Goal: Task Accomplishment & Management: Complete application form

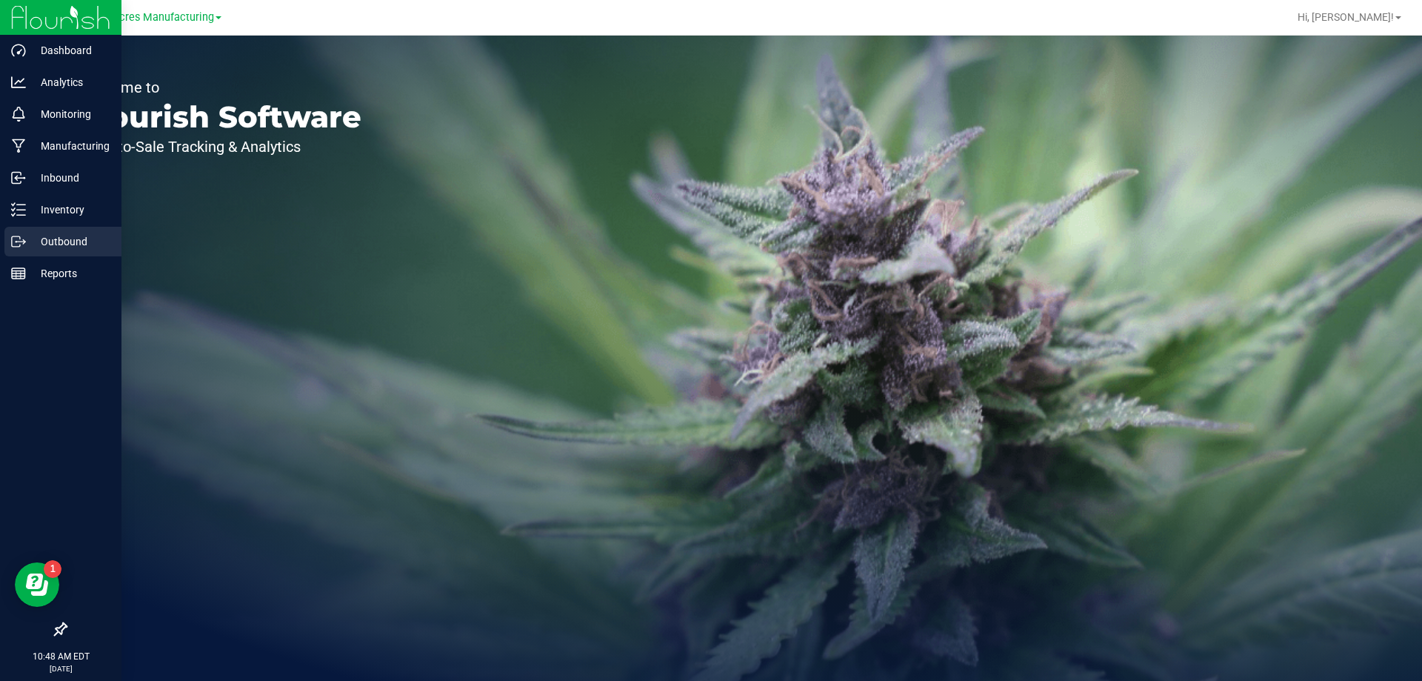
click at [43, 240] on p "Outbound" at bounding box center [70, 242] width 89 height 18
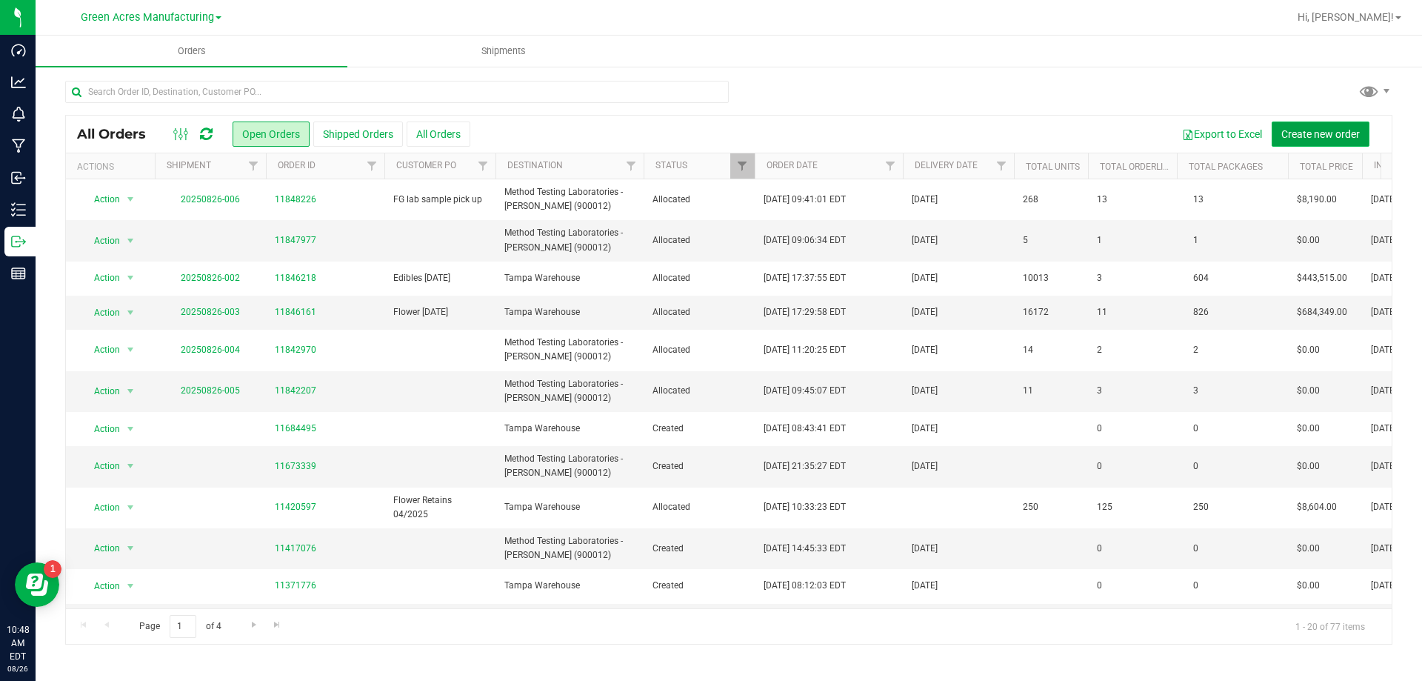
click at [1331, 139] on span "Create new order" at bounding box center [1320, 134] width 79 height 12
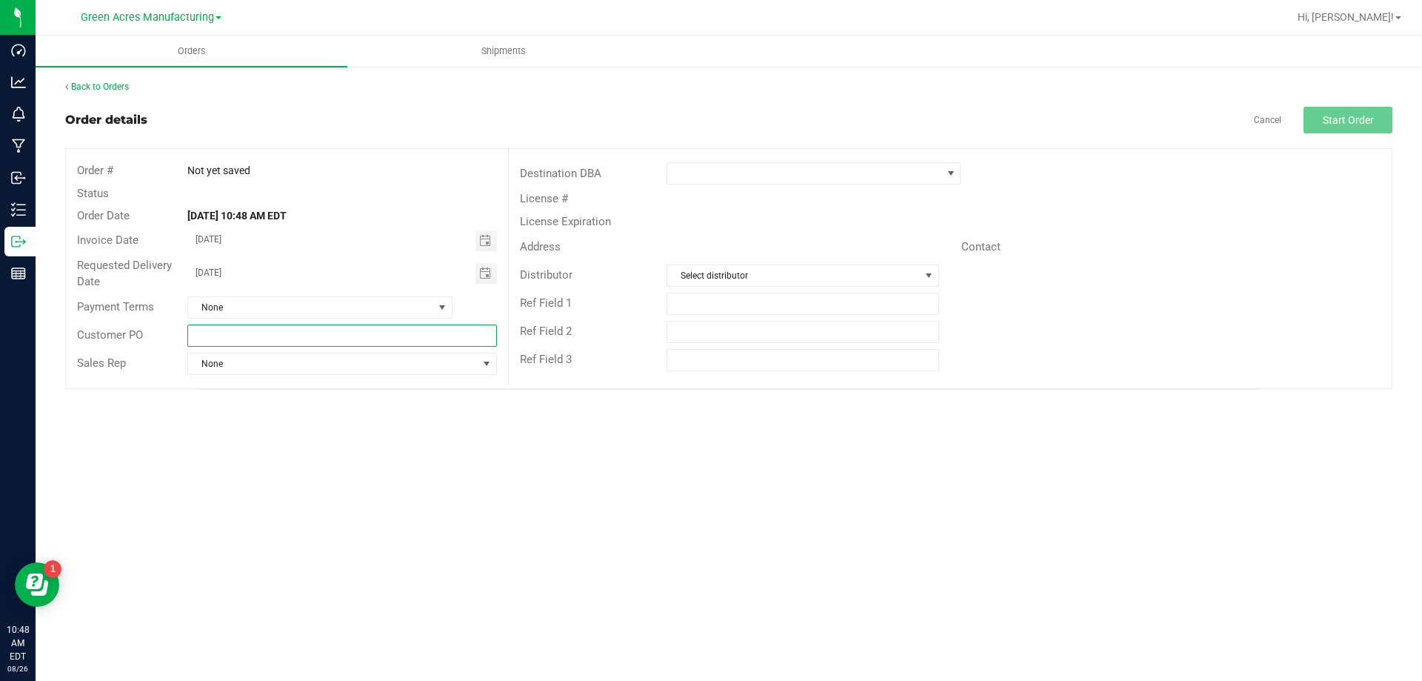
click at [283, 339] on input "text" at bounding box center [341, 335] width 309 height 22
type input "MIPs labeled 08/26"
click at [759, 170] on span at bounding box center [804, 173] width 274 height 21
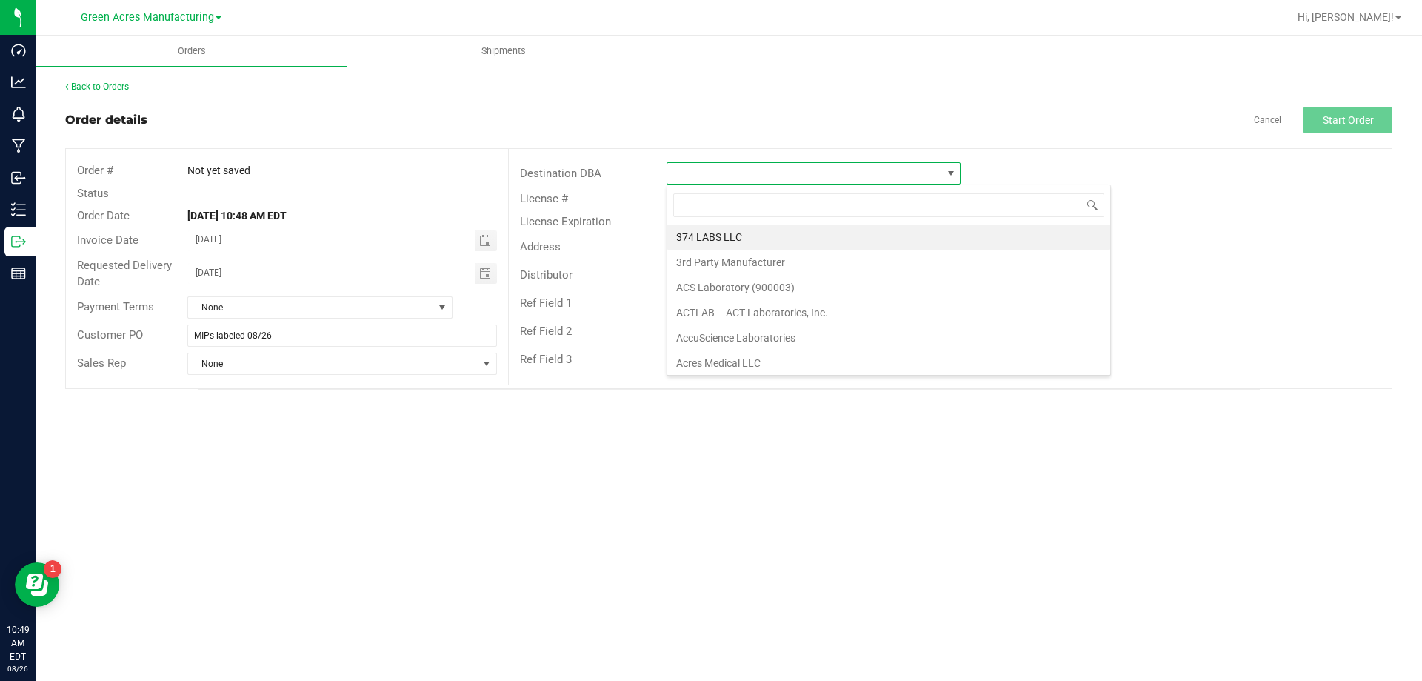
scroll to position [22, 294]
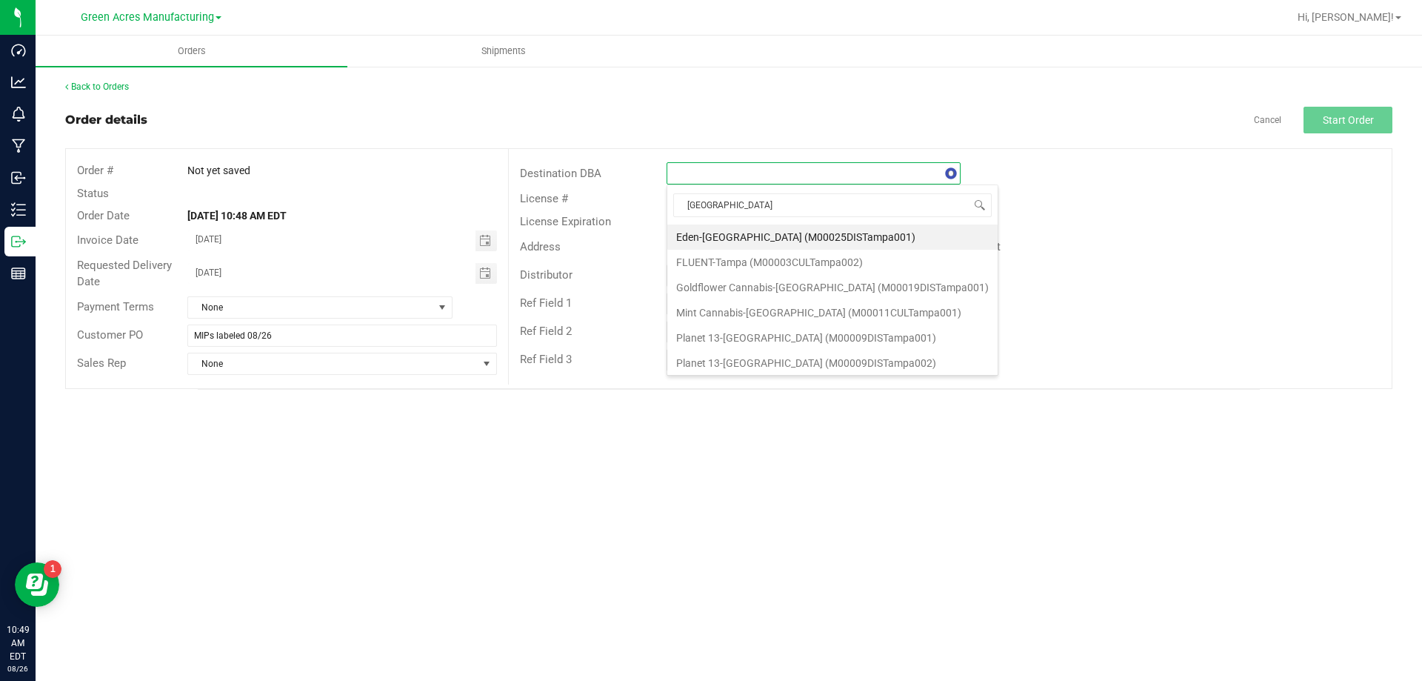
type input "tampa w"
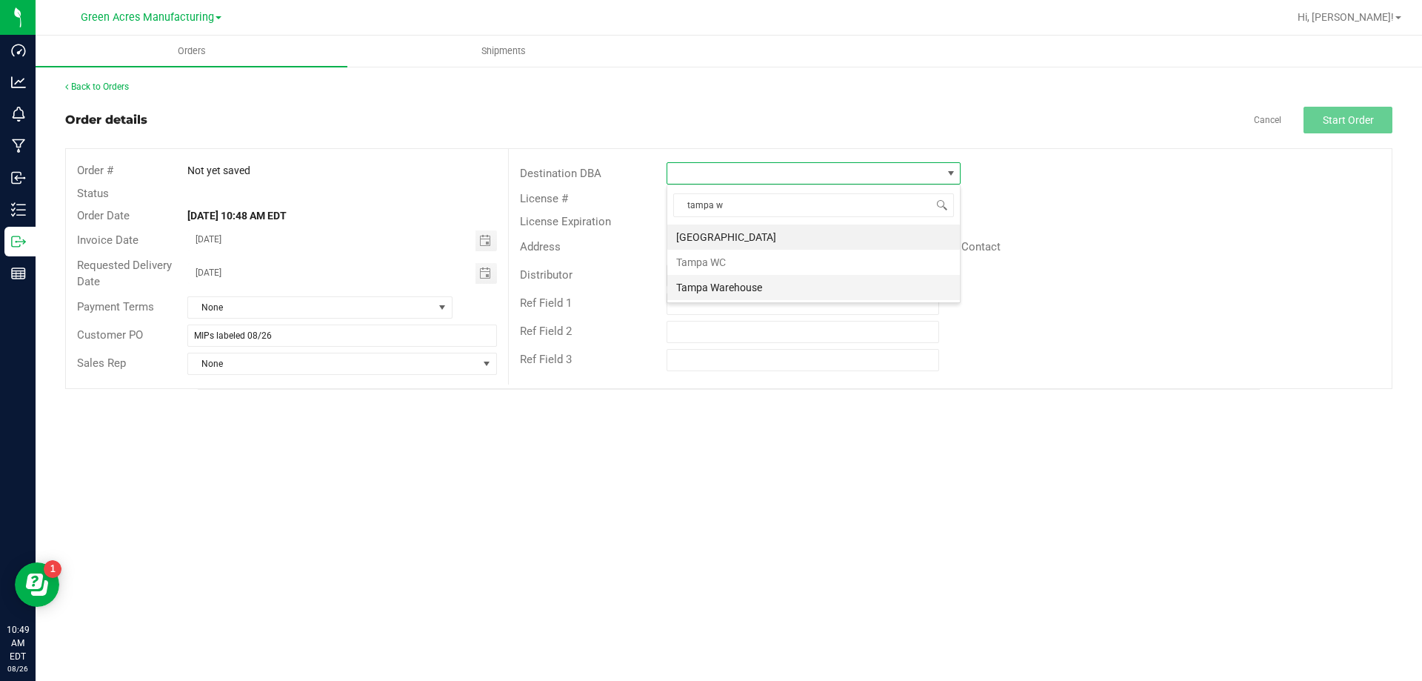
click at [743, 278] on li "Tampa Warehouse" at bounding box center [813, 287] width 293 height 25
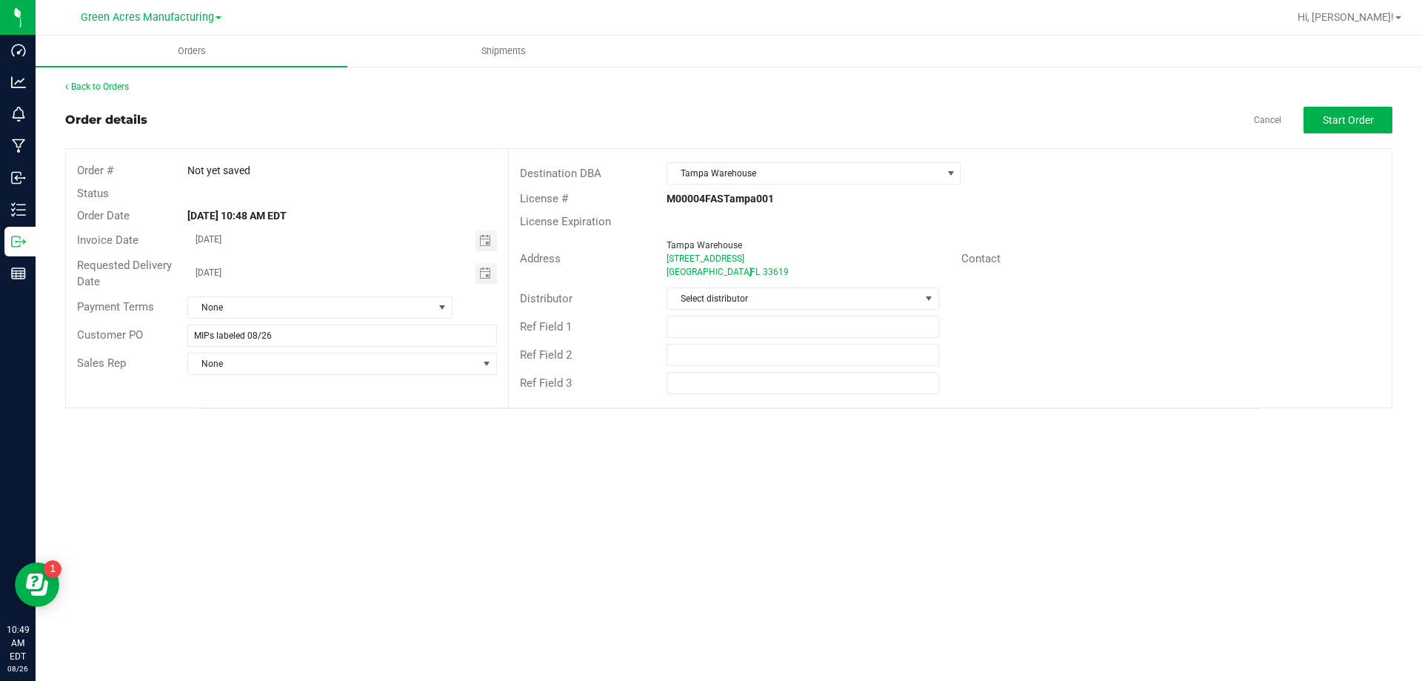
click at [825, 287] on div "Distributor Select distributor" at bounding box center [950, 298] width 883 height 28
click at [825, 293] on span "Select distributor" at bounding box center [793, 298] width 252 height 21
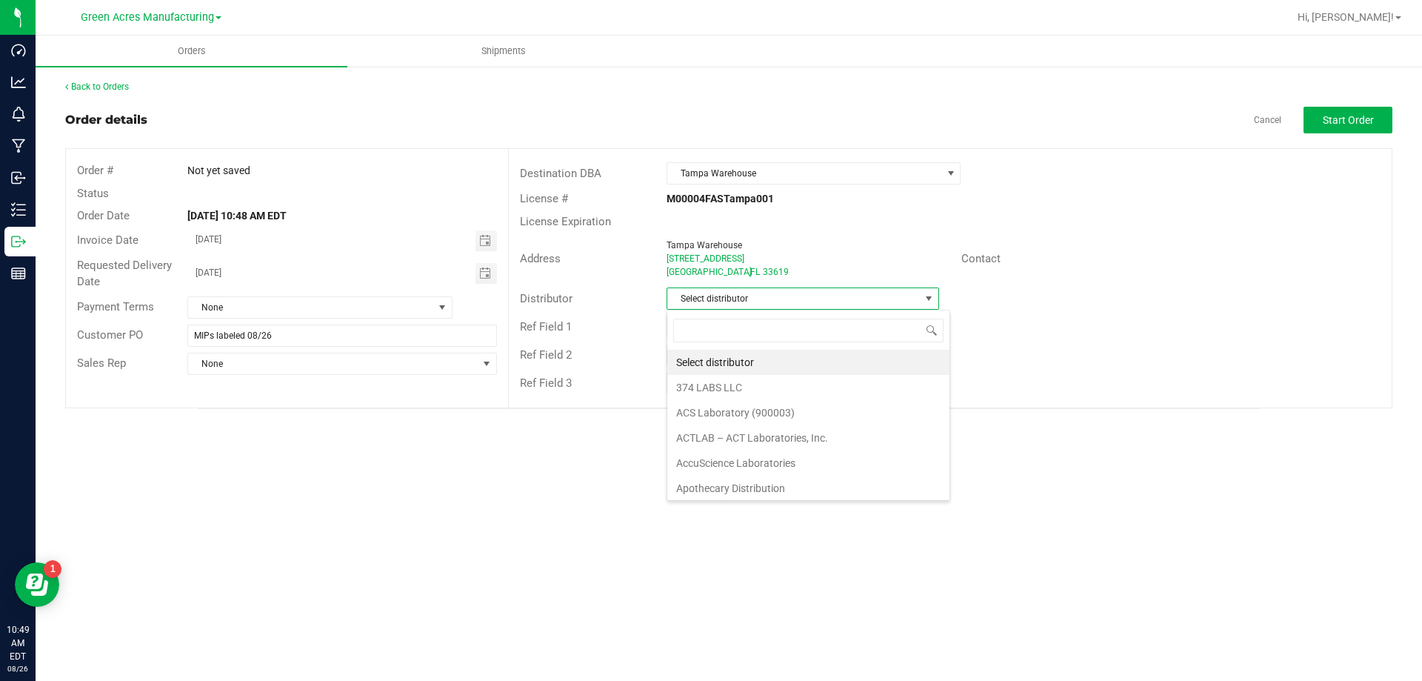
scroll to position [22, 273]
type input "para"
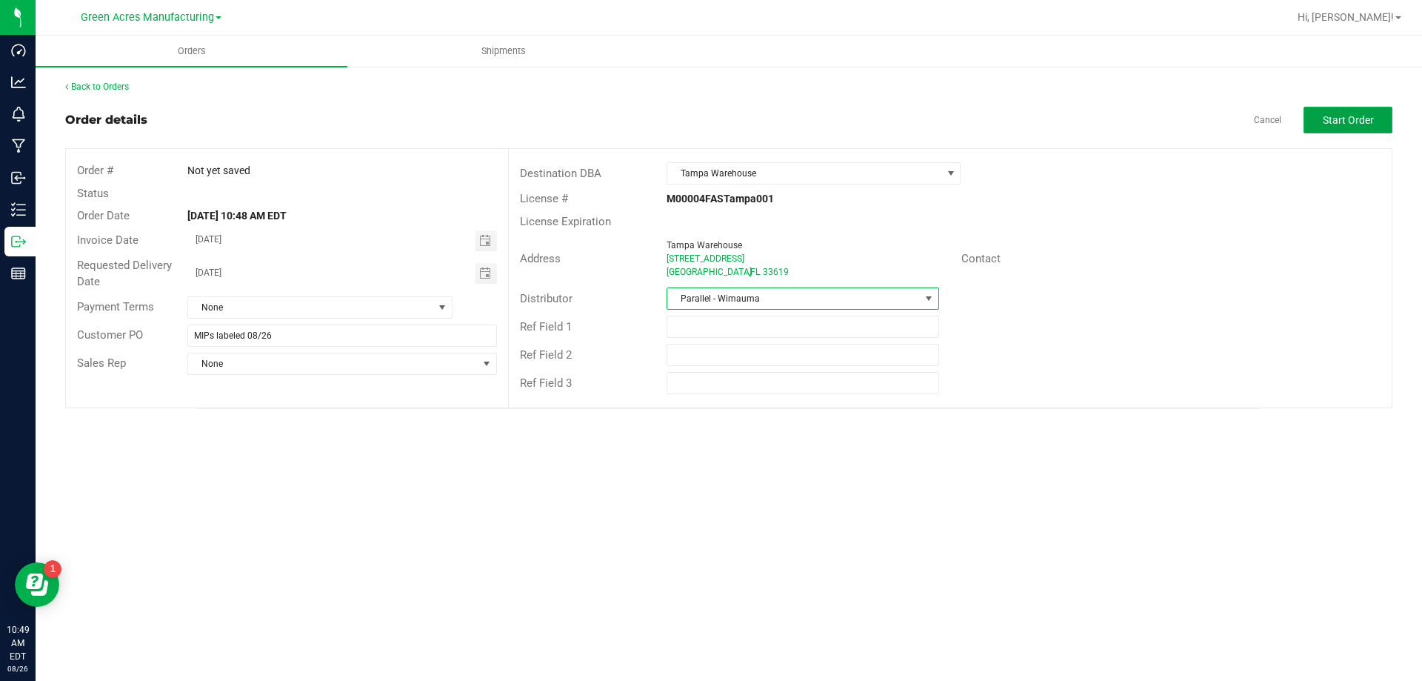
click at [1383, 112] on button "Start Order" at bounding box center [1348, 120] width 89 height 27
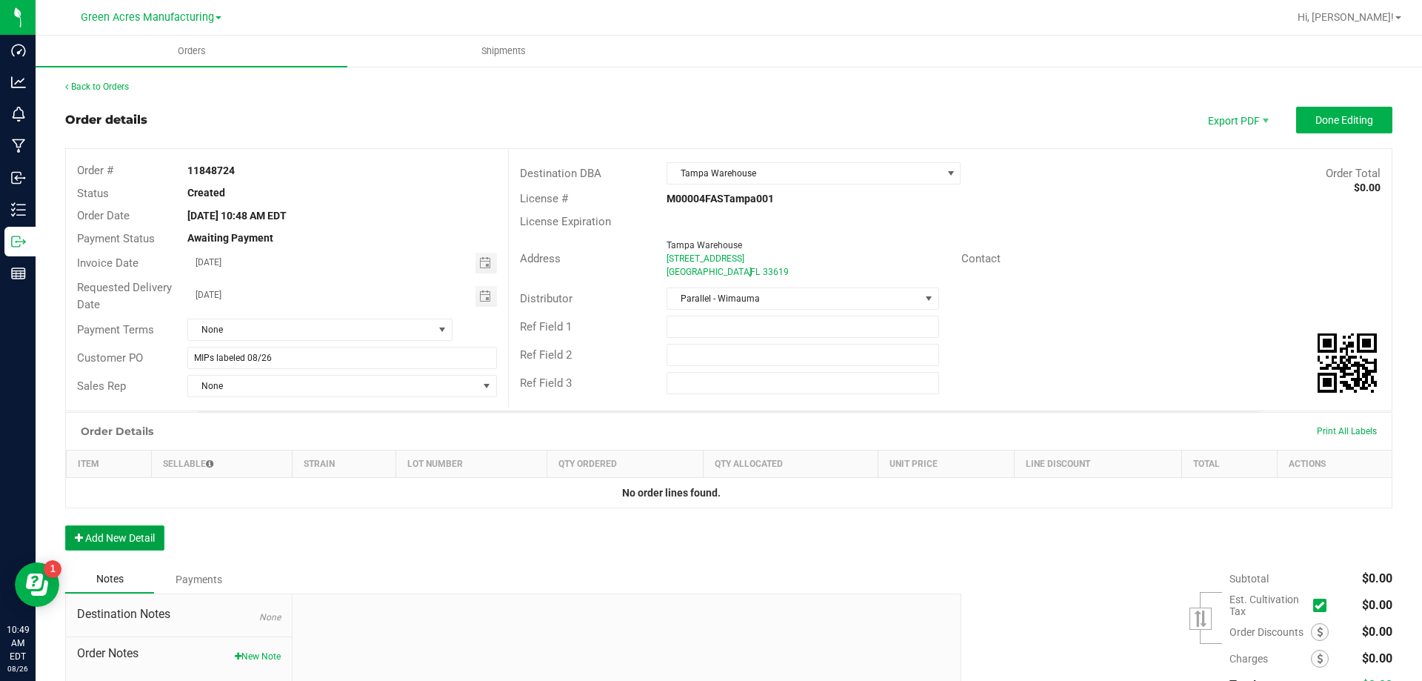
click at [153, 527] on button "Add New Detail" at bounding box center [114, 537] width 99 height 25
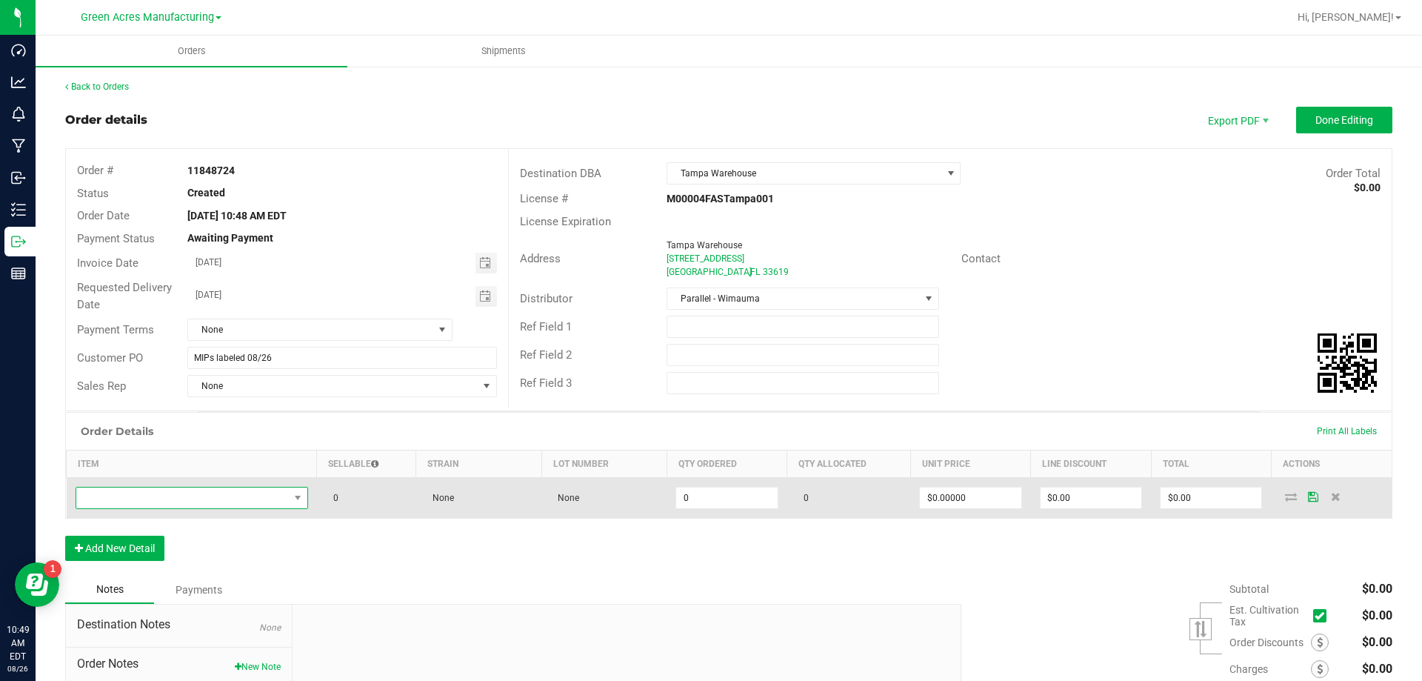
click at [246, 499] on span "NO DATA FOUND" at bounding box center [182, 497] width 213 height 21
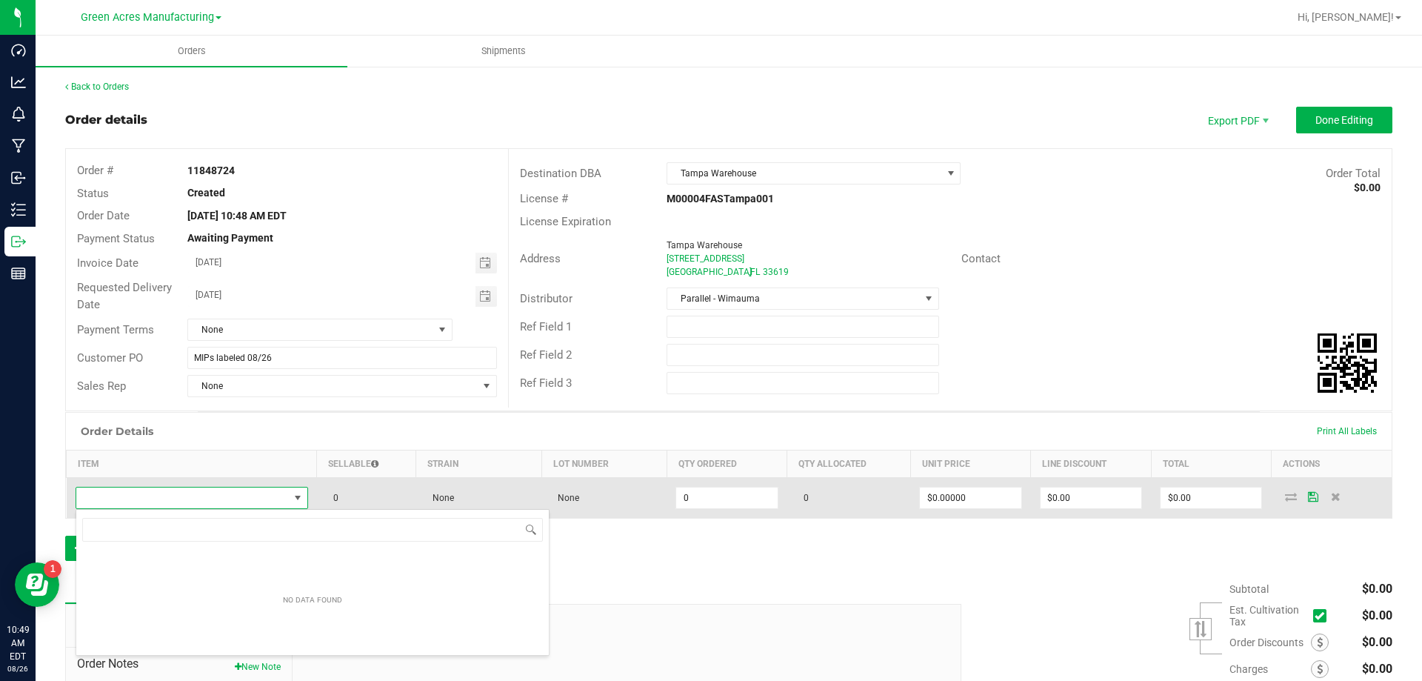
scroll to position [22, 230]
type input "FT - VAPE CART CDT DISTILLATE - 1G - RPB - HYB"
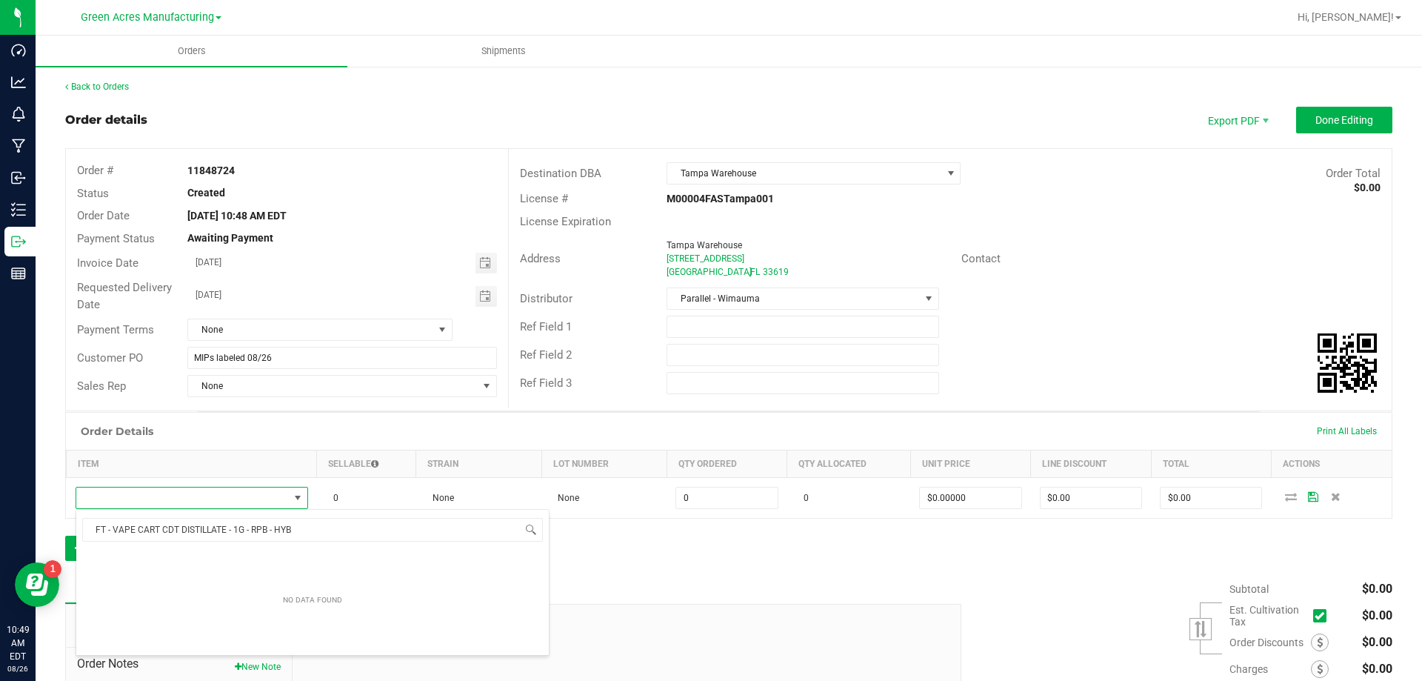
scroll to position [22, 229]
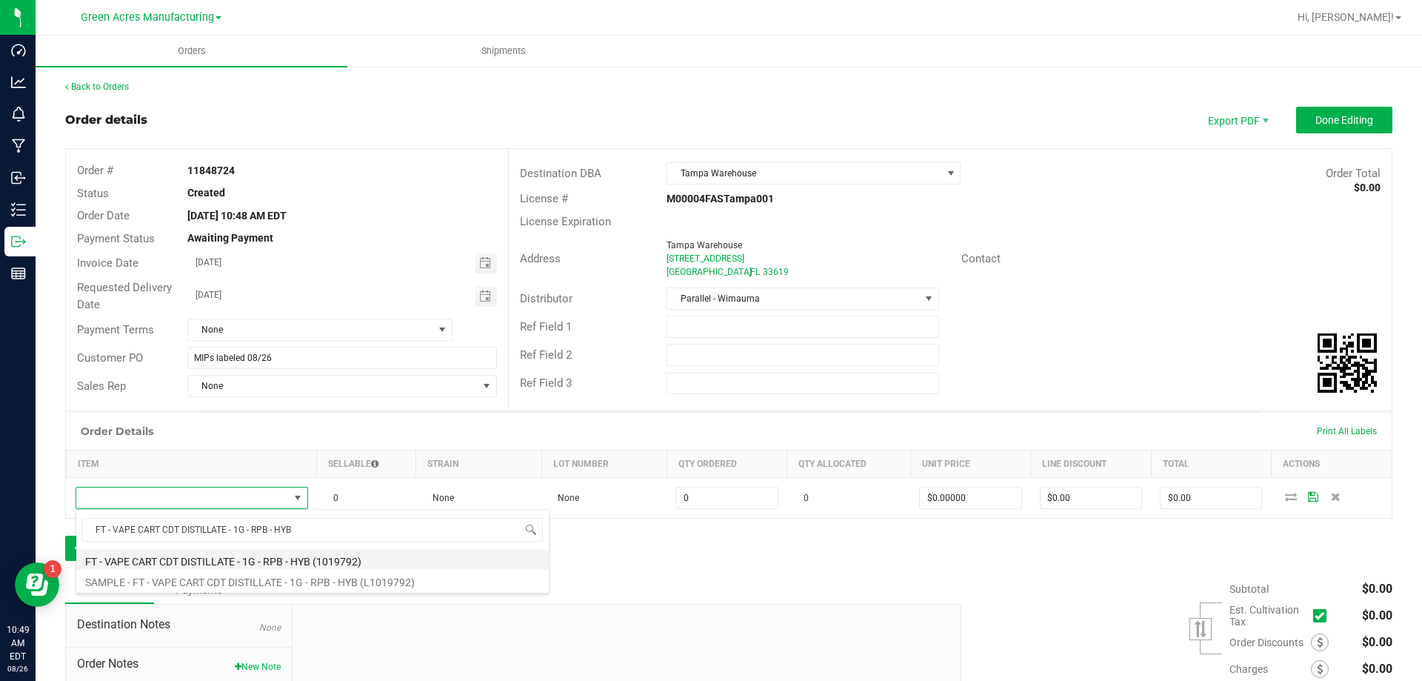
click at [176, 550] on li "FT - VAPE CART CDT DISTILLATE - 1G - RPB - HYB (1019792)" at bounding box center [312, 559] width 473 height 21
type input "0 ea"
type input "$95.00000"
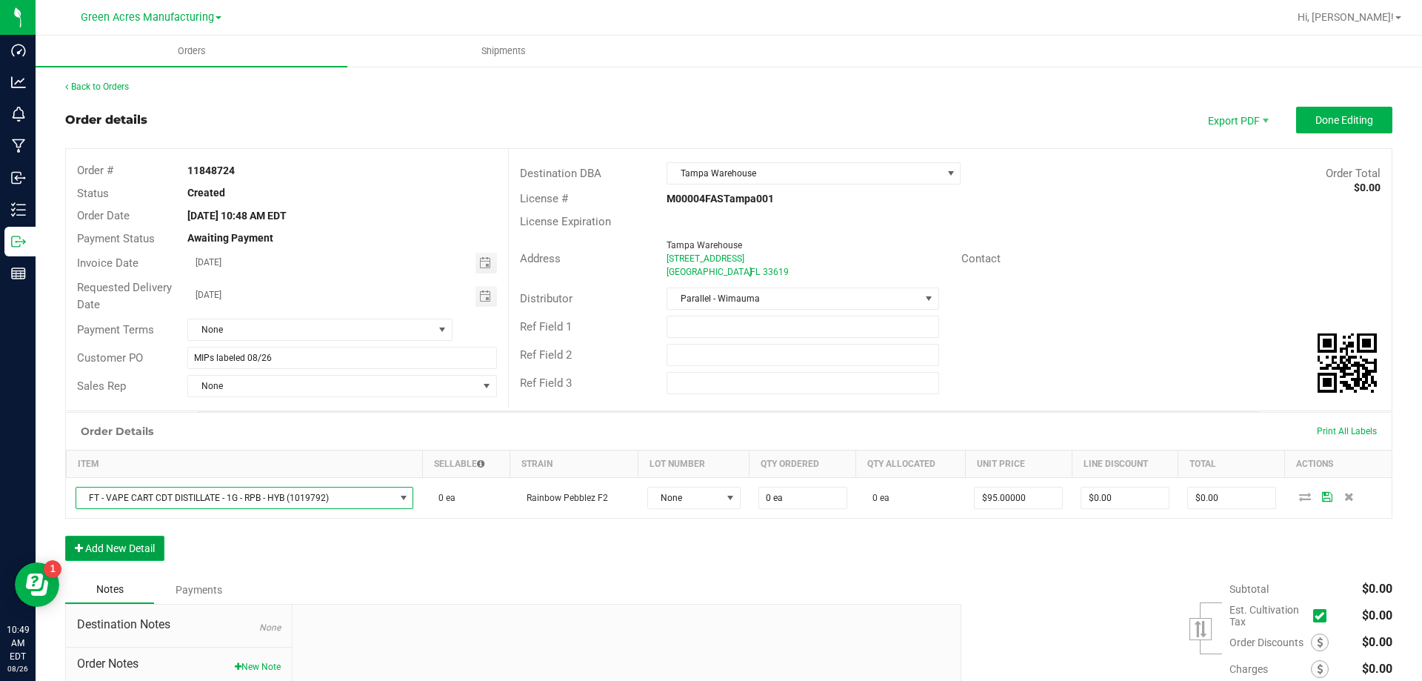
click at [107, 557] on button "Add New Detail" at bounding box center [114, 548] width 99 height 25
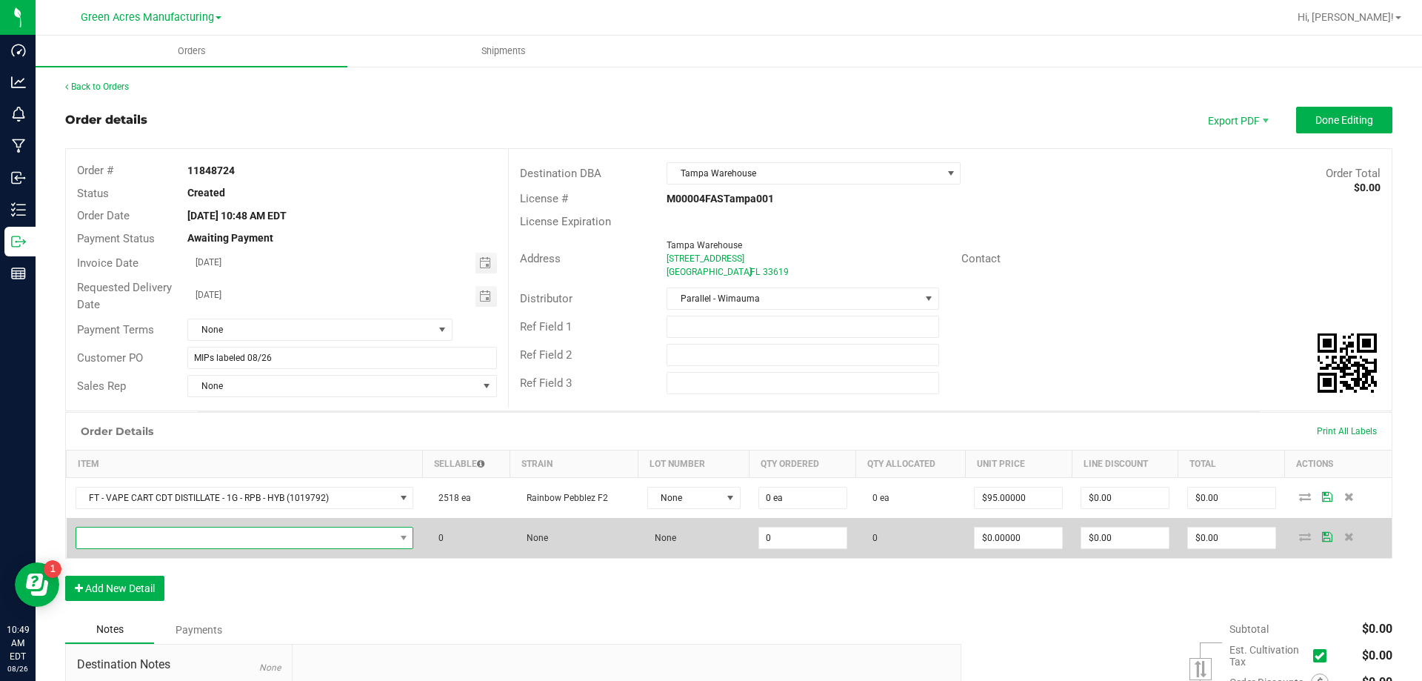
click at [384, 543] on span "NO DATA FOUND" at bounding box center [235, 537] width 319 height 21
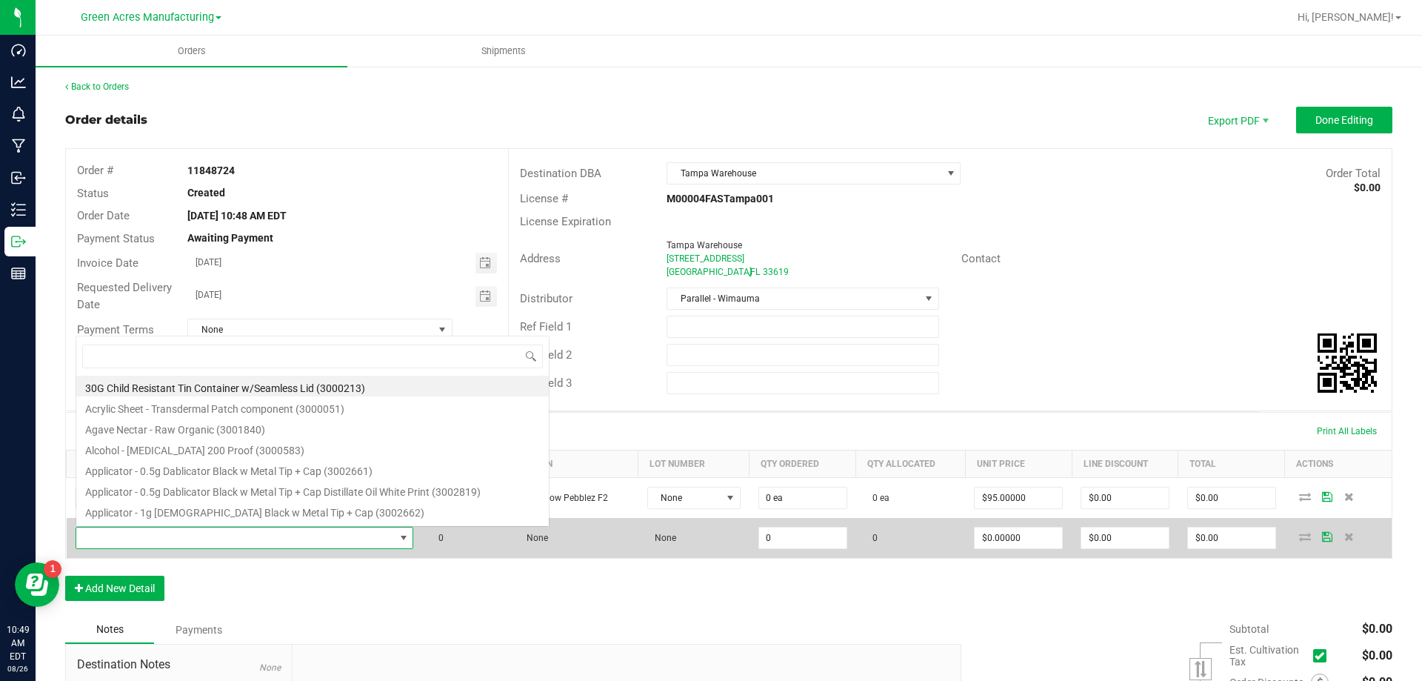
scroll to position [22, 331]
type input "FT - VAPE PEN DISTILLATE - 0.3G - JLE - SAT"
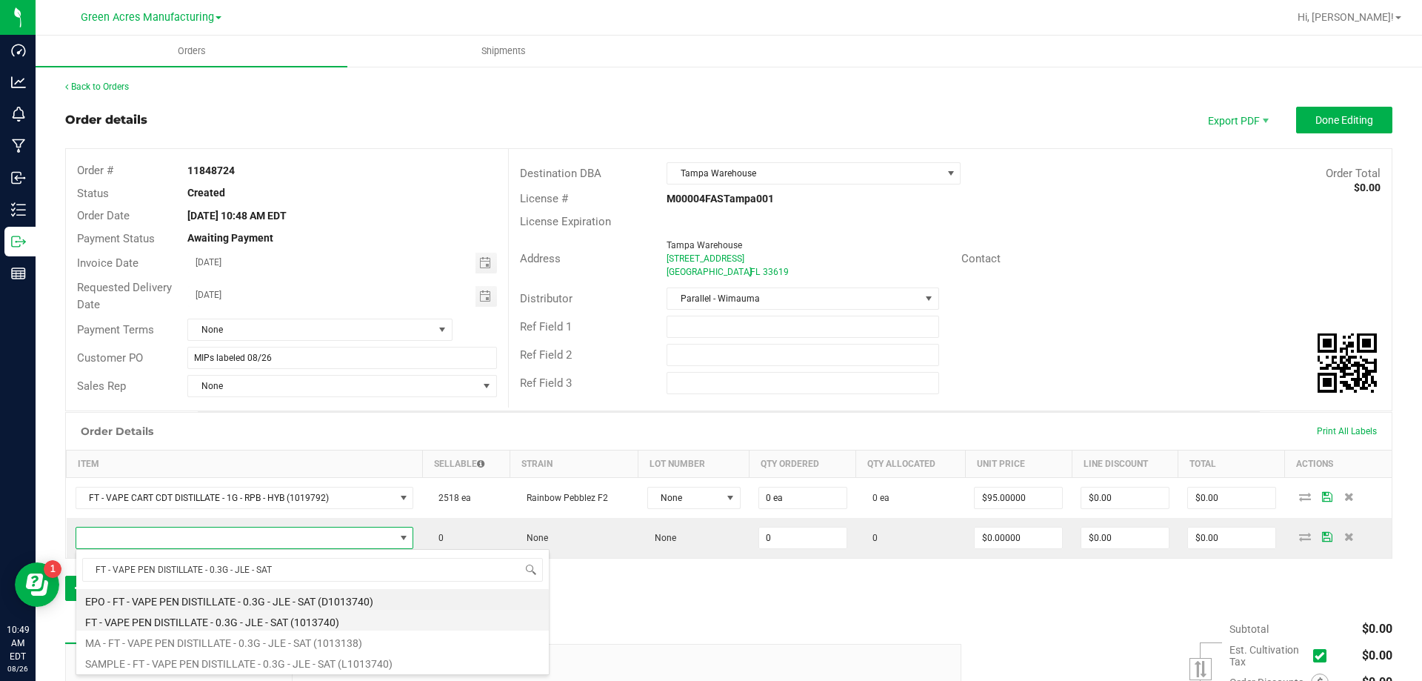
click at [297, 613] on li "FT - VAPE PEN DISTILLATE - 0.3G - JLE - SAT (1013740)" at bounding box center [312, 620] width 473 height 21
type input "0 ea"
type input "$35.00000"
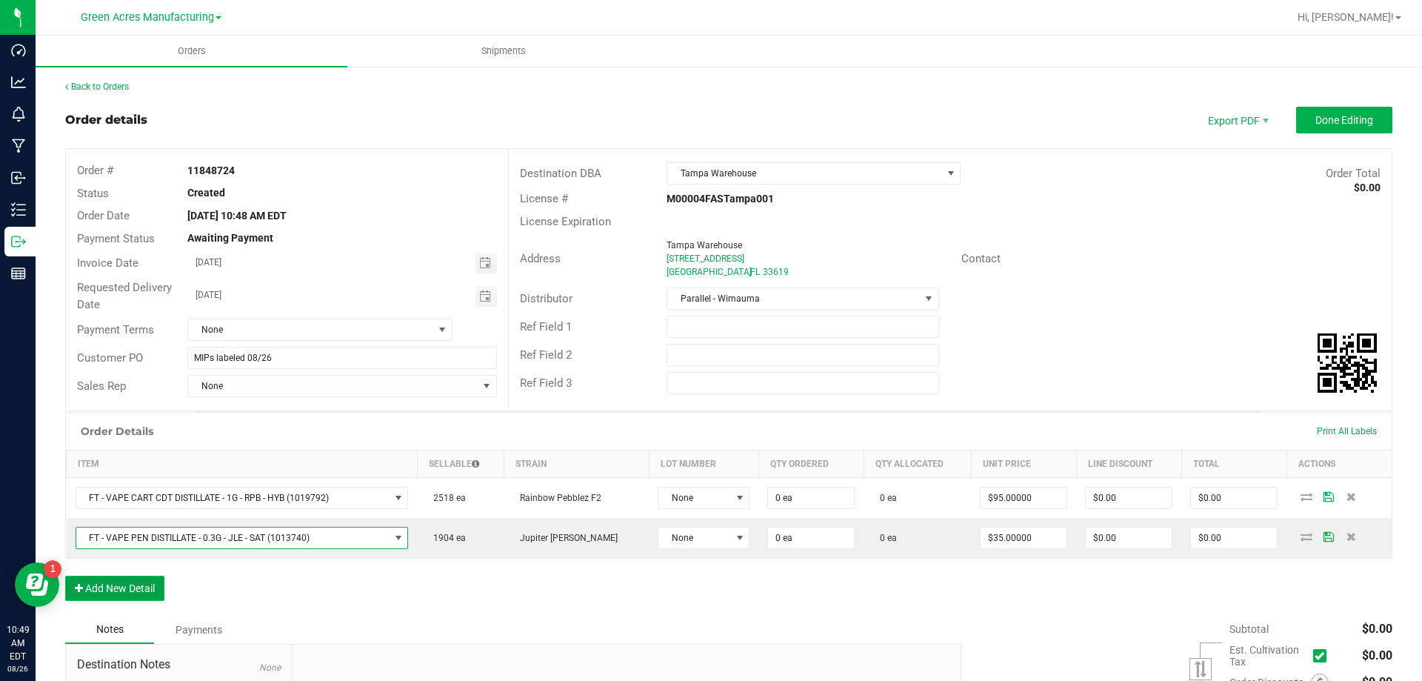
click at [158, 584] on button "Add New Detail" at bounding box center [114, 588] width 99 height 25
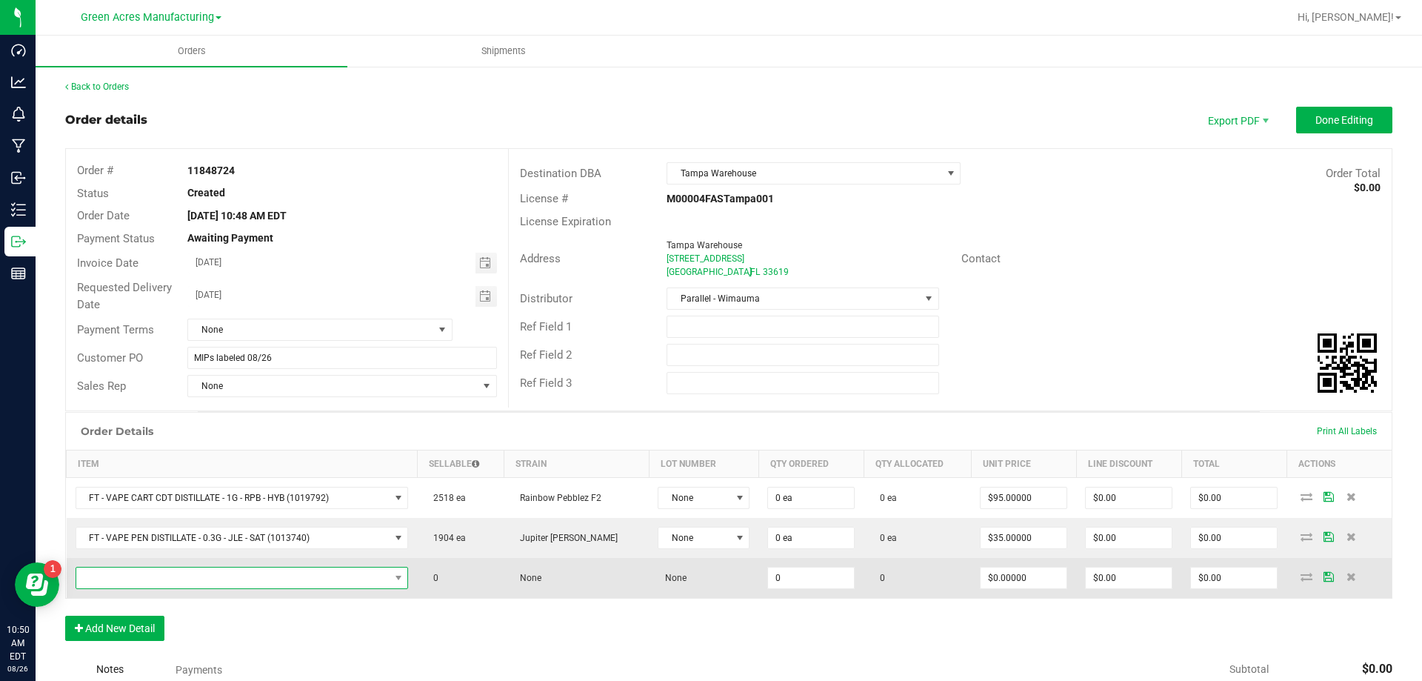
click at [342, 579] on span "NO DATA FOUND" at bounding box center [232, 577] width 313 height 21
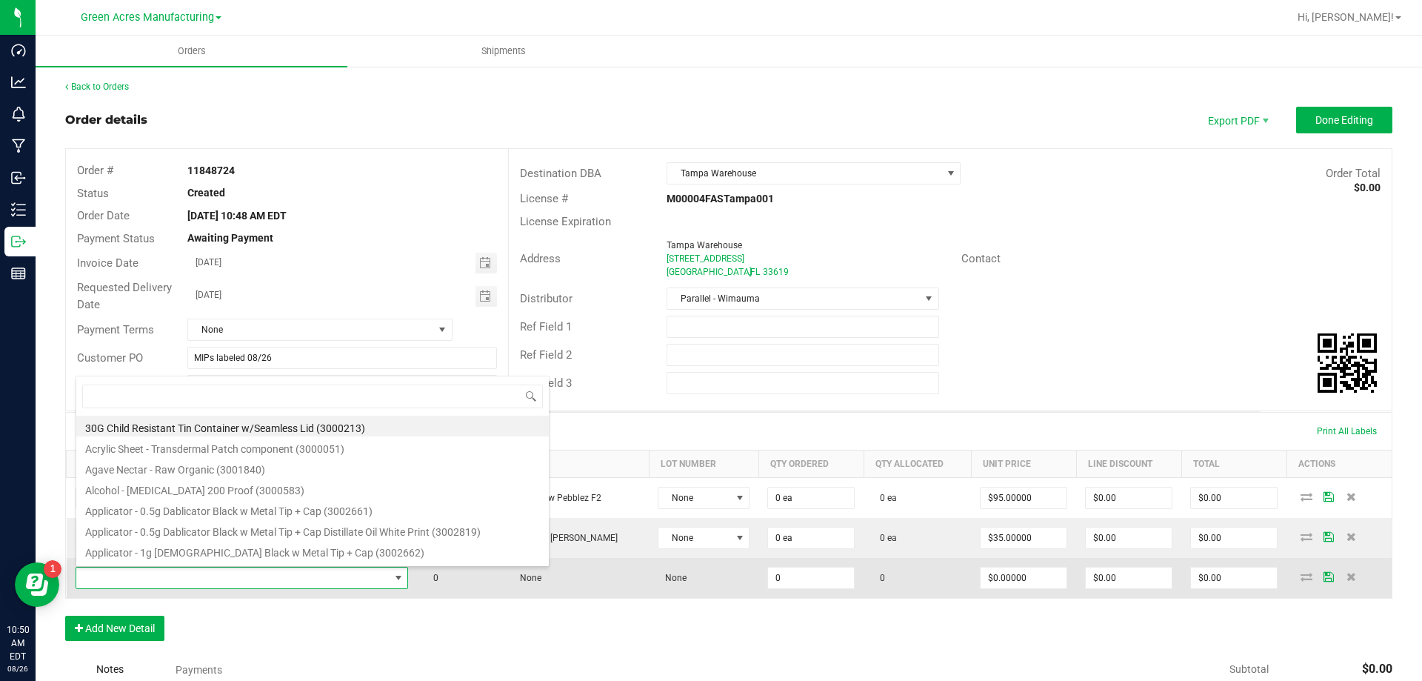
type input "SW - FSO SYRINGE - 1G - SAT"
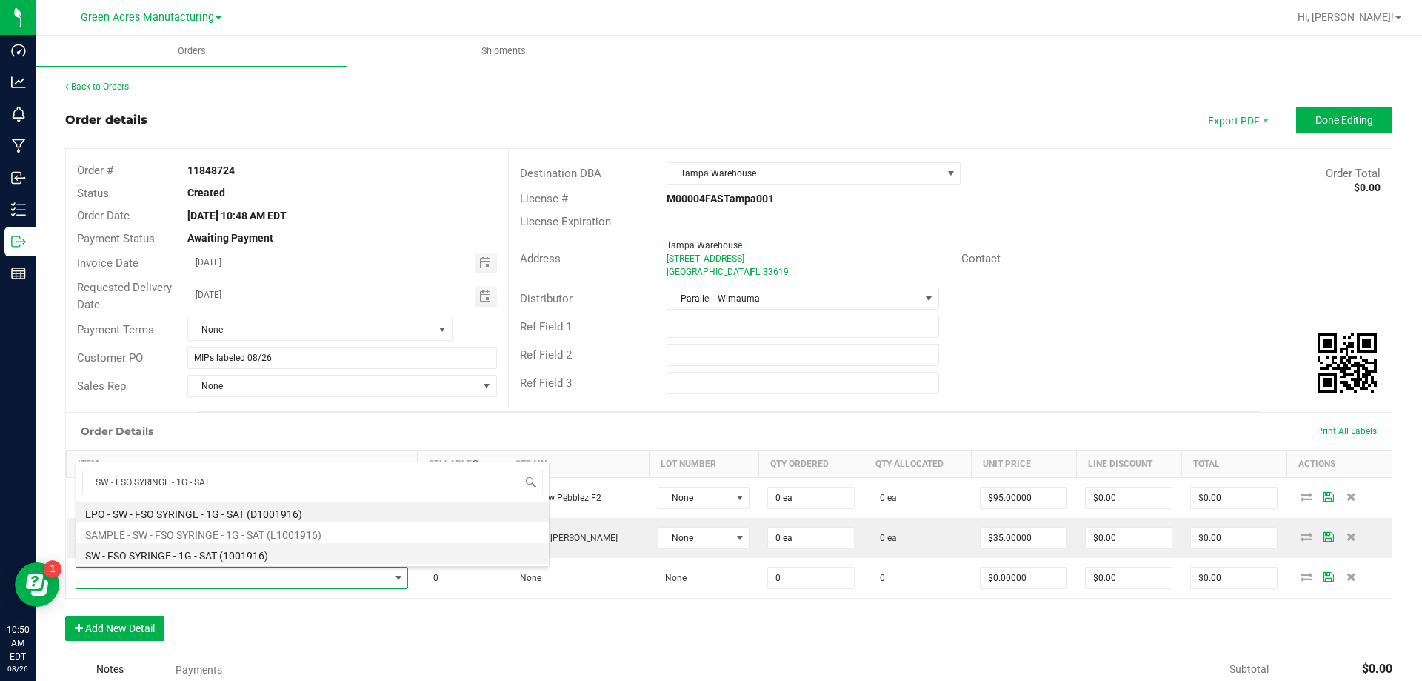
click at [363, 556] on li "SW - FSO SYRINGE - 1G - SAT (1001916)" at bounding box center [312, 553] width 473 height 21
type input "0 ea"
type input "$55.00000"
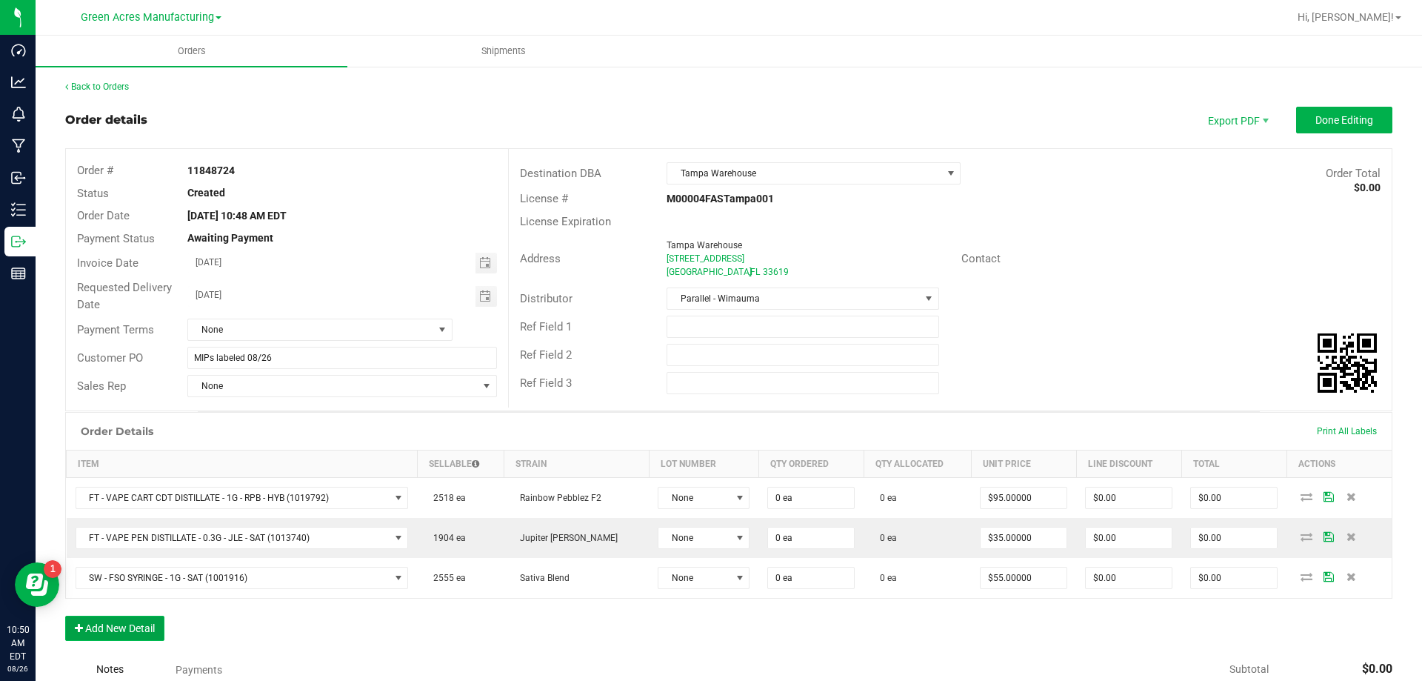
click at [159, 622] on button "Add New Detail" at bounding box center [114, 628] width 99 height 25
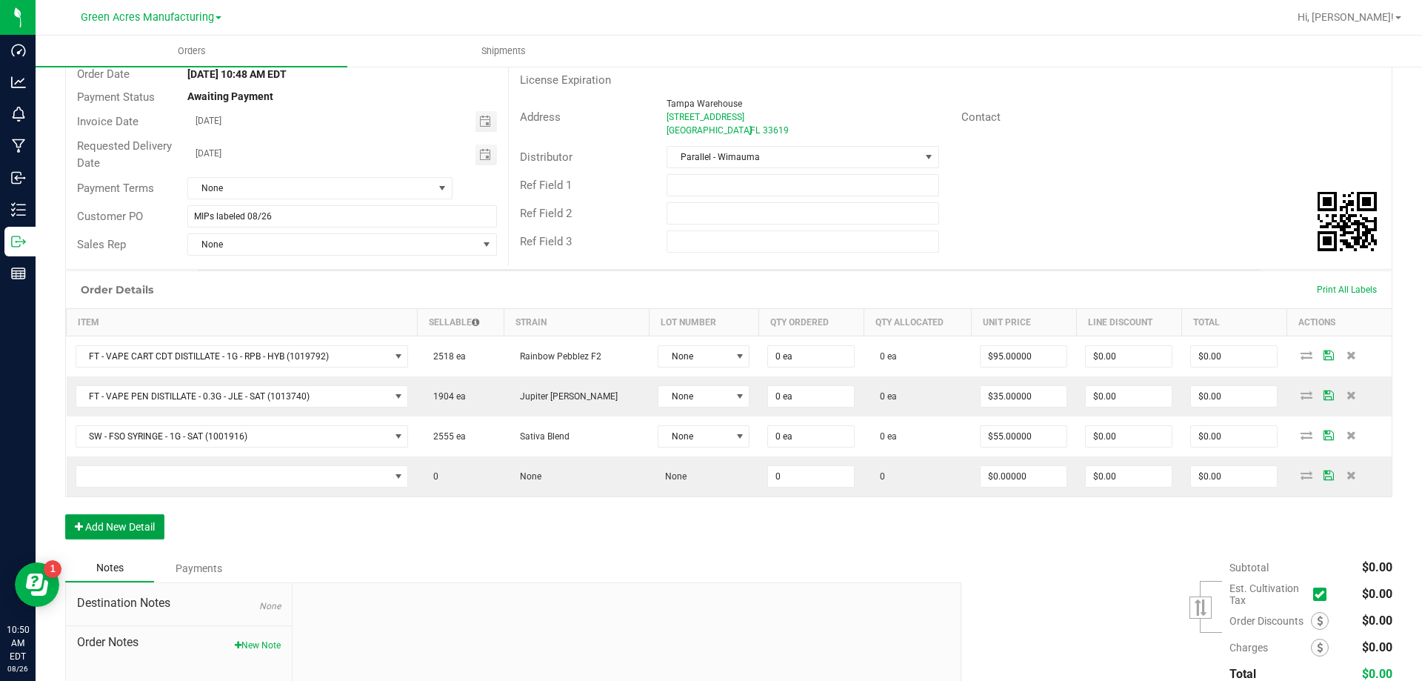
scroll to position [148, 0]
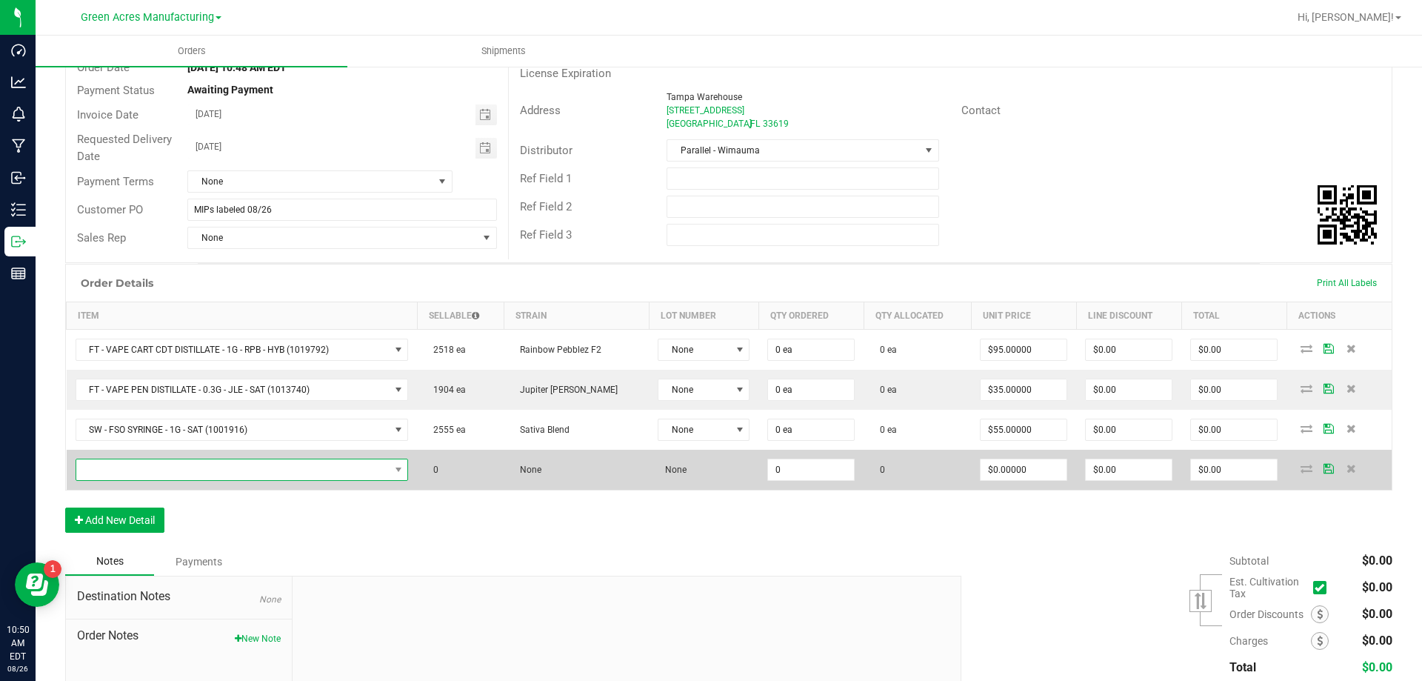
click at [240, 468] on span "NO DATA FOUND" at bounding box center [232, 469] width 313 height 21
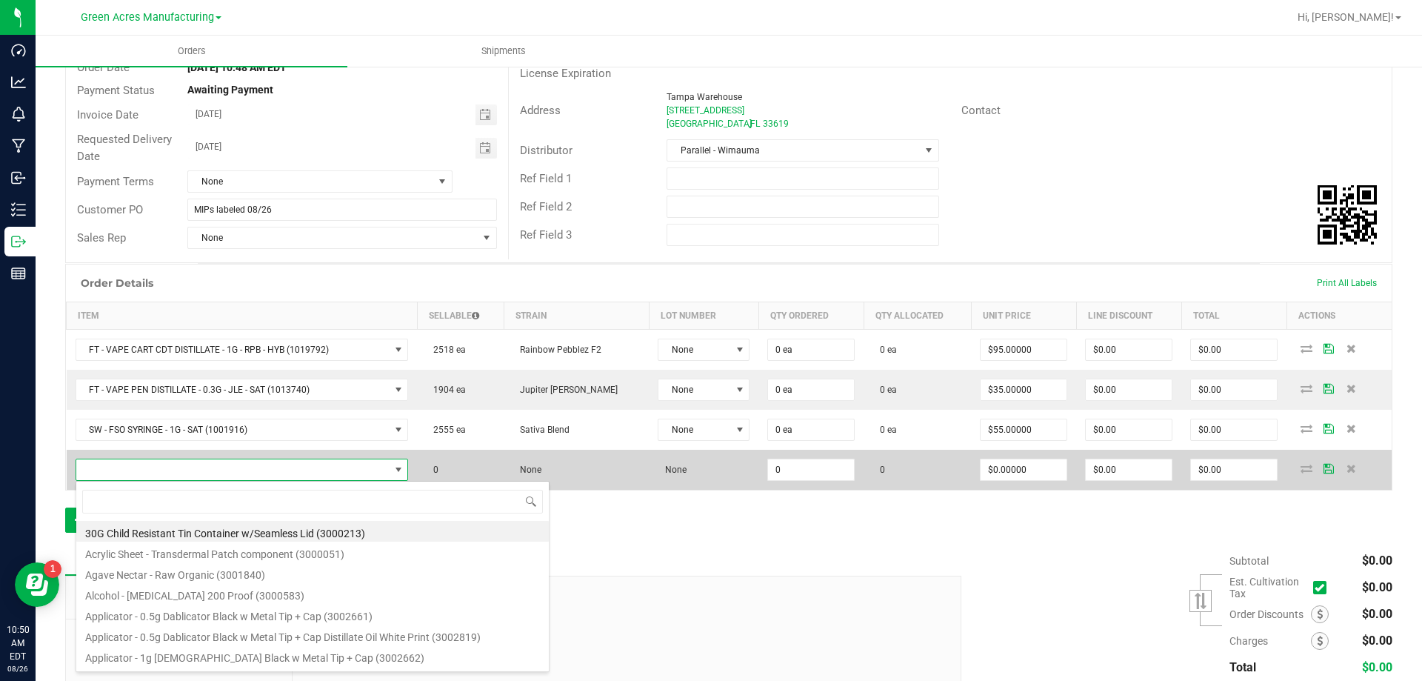
scroll to position [22, 331]
type input "SW - PATCH - 20MG - SOO - 1CBD-1THC"
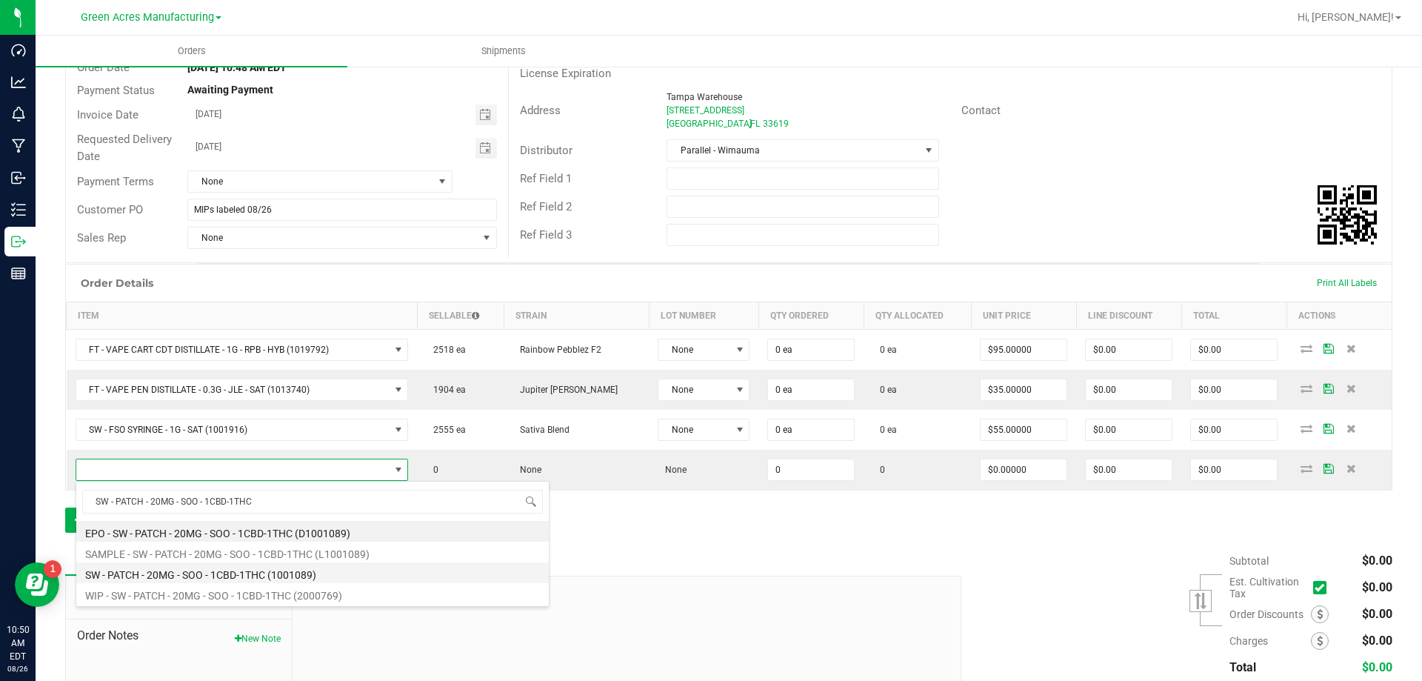
click at [244, 567] on li "SW - PATCH - 20MG - SOO - 1CBD-1THC (1001089)" at bounding box center [312, 572] width 473 height 21
type input "0 ea"
type input "$12.00000"
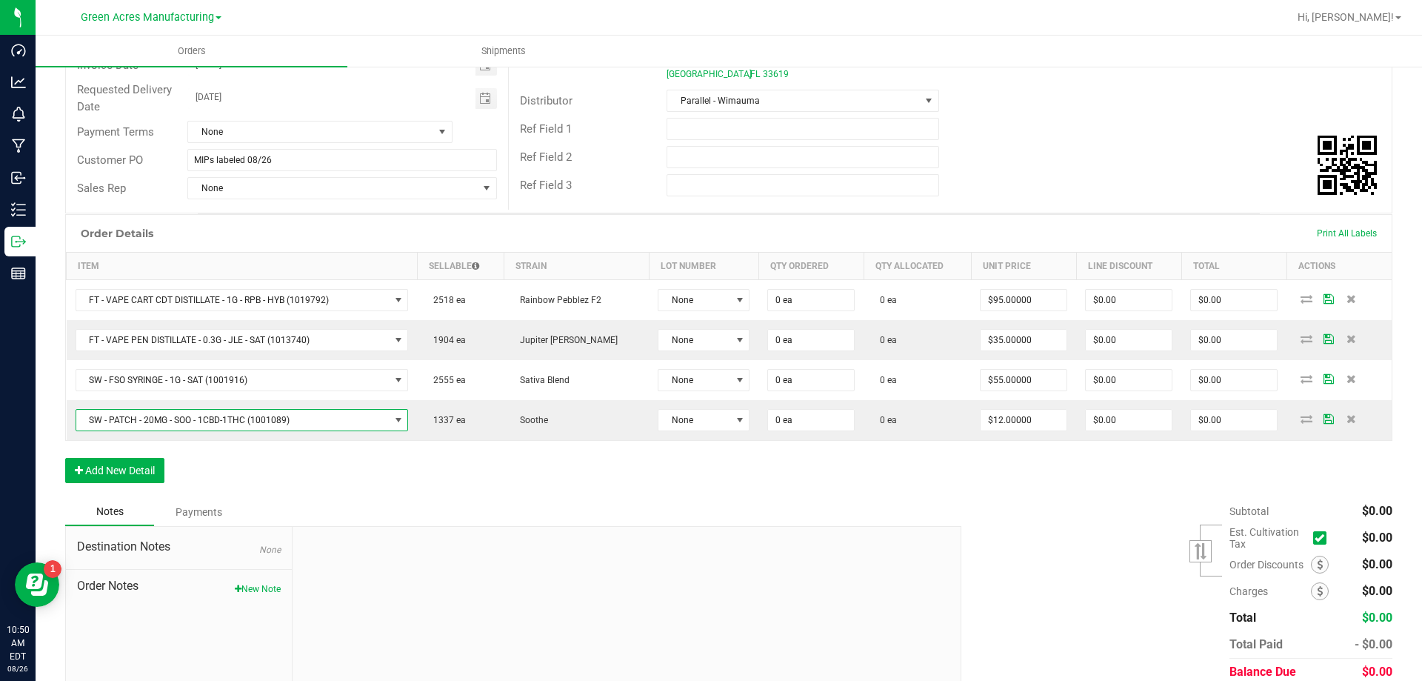
scroll to position [222, 0]
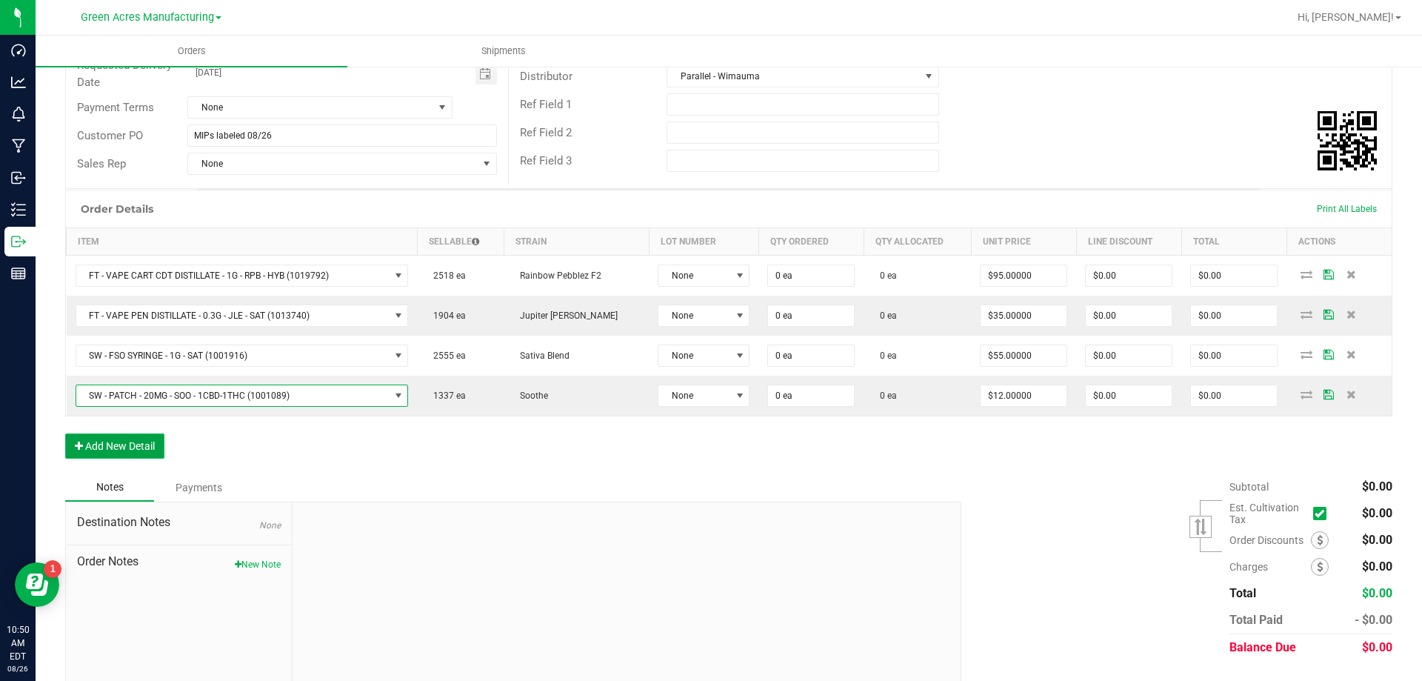
click at [140, 452] on button "Add New Detail" at bounding box center [114, 445] width 99 height 25
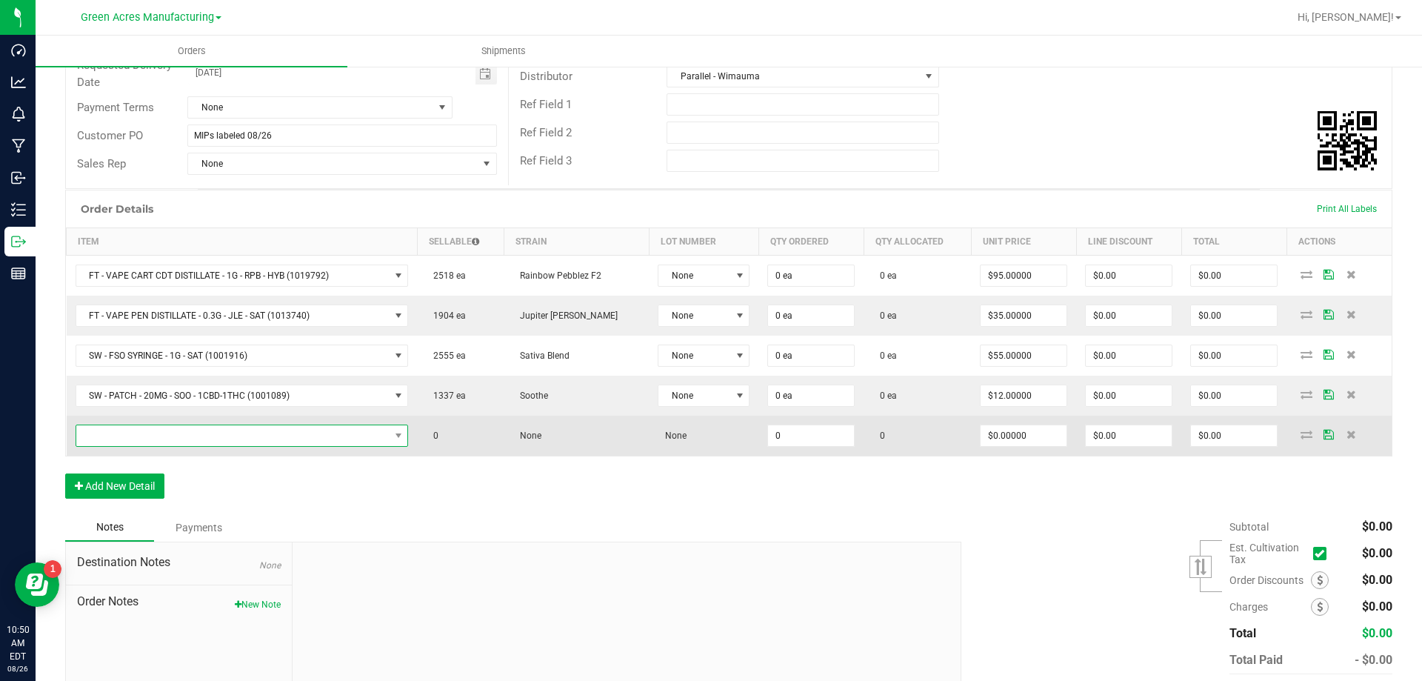
click at [284, 441] on span "NO DATA FOUND" at bounding box center [232, 435] width 313 height 21
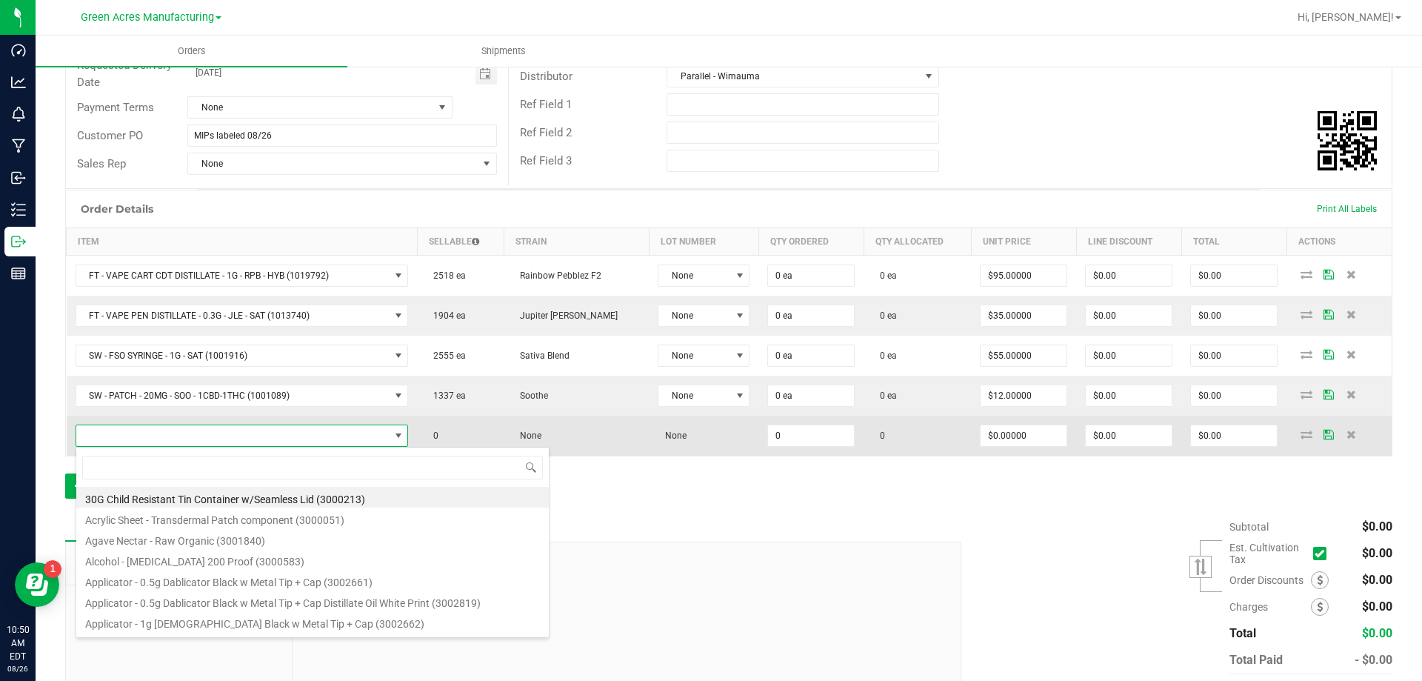
scroll to position [22, 331]
type input "FT - VAPE CART CDT DISTILLATE - 0.5G - ELR - HYB"
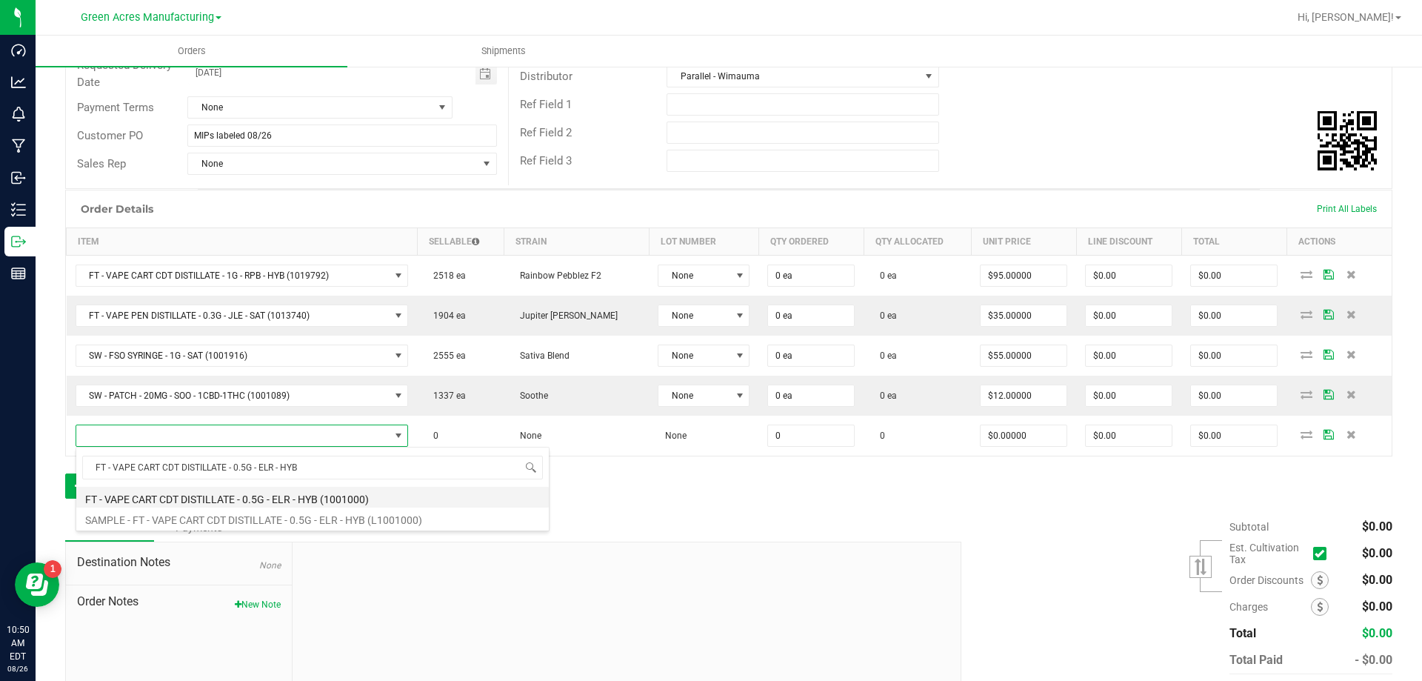
click at [267, 493] on li "FT - VAPE CART CDT DISTILLATE - 0.5G - ELR - HYB (1001000)" at bounding box center [312, 497] width 473 height 21
type input "0 ea"
type input "$55.00000"
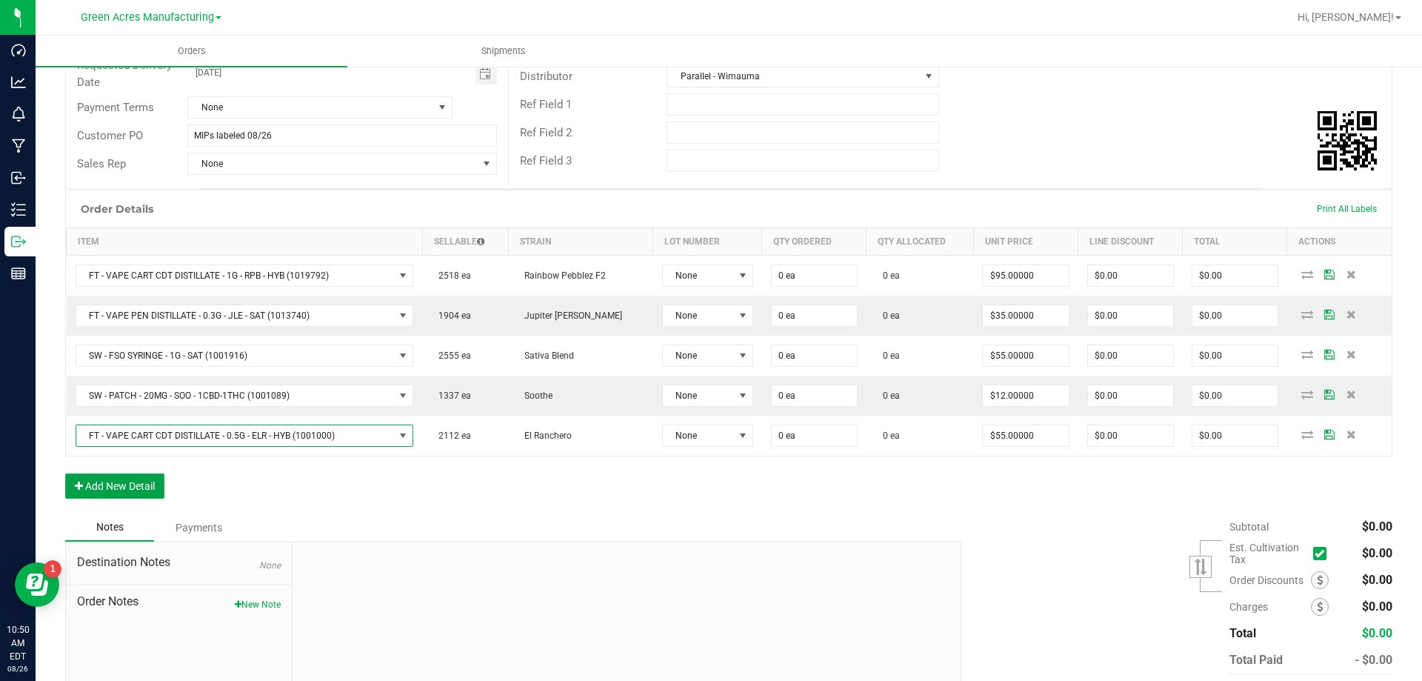
click at [153, 486] on button "Add New Detail" at bounding box center [114, 485] width 99 height 25
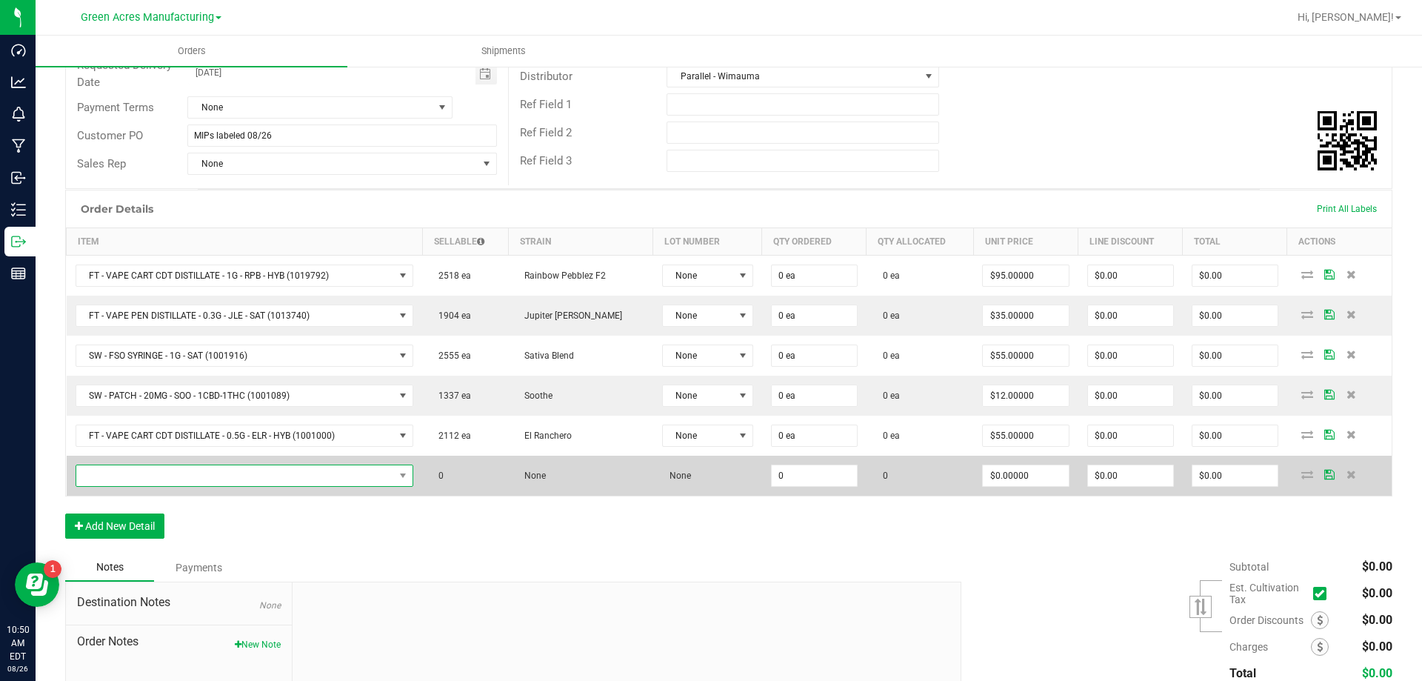
click at [240, 484] on span "NO DATA FOUND" at bounding box center [235, 475] width 319 height 21
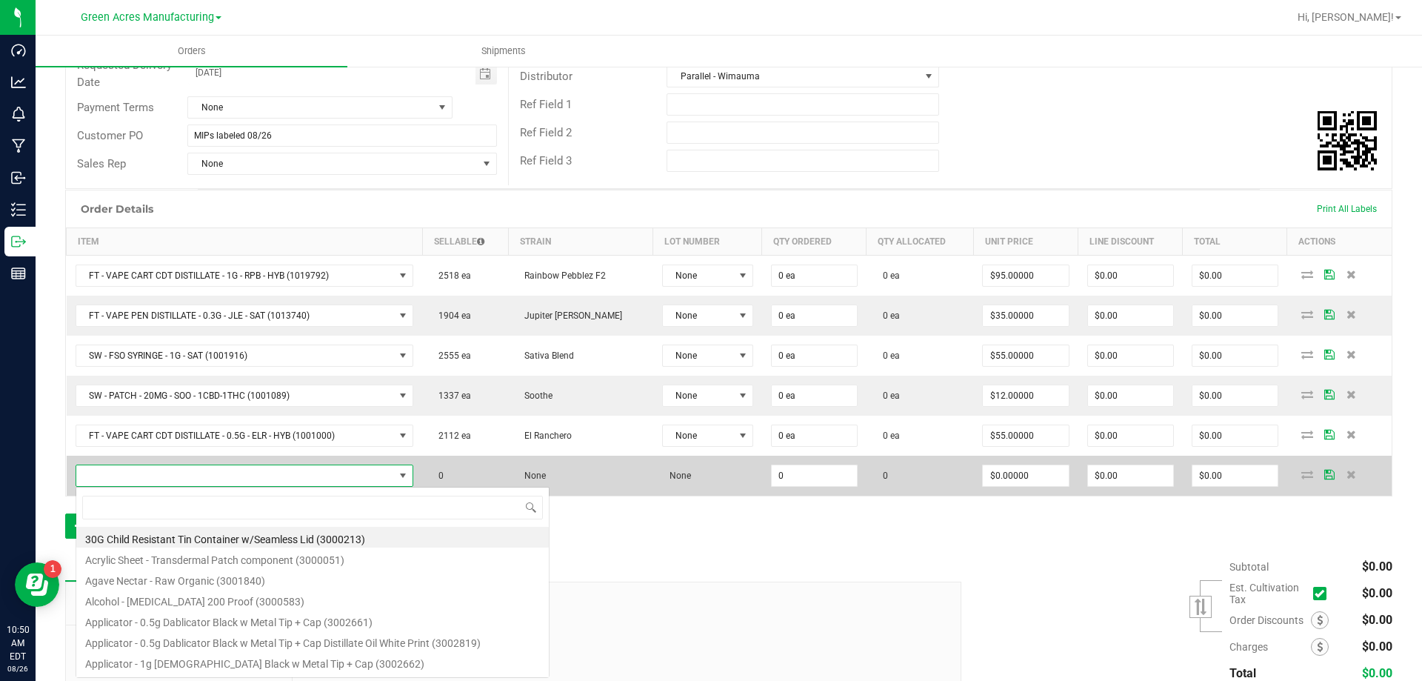
scroll to position [22, 336]
type input "FT - VAPE CART CDT DISTILLATE - 0.5G - AML - IND"
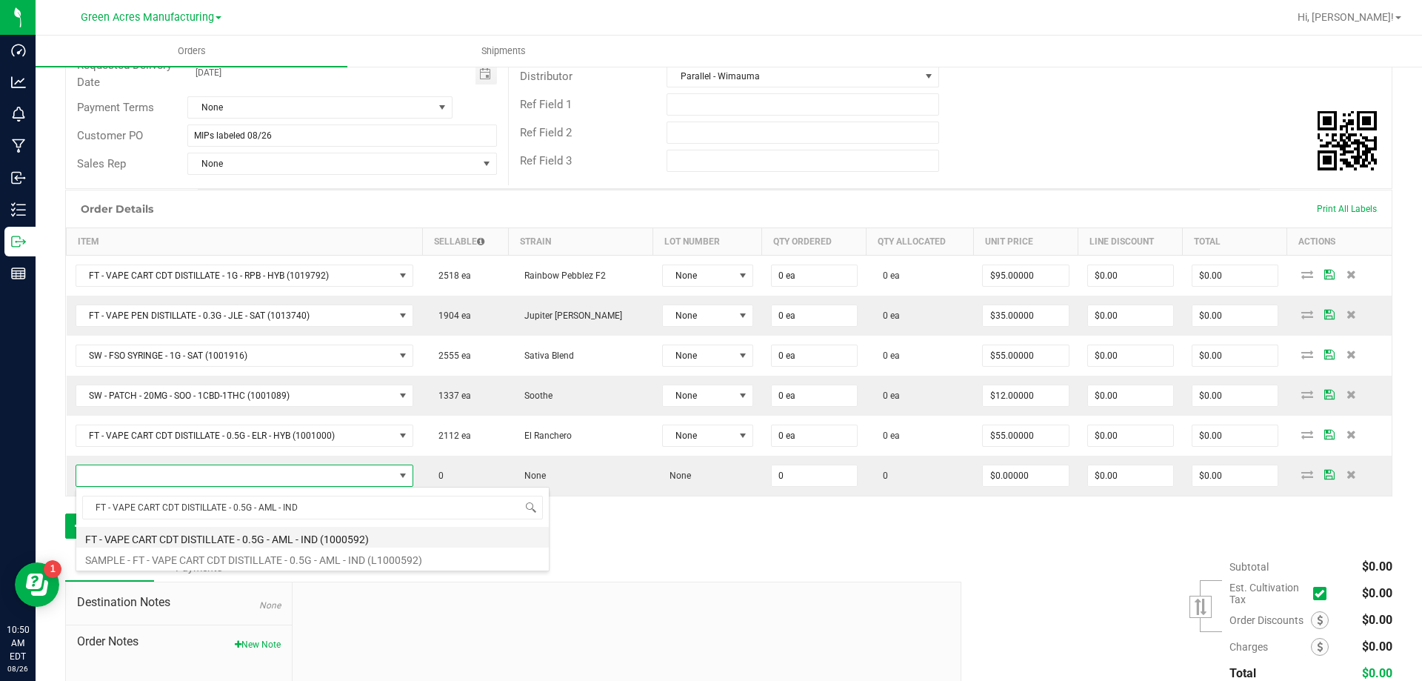
click at [269, 530] on li "FT - VAPE CART CDT DISTILLATE - 0.5G - AML - IND (1000592)" at bounding box center [312, 537] width 473 height 21
type input "0 ea"
type input "$55.00000"
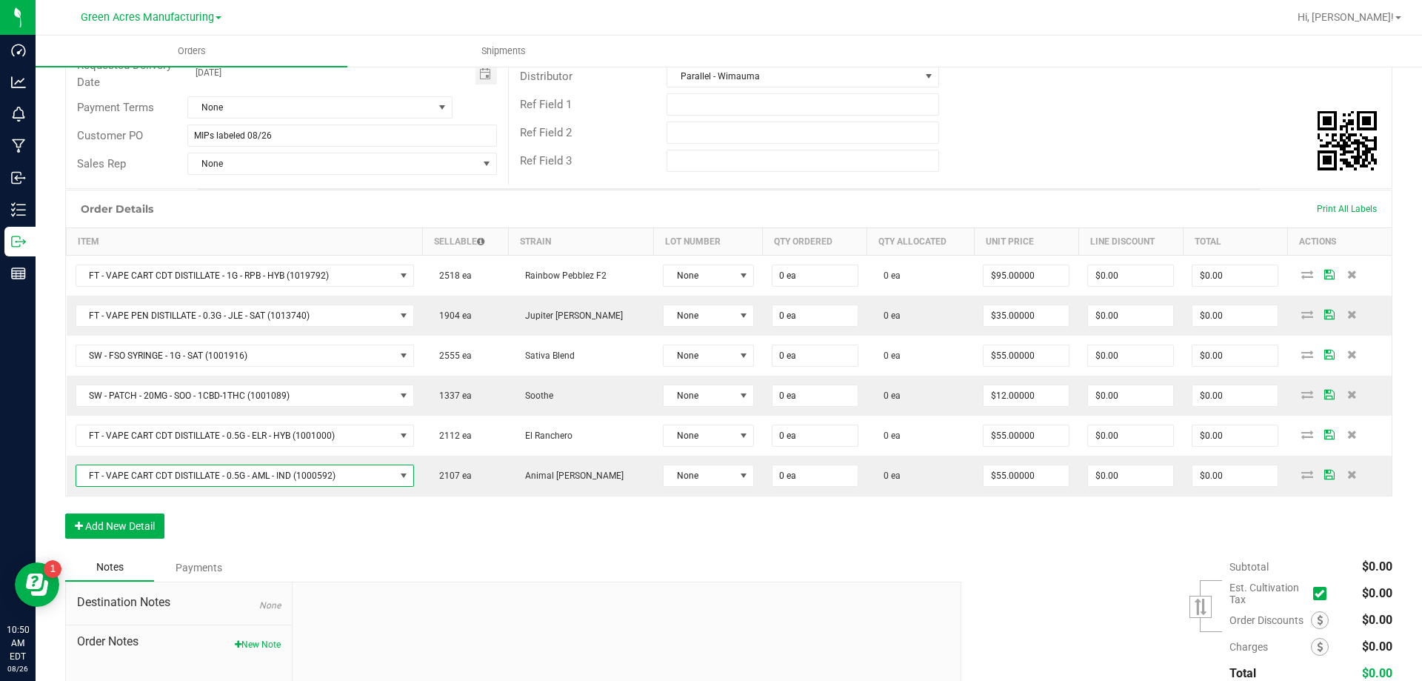
click at [153, 509] on div "Order Details Print All Labels Item Sellable Strain Lot Number Qty Ordered Qty …" at bounding box center [728, 372] width 1327 height 364
click at [153, 515] on button "Add New Detail" at bounding box center [114, 525] width 99 height 25
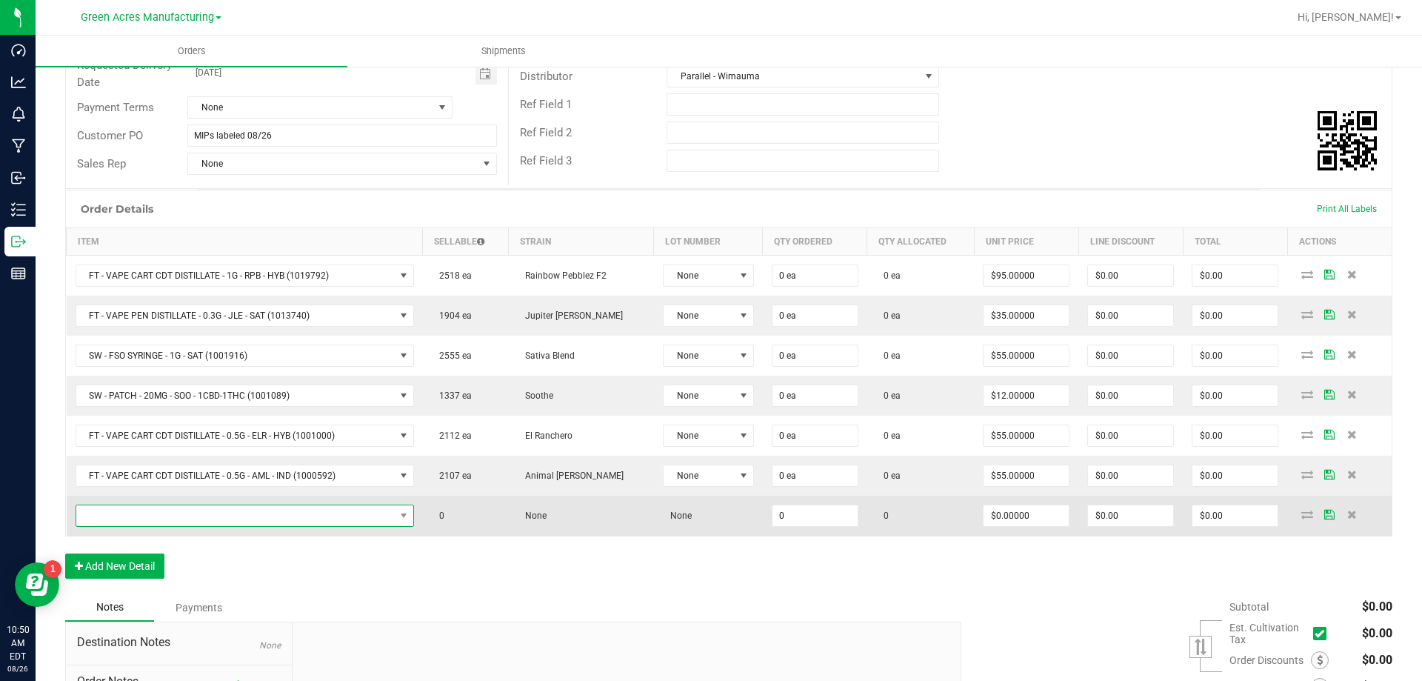
click at [187, 523] on span "NO DATA FOUND" at bounding box center [235, 515] width 319 height 21
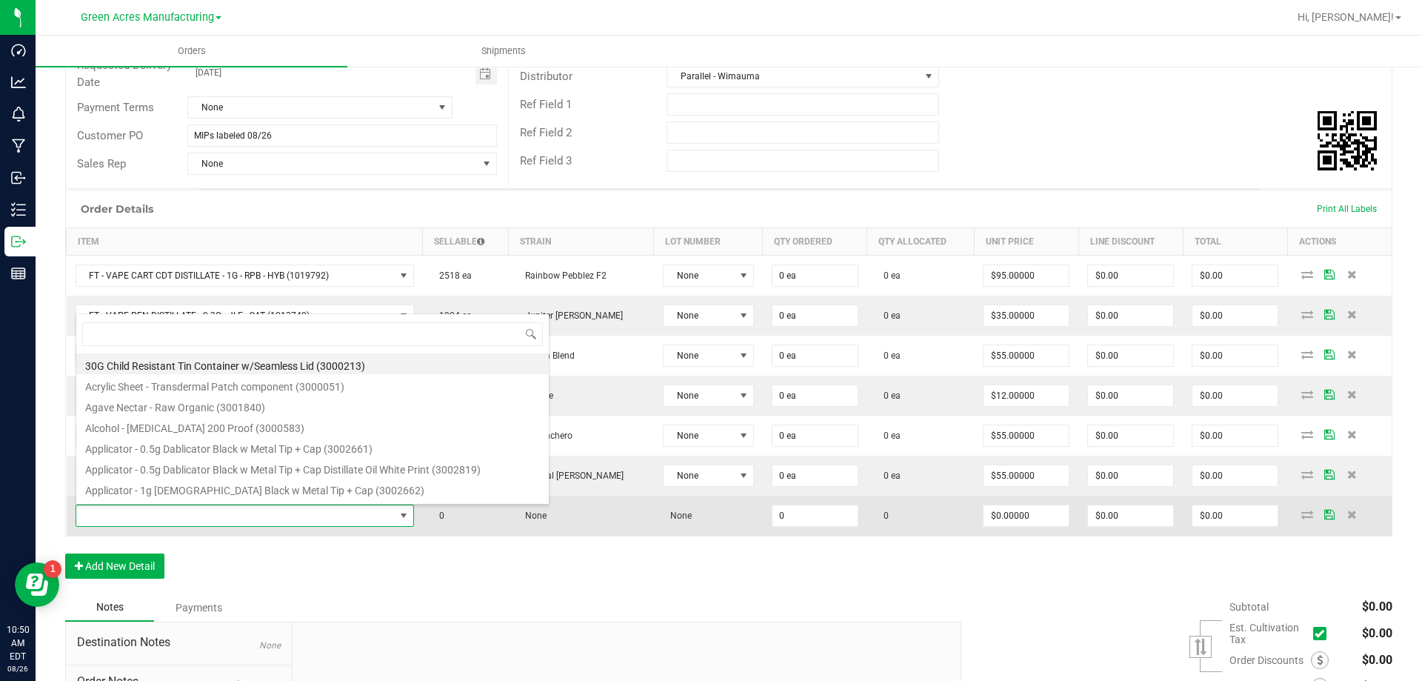
scroll to position [22, 337]
type input "FT - VAPE PEN DISTILLATE - 0.3G - AEQ - HYB"
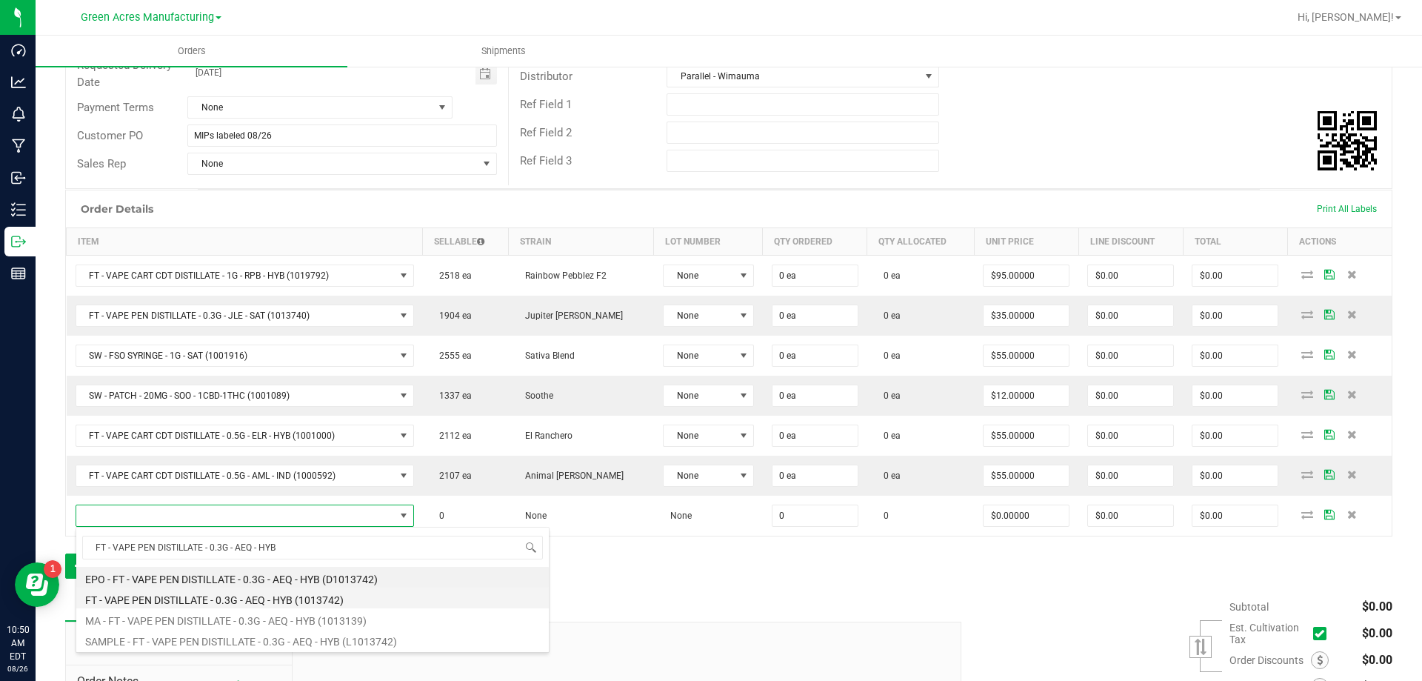
click at [210, 593] on li "FT - VAPE PEN DISTILLATE - 0.3G - AEQ - HYB (1013742)" at bounding box center [312, 597] width 473 height 21
type input "0 ea"
type input "$35.00000"
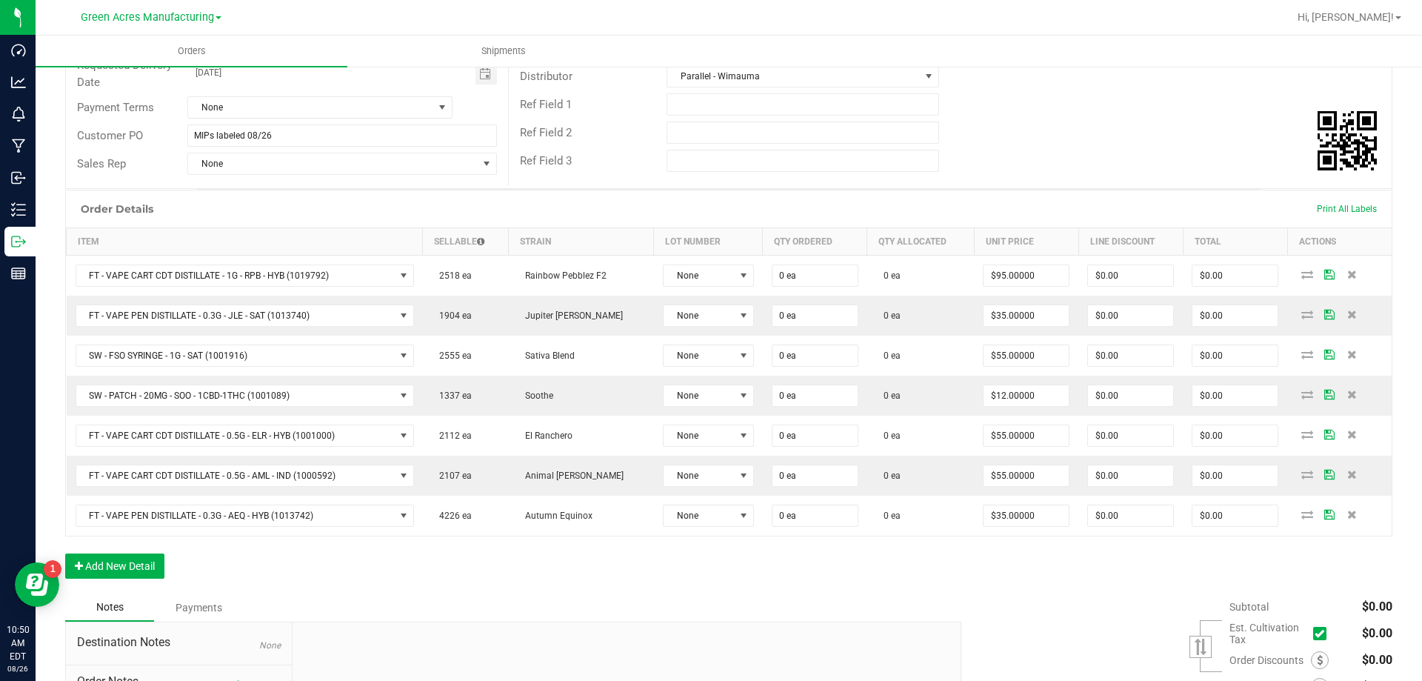
drag, startPoint x: 427, startPoint y: 557, endPoint x: 469, endPoint y: 540, distance: 45.5
click at [432, 556] on div "Order Details Print All Labels Item Sellable Strain Lot Number Qty Ordered Qty …" at bounding box center [728, 392] width 1327 height 404
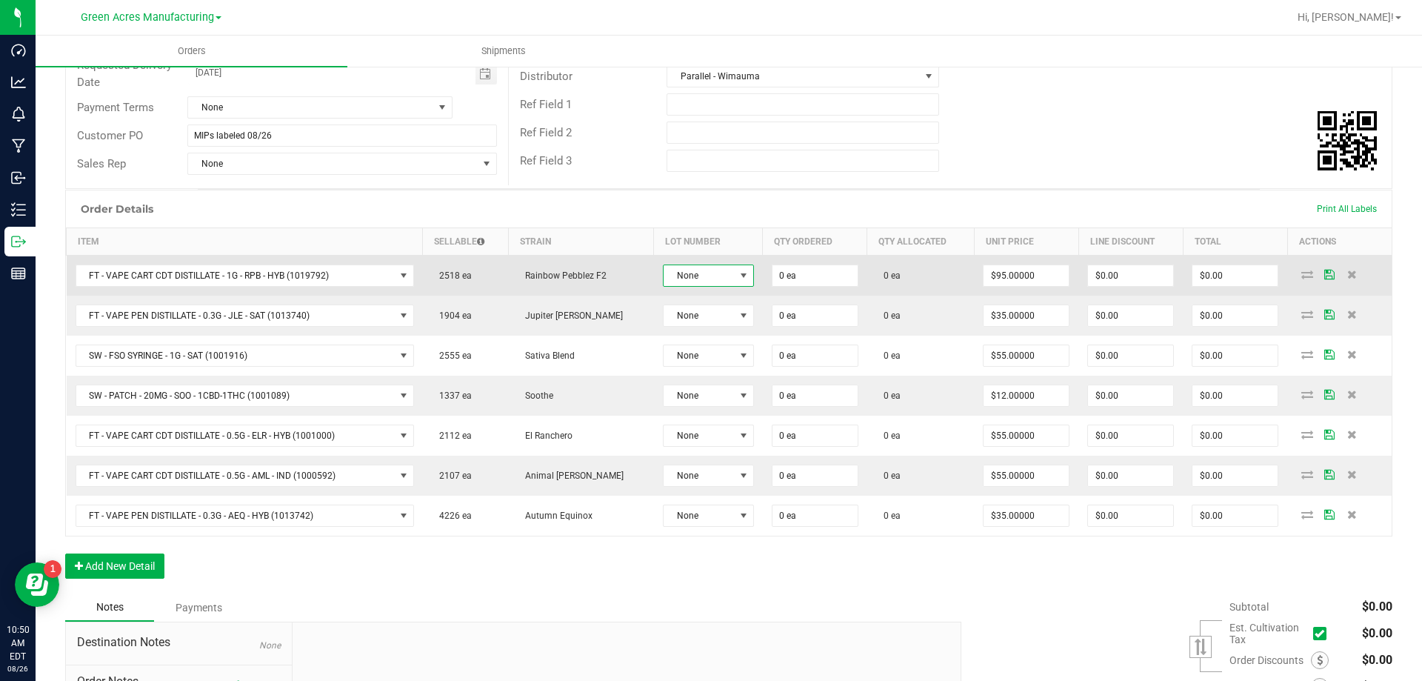
click at [675, 283] on span "None" at bounding box center [699, 275] width 71 height 21
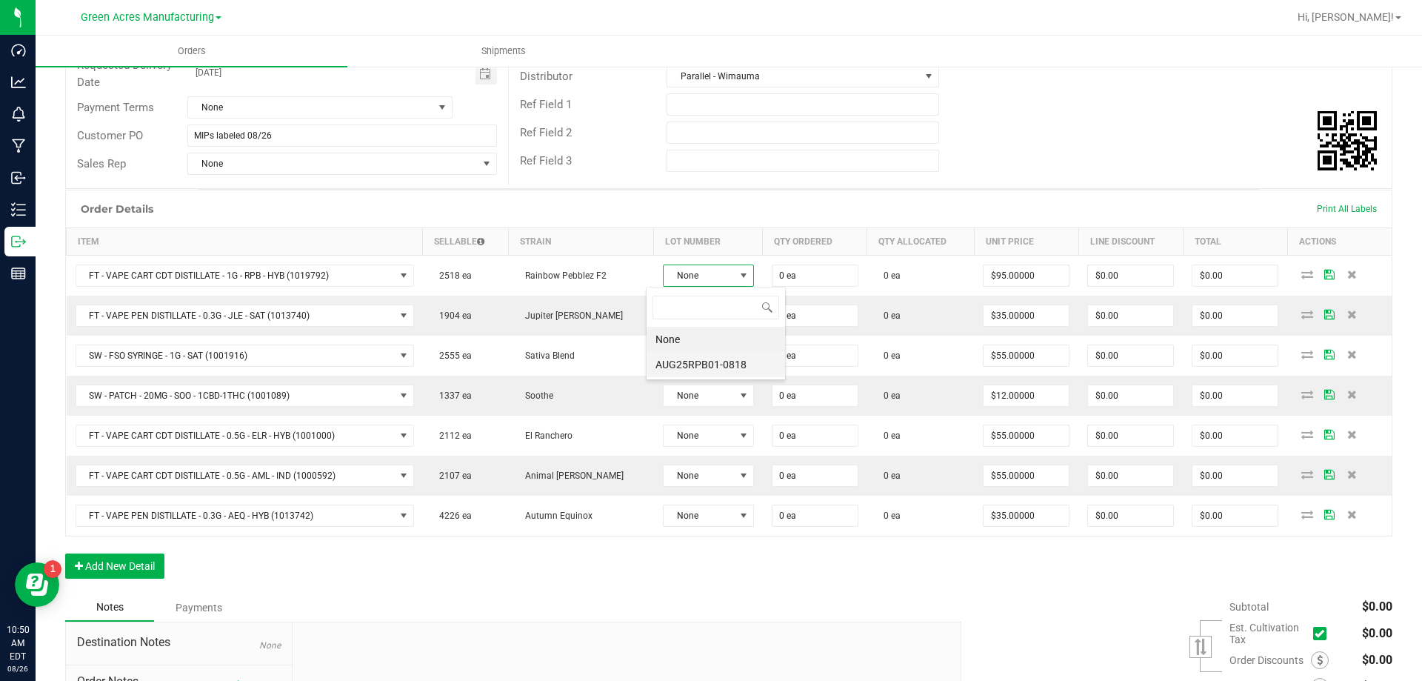
scroll to position [22, 92]
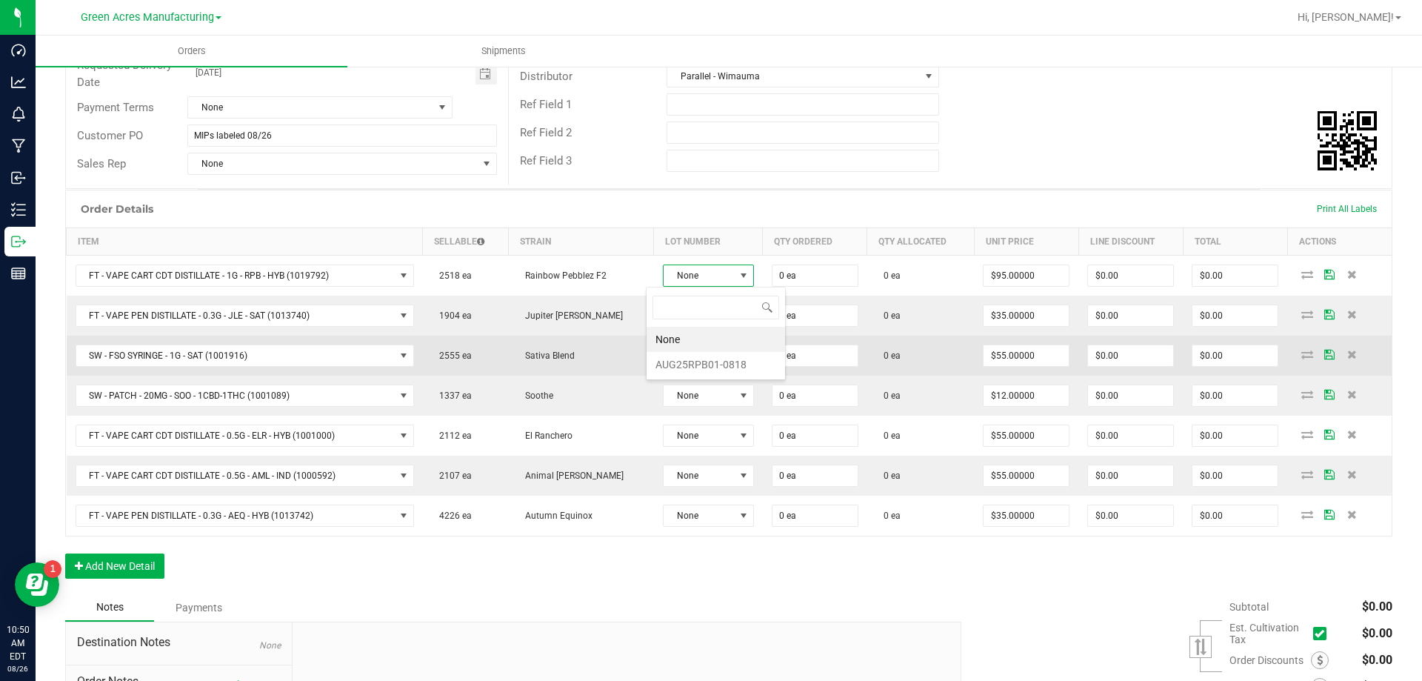
click at [657, 373] on li "AUG25RPB01-0818" at bounding box center [716, 364] width 139 height 25
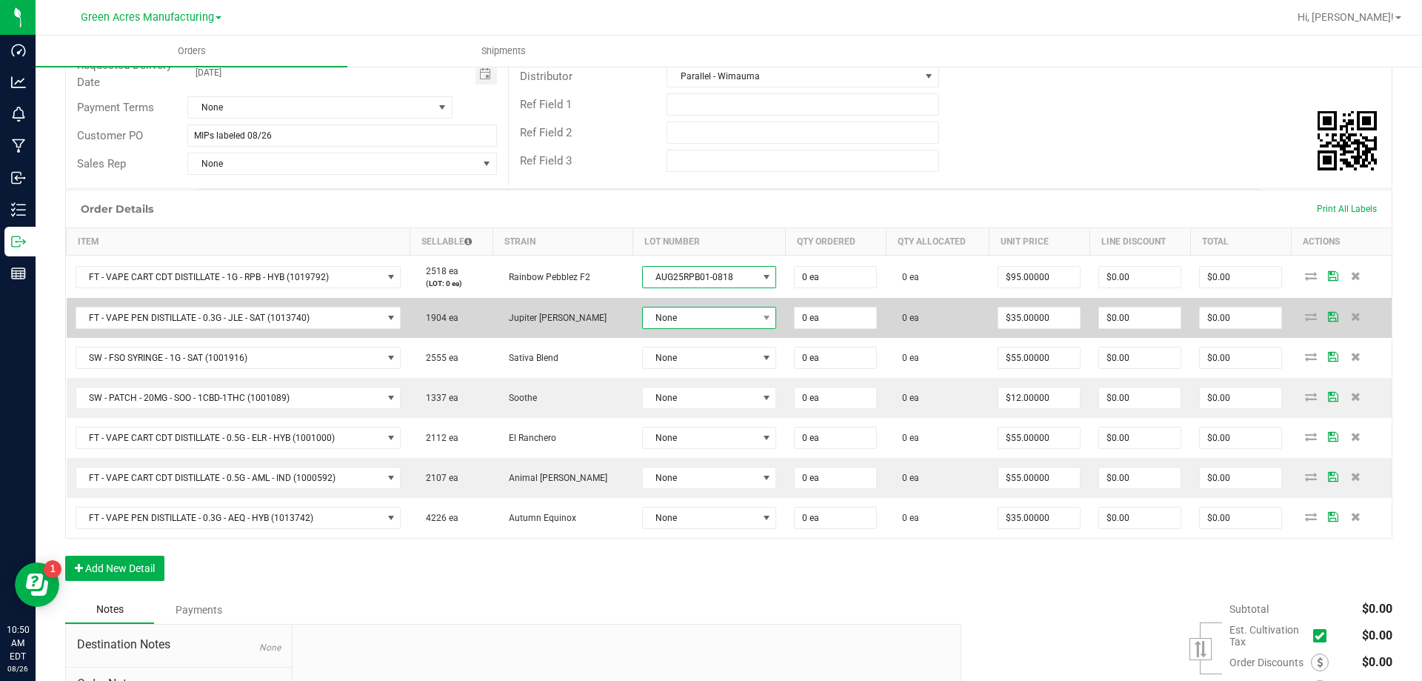
click at [711, 315] on span "None" at bounding box center [700, 317] width 115 height 21
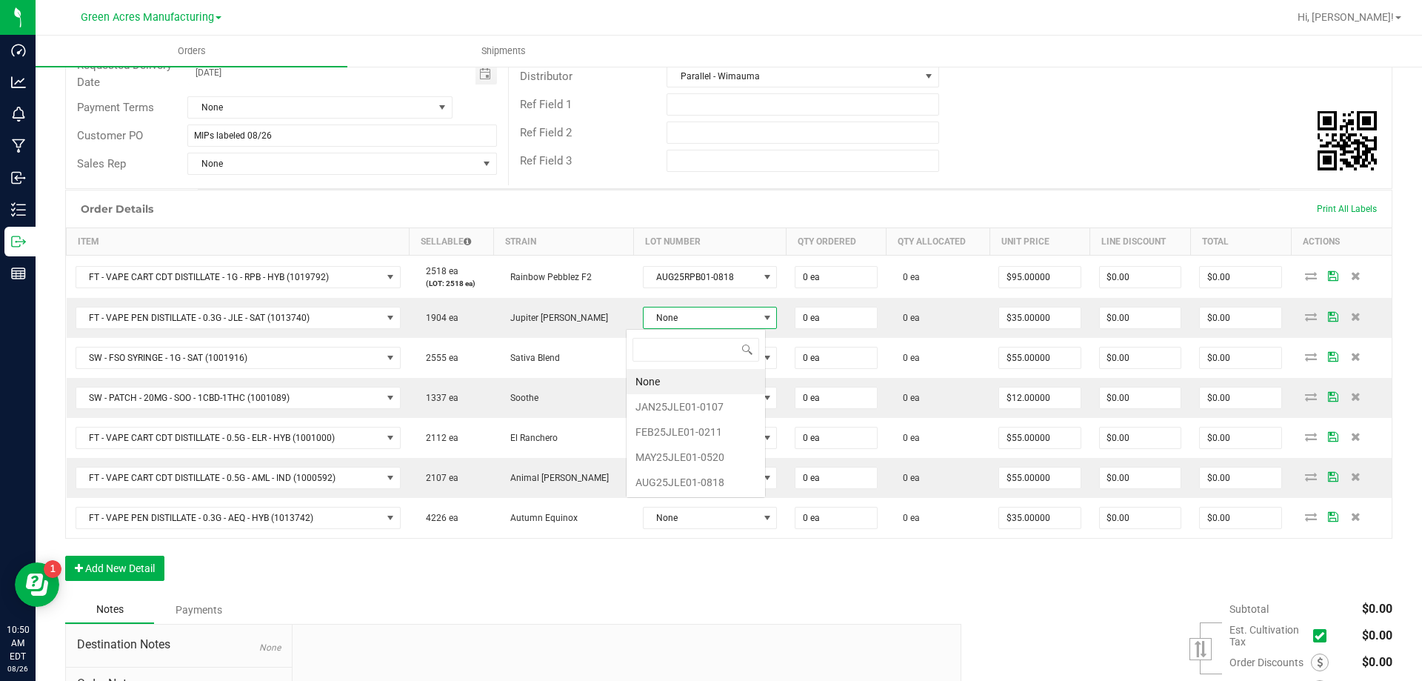
scroll to position [22, 134]
click at [701, 476] on li "AUG25JLE01-0818" at bounding box center [696, 482] width 139 height 25
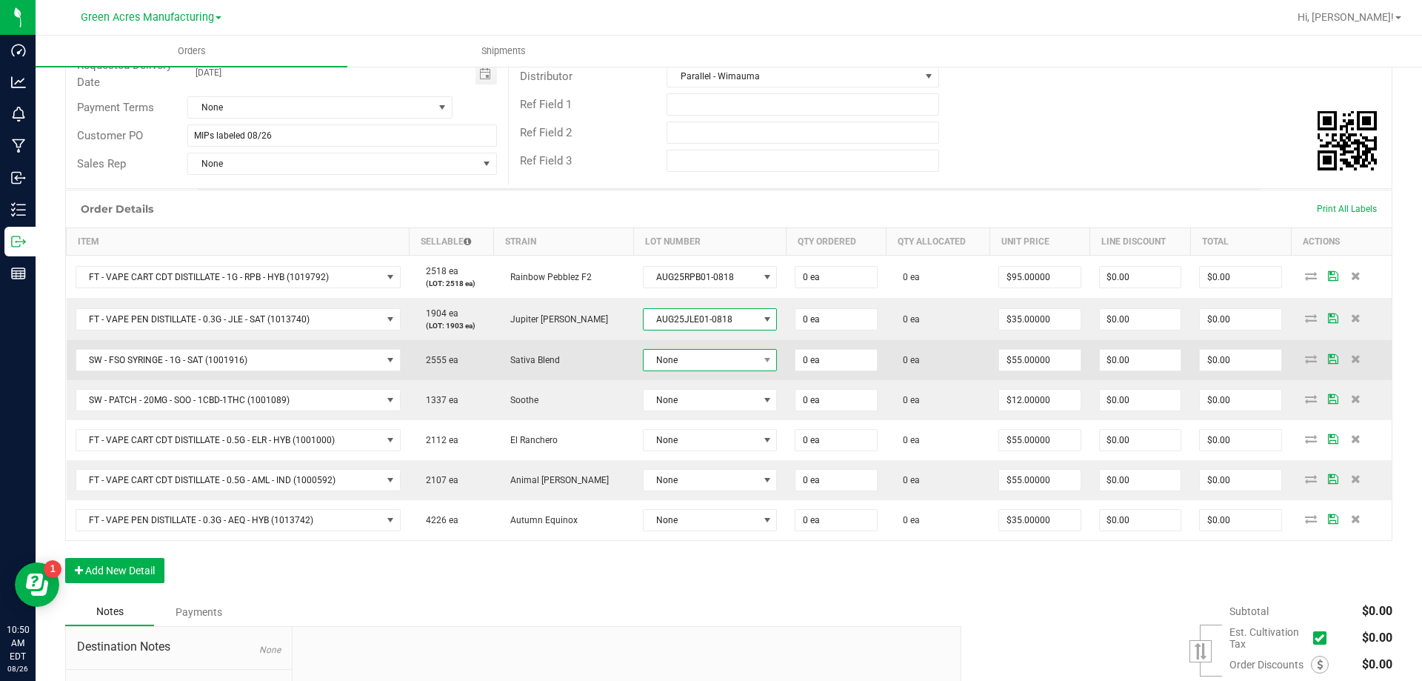
click at [731, 363] on span "None" at bounding box center [701, 360] width 114 height 21
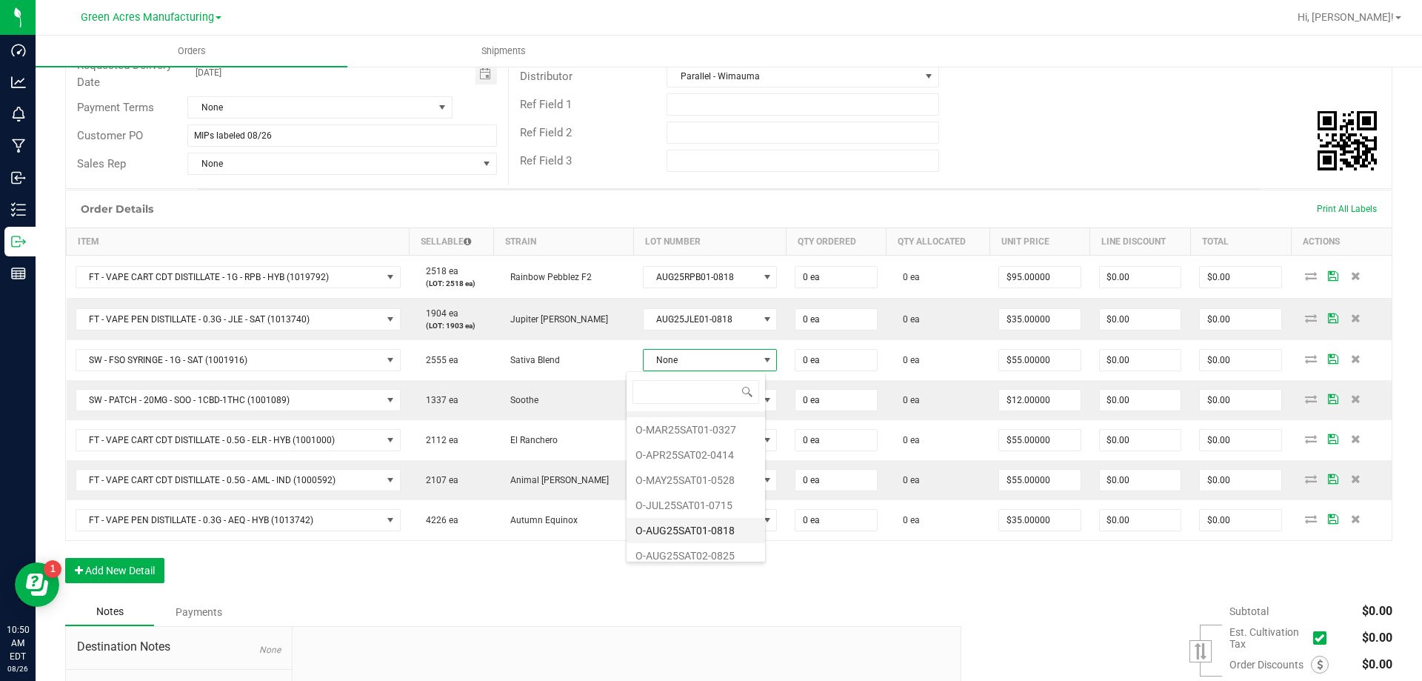
scroll to position [28, 0]
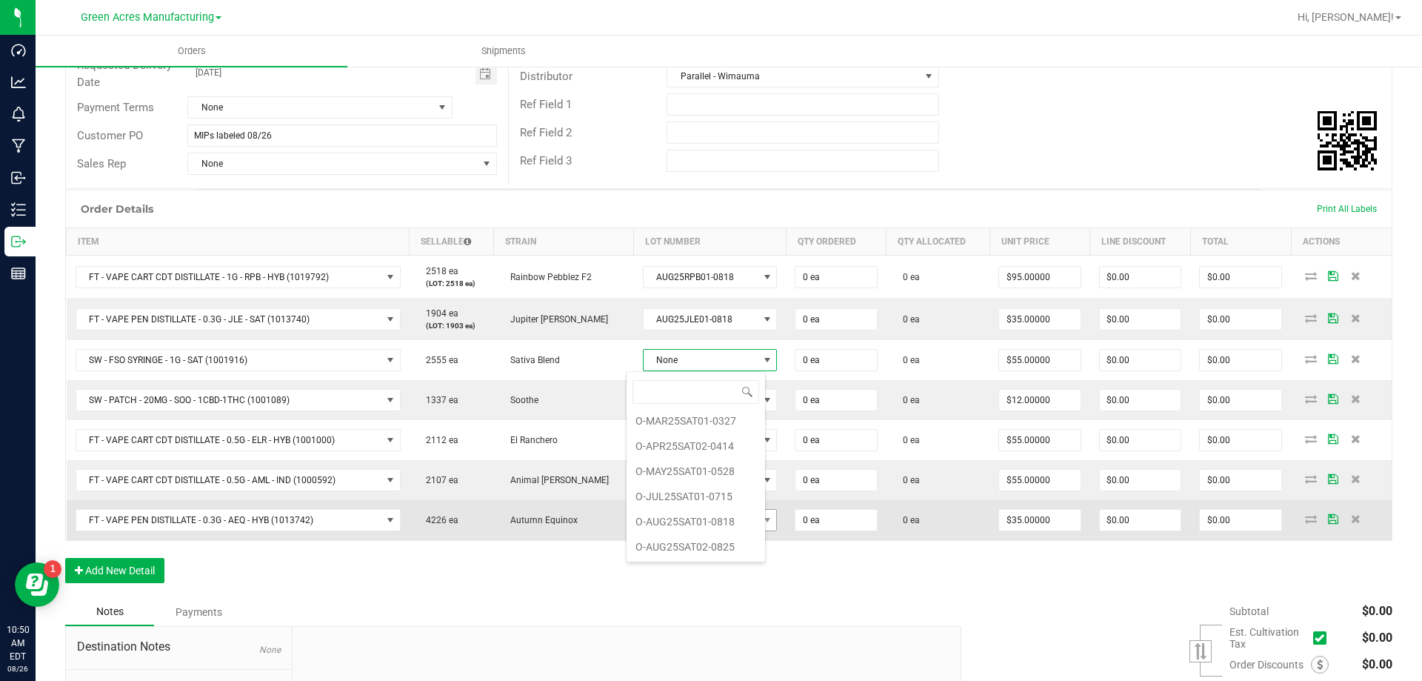
click at [713, 522] on li "O-AUG25SAT01-0818" at bounding box center [696, 521] width 139 height 25
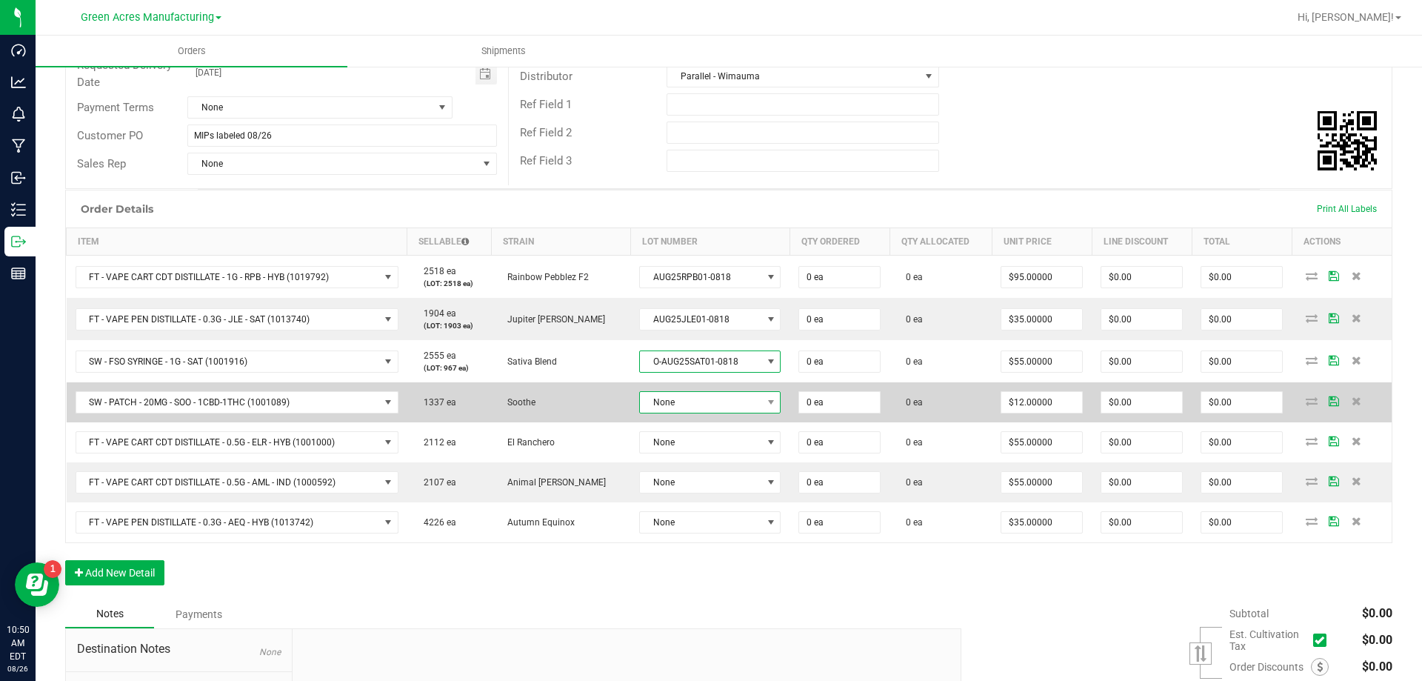
click at [715, 400] on span "None" at bounding box center [700, 402] width 121 height 21
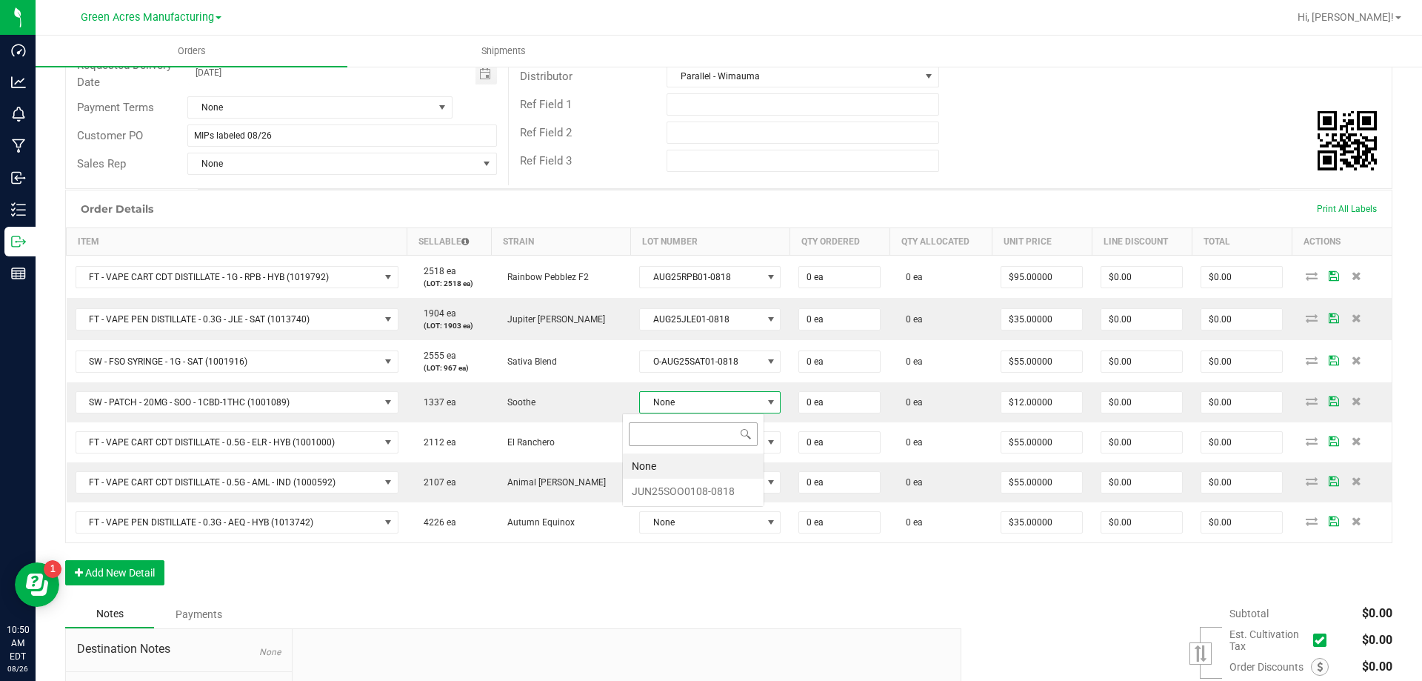
scroll to position [22, 142]
click at [713, 488] on li "JUN25SOO0108-0818" at bounding box center [693, 491] width 141 height 25
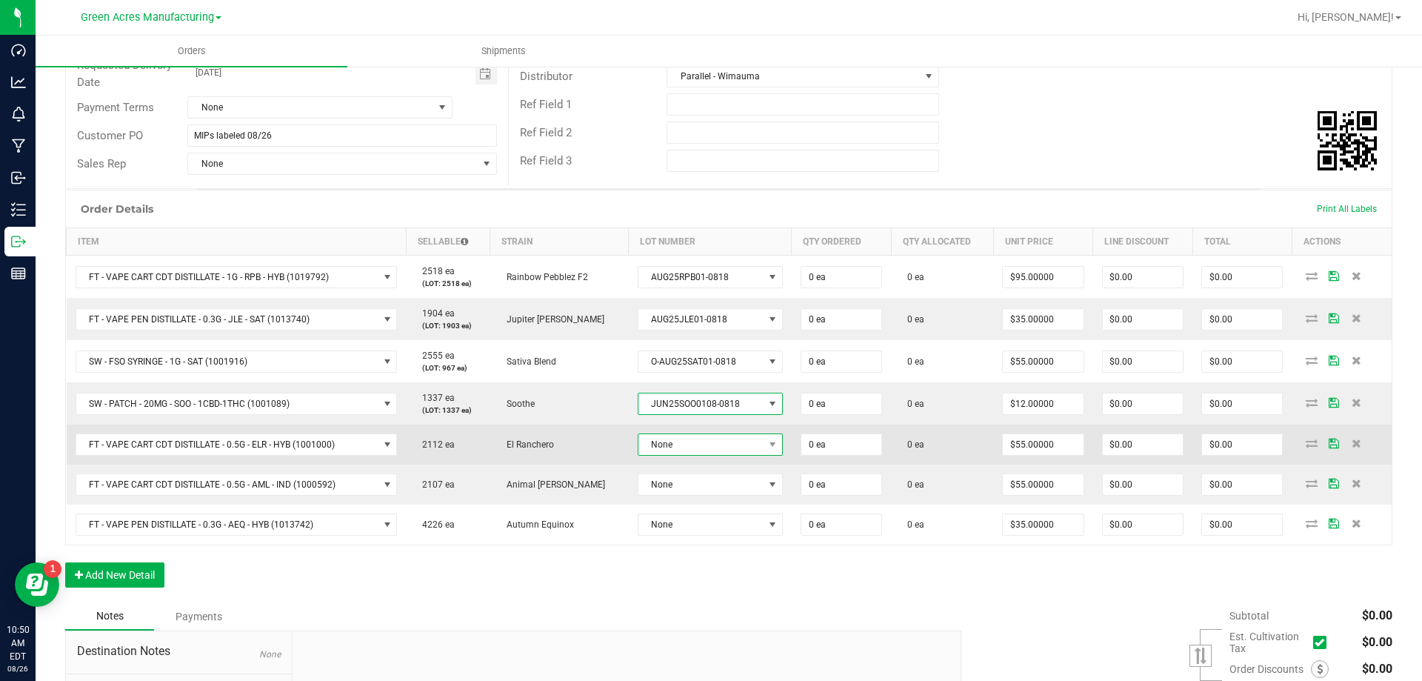
click at [728, 453] on span "None" at bounding box center [701, 444] width 125 height 21
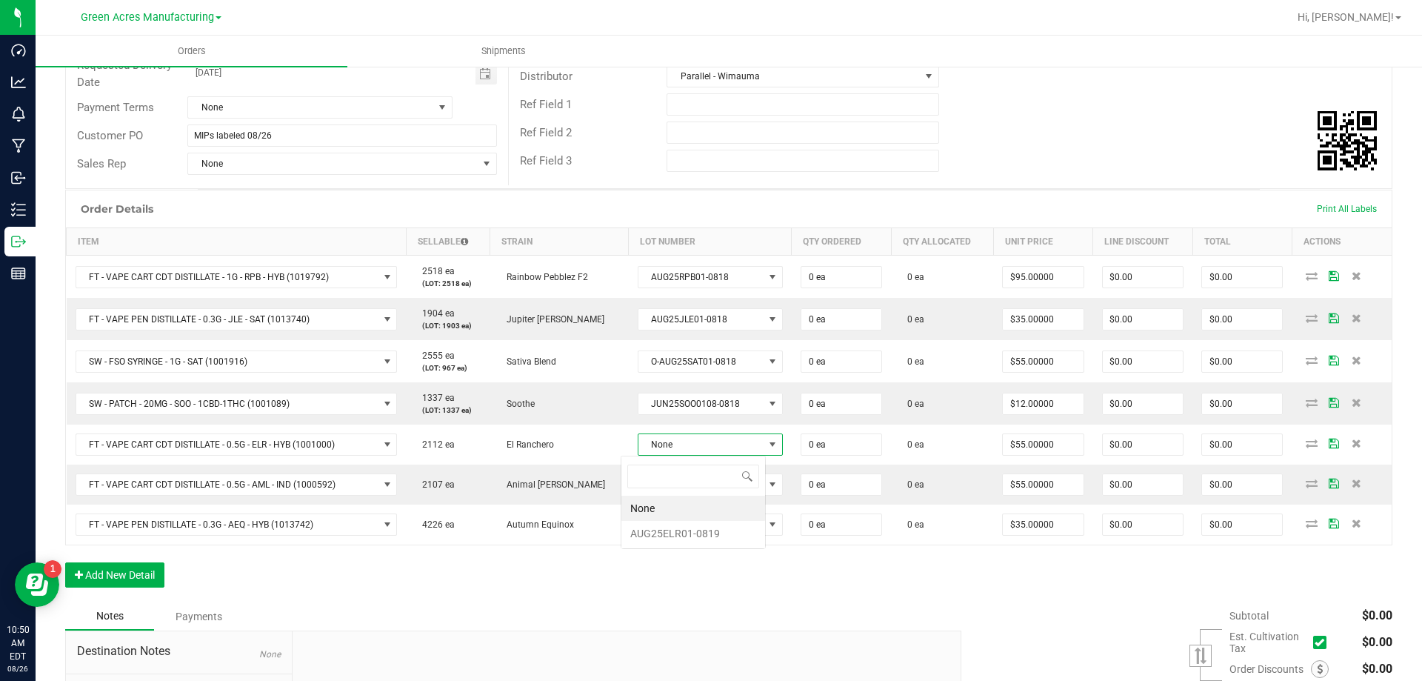
scroll to position [22, 144]
click at [720, 538] on li "AUG25ELR01-0819" at bounding box center [693, 533] width 144 height 25
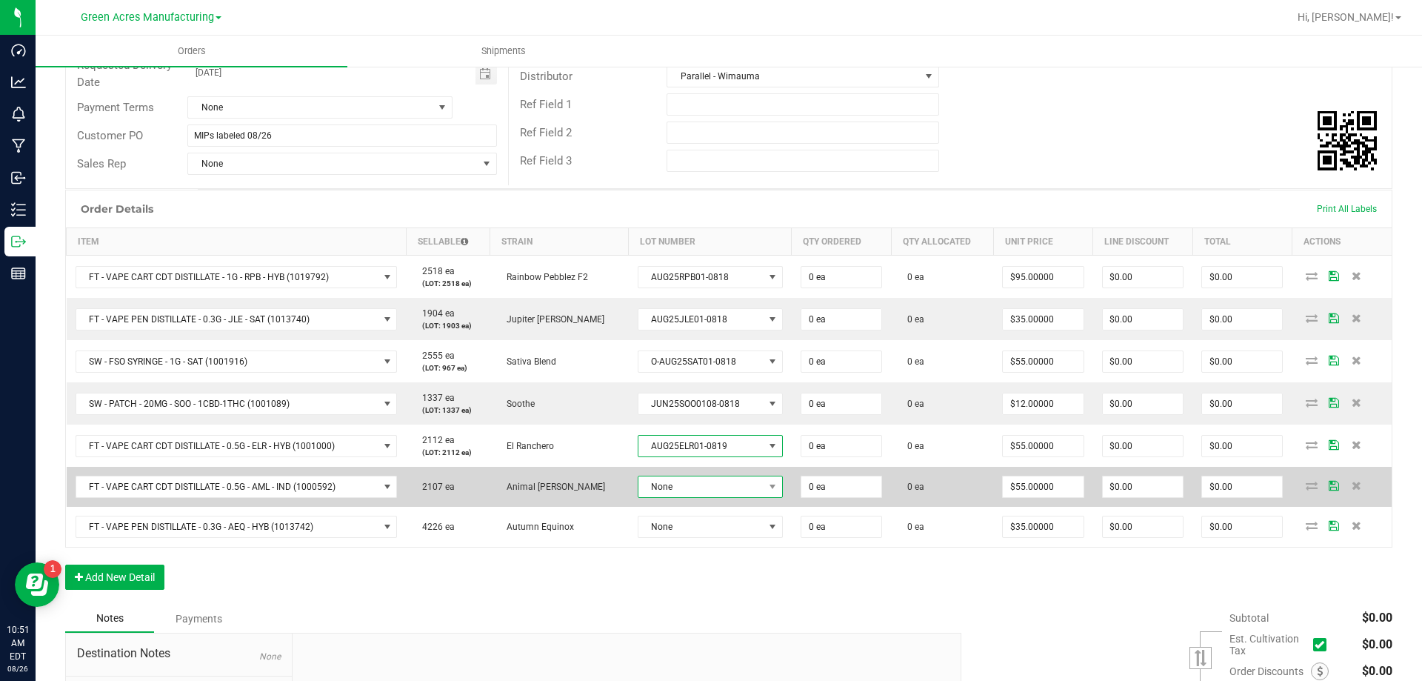
click at [709, 483] on span "None" at bounding box center [701, 486] width 125 height 21
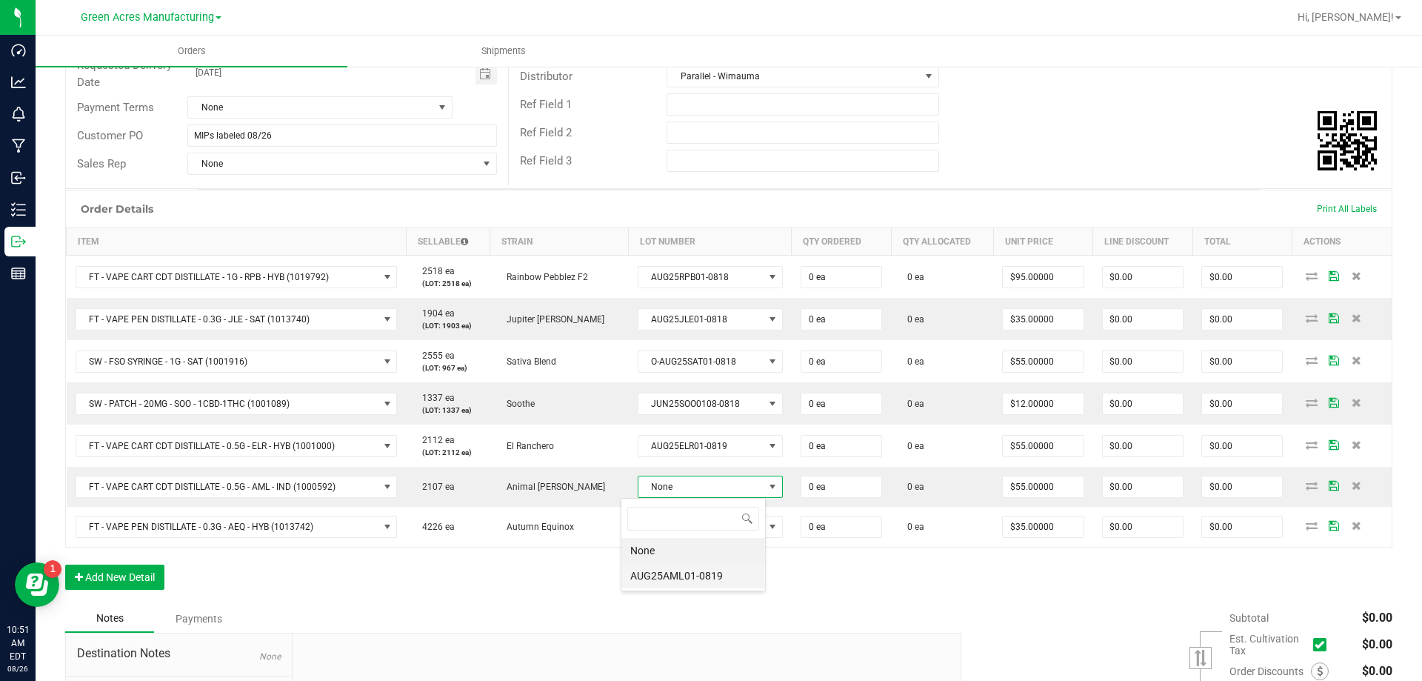
click at [702, 570] on li "AUG25AML01-0819" at bounding box center [693, 575] width 144 height 25
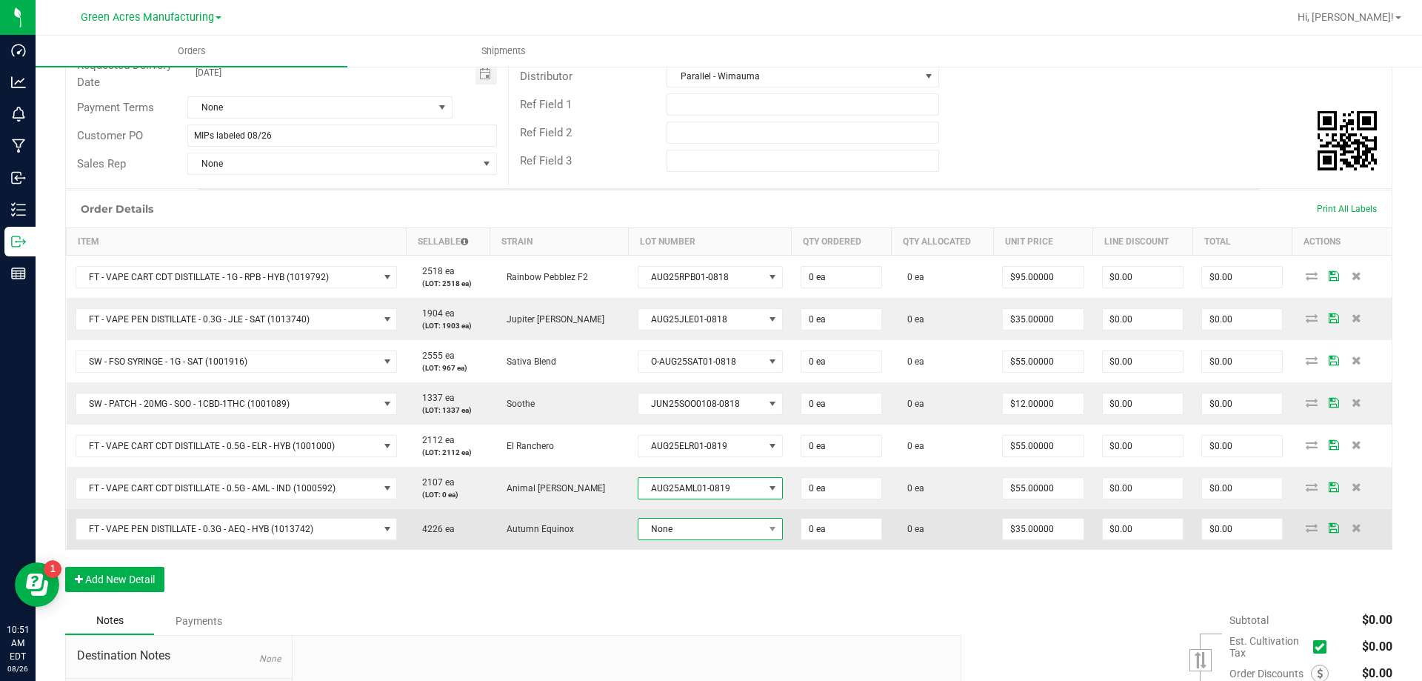
click at [703, 530] on span "None" at bounding box center [701, 529] width 125 height 21
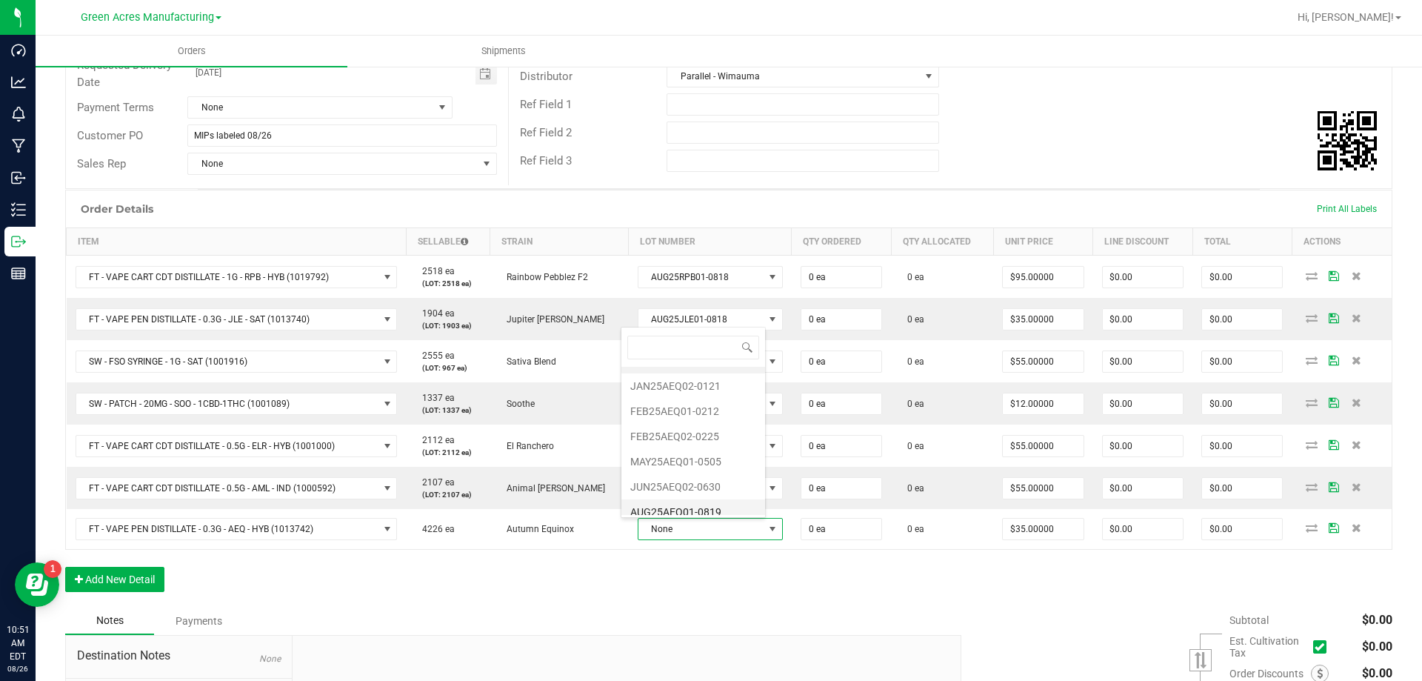
scroll to position [28, 0]
click at [711, 503] on li "AUG25AEQ01-0819" at bounding box center [693, 502] width 144 height 25
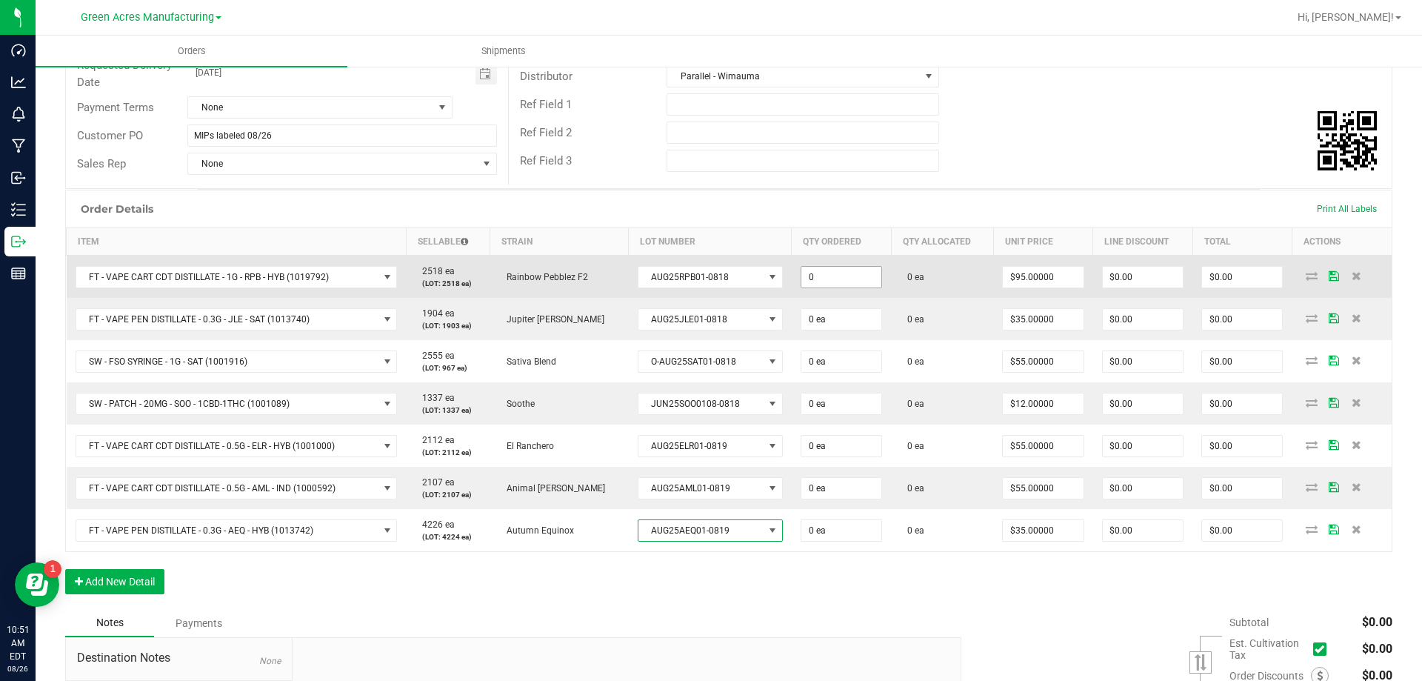
click at [862, 268] on input "0" at bounding box center [841, 277] width 80 height 21
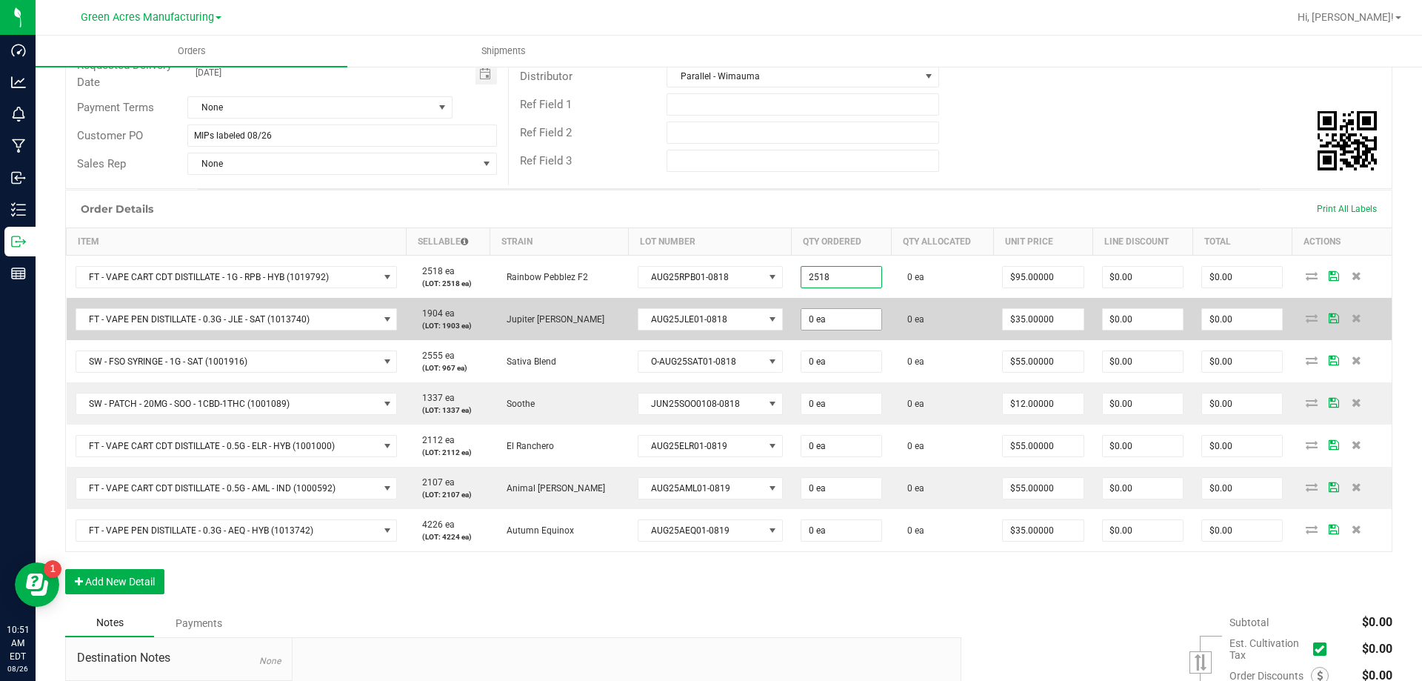
type input "2518 ea"
type input "$239,210.00"
click at [801, 288] on span "0 ea" at bounding box center [841, 277] width 81 height 22
click at [803, 320] on input "0" at bounding box center [841, 319] width 80 height 21
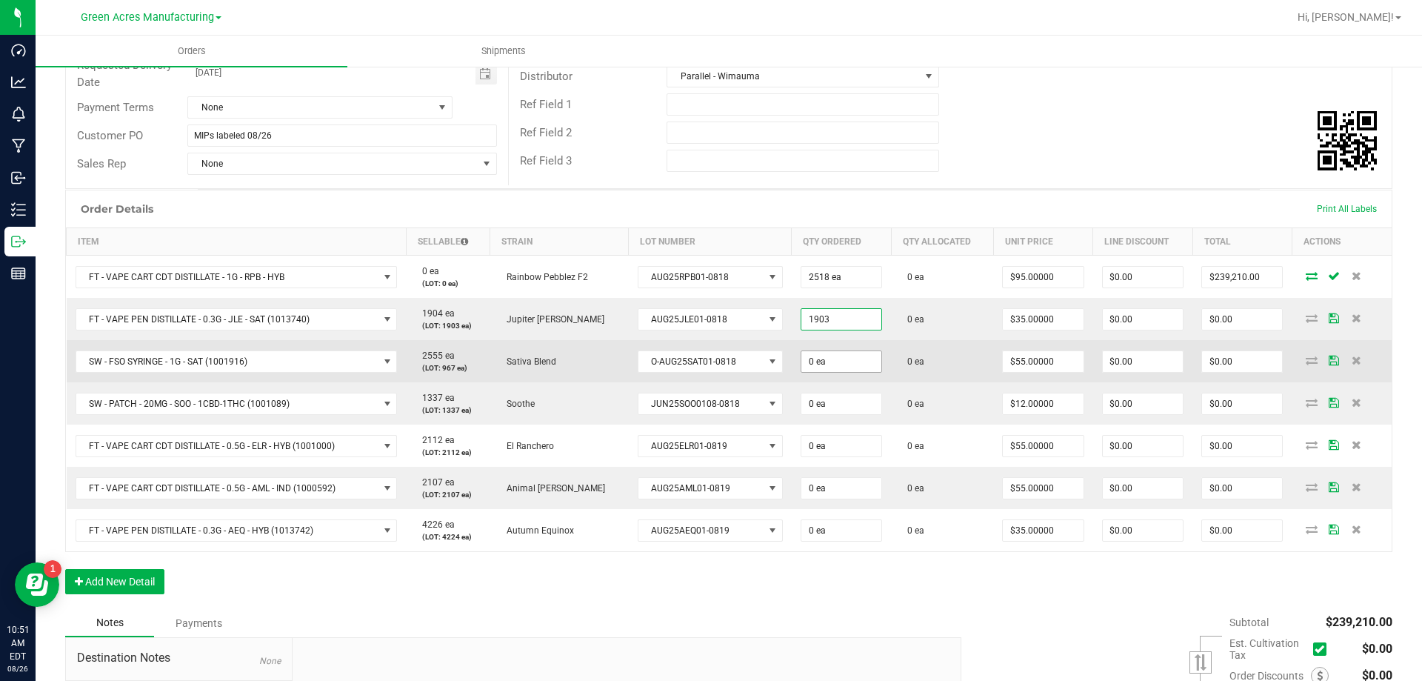
type input "1903 ea"
type input "$66,605.00"
click at [827, 360] on input "0" at bounding box center [841, 361] width 80 height 21
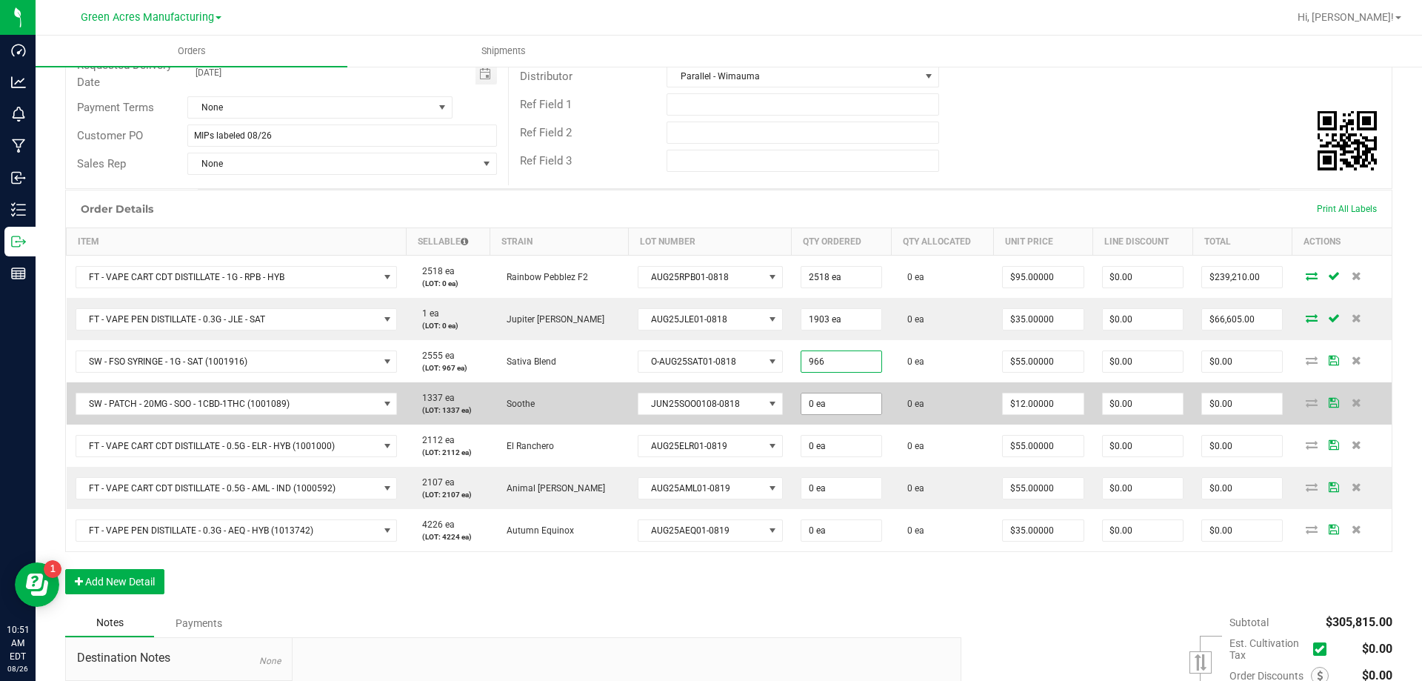
type input "966 ea"
type input "$53,130.00"
click at [813, 399] on input "0" at bounding box center [841, 403] width 80 height 21
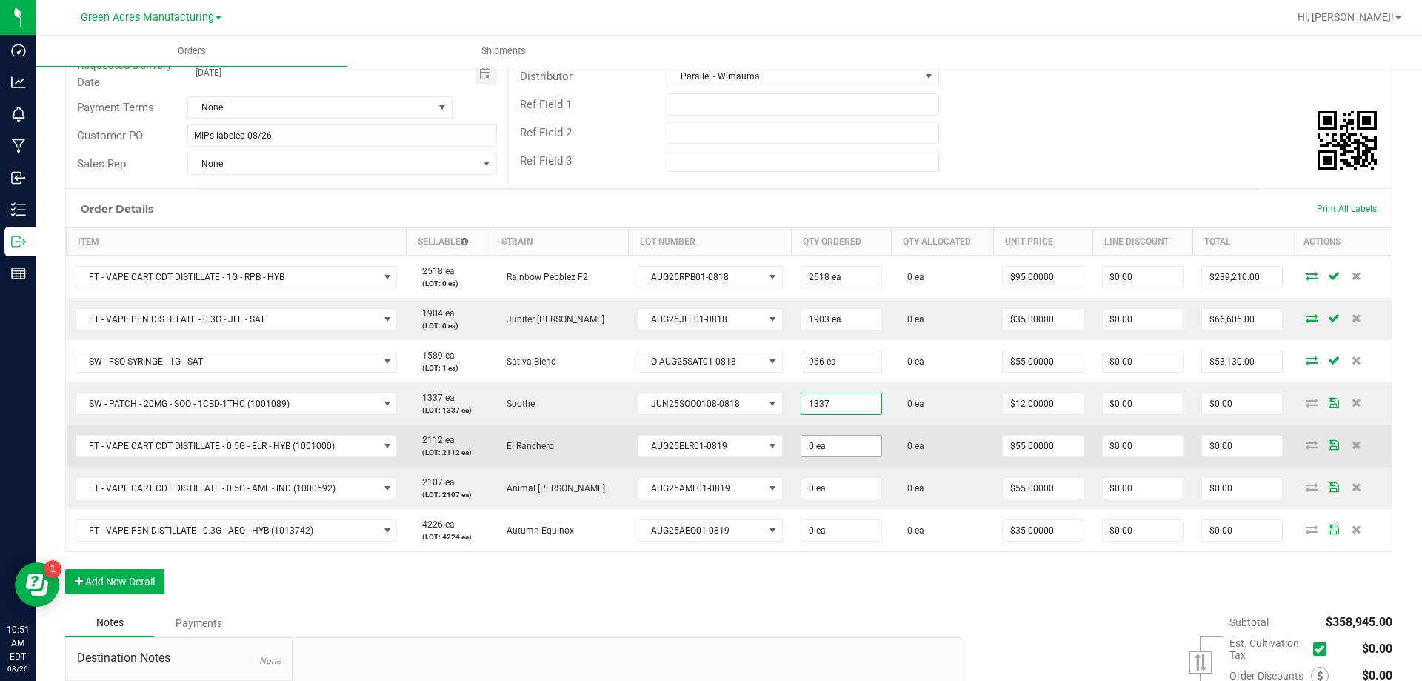
type input "1337 ea"
type input "$16,044.00"
click at [824, 447] on input "0" at bounding box center [841, 446] width 80 height 21
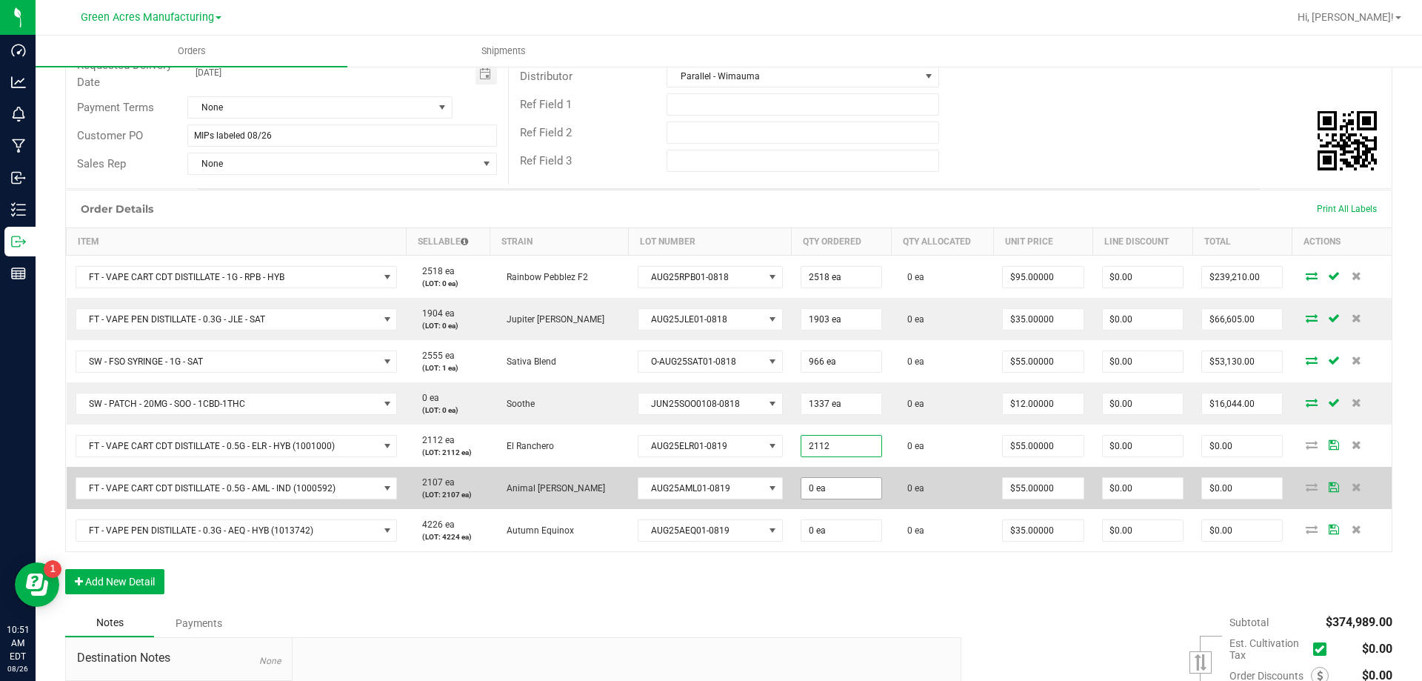
type input "2112 ea"
type input "$116,160.00"
click at [823, 481] on input "0" at bounding box center [841, 488] width 80 height 21
type input "4"
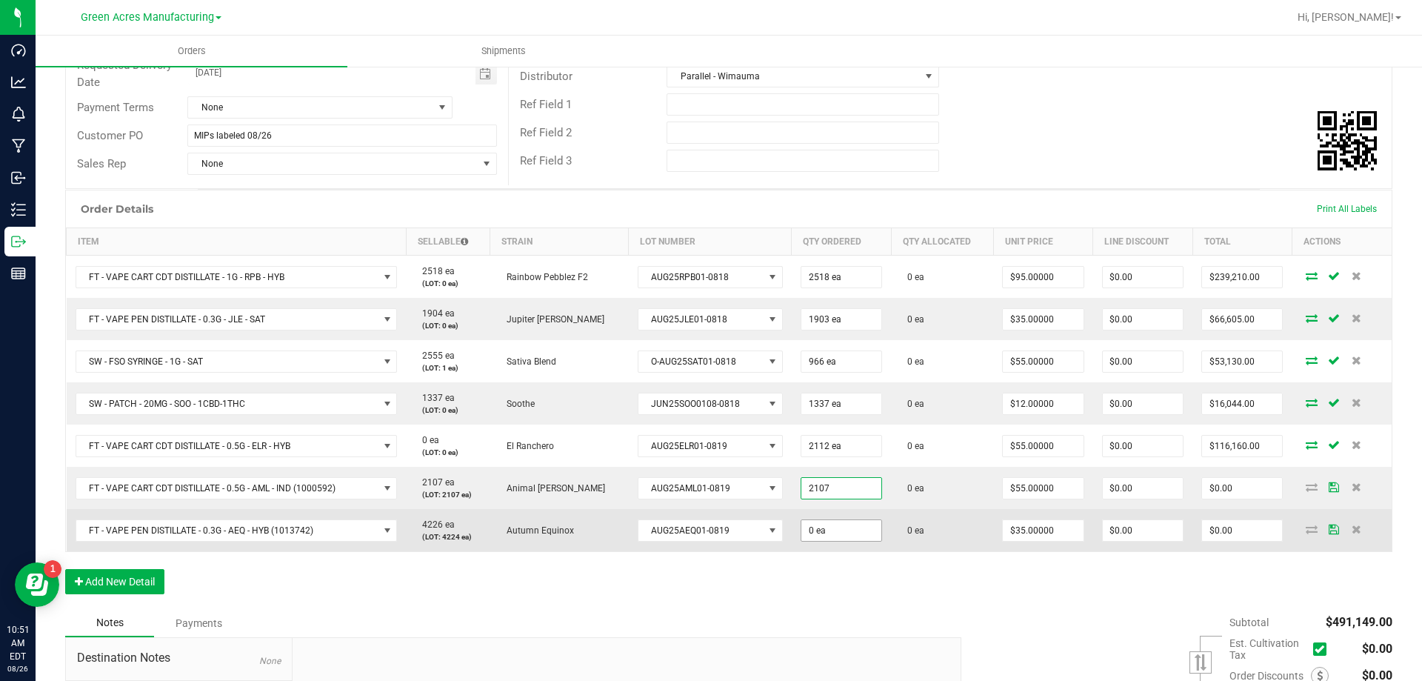
type input "2107 ea"
type input "$115,885.00"
click at [829, 534] on input "0" at bounding box center [841, 530] width 80 height 21
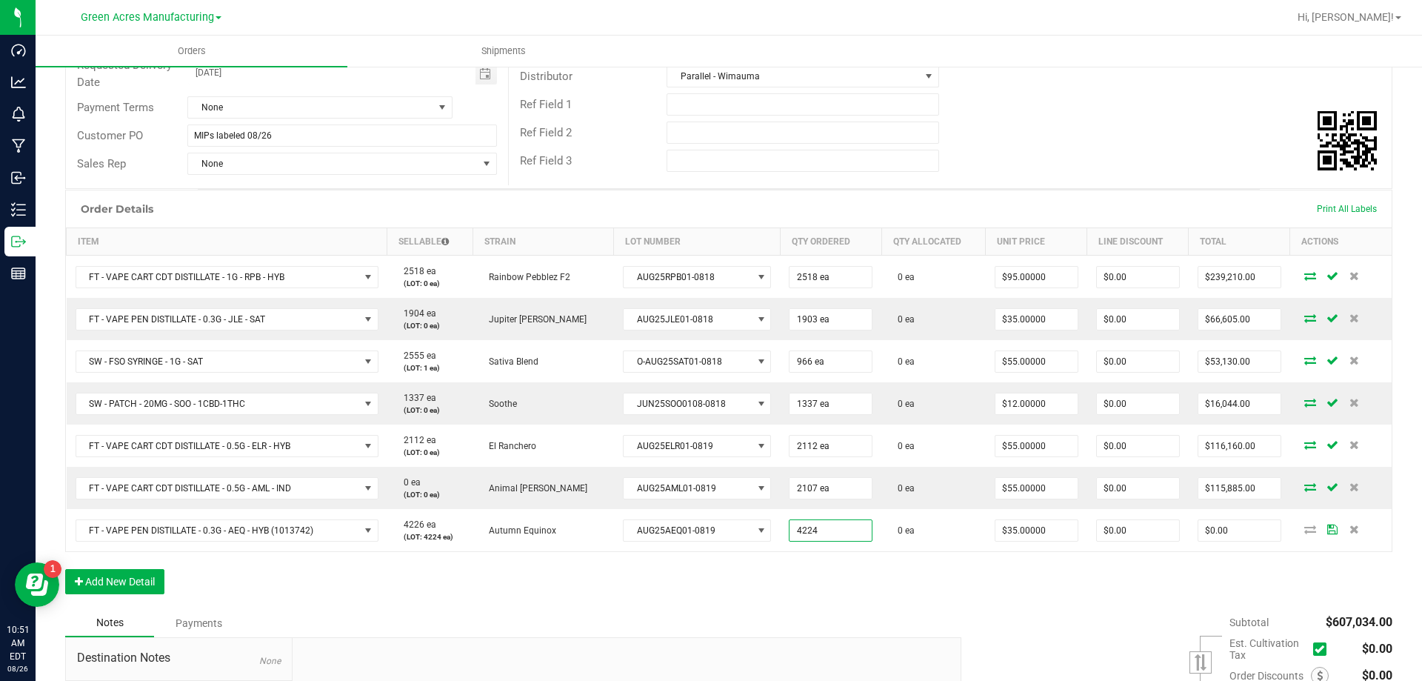
type input "4224 ea"
type input "$147,840.00"
click at [1096, 604] on div "Order Details Print All Labels Item Sellable Strain Lot Number Qty Ordered Qty …" at bounding box center [728, 399] width 1327 height 419
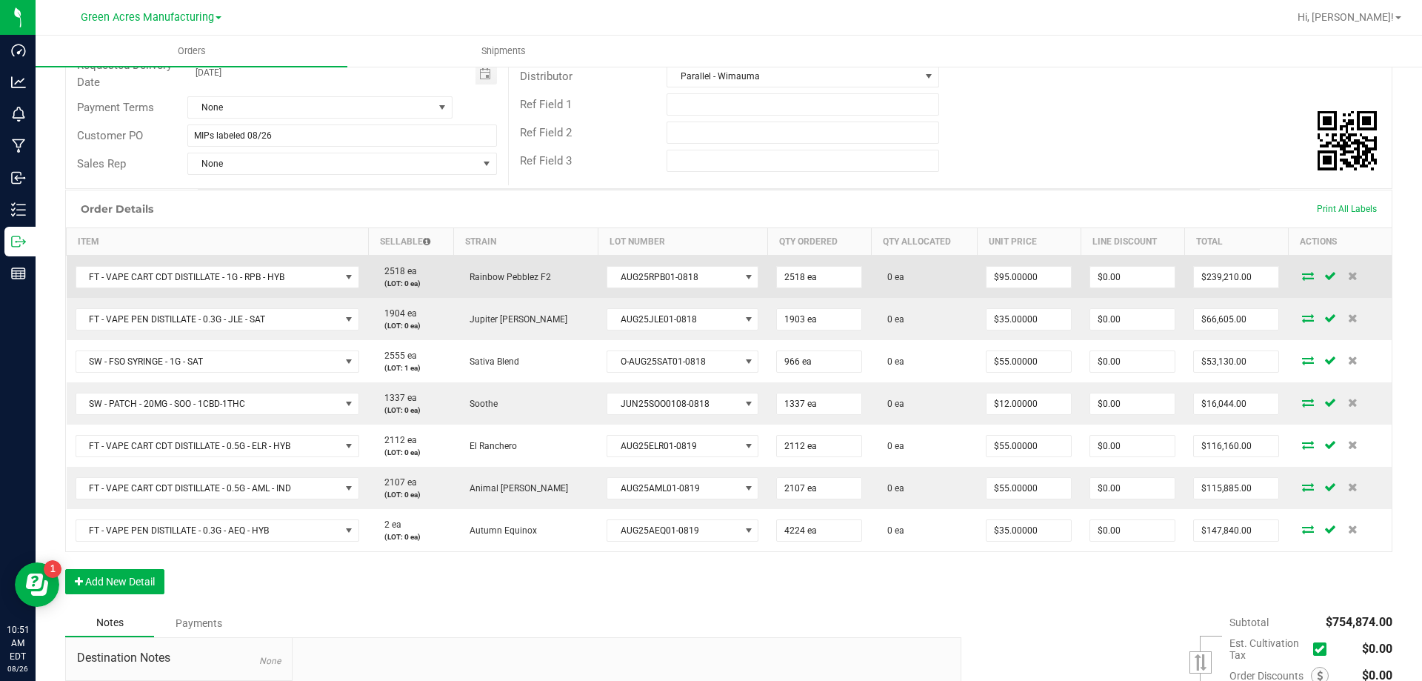
click at [1297, 282] on td at bounding box center [1340, 277] width 104 height 43
click at [1302, 275] on icon at bounding box center [1308, 275] width 12 height 9
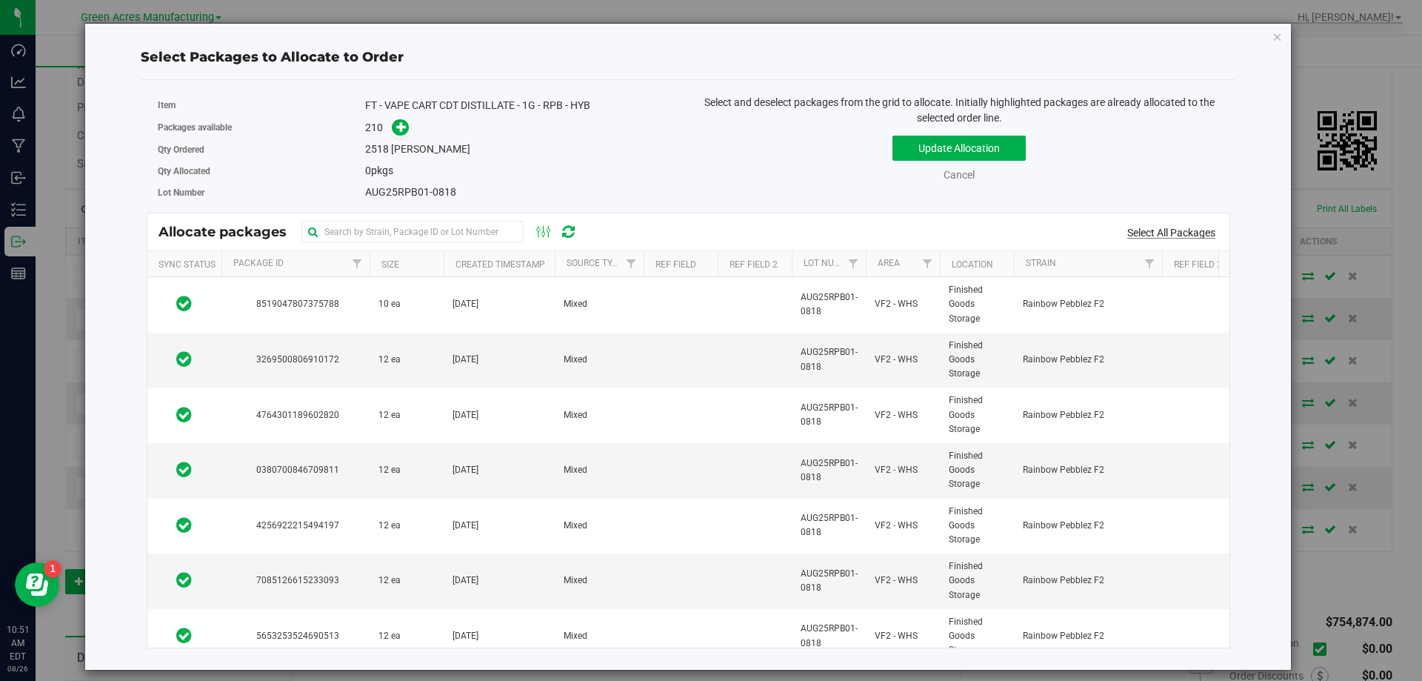
click at [1175, 233] on link "Select All Packages" at bounding box center [1171, 233] width 88 height 12
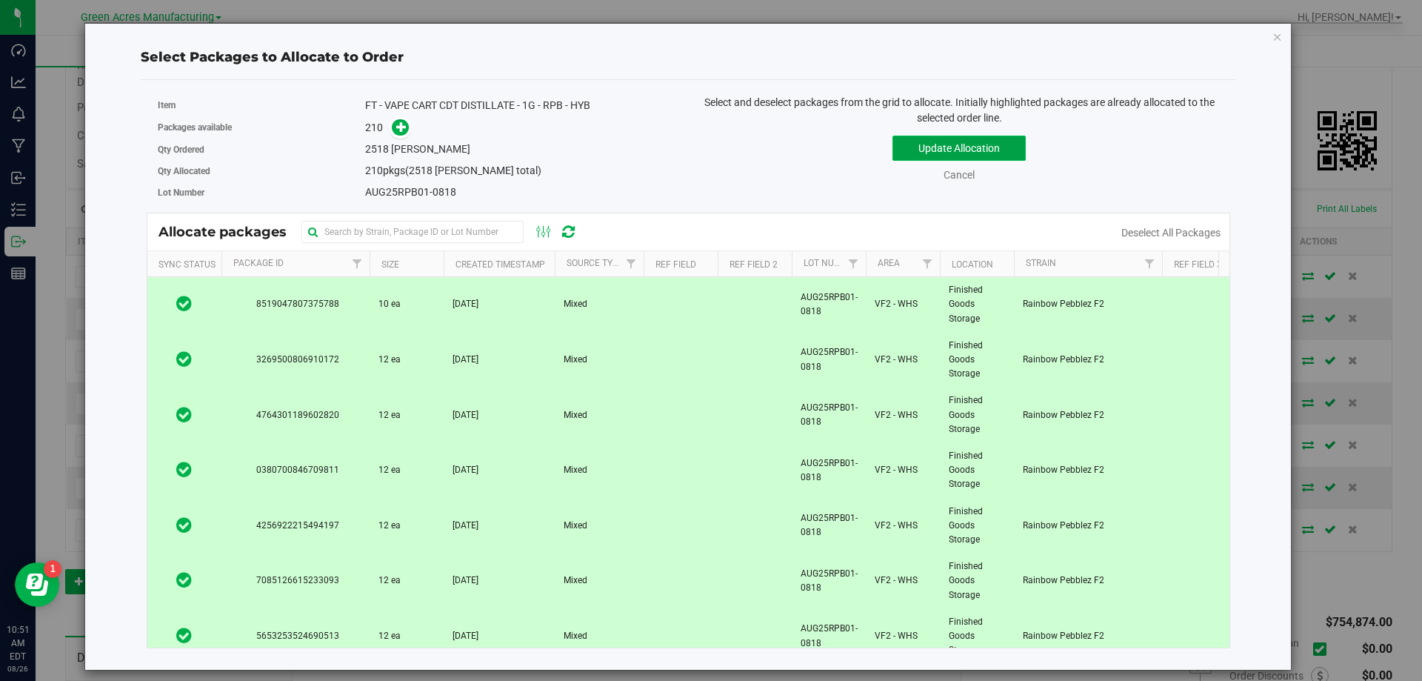
click at [1006, 148] on button "Update Allocation" at bounding box center [959, 148] width 133 height 25
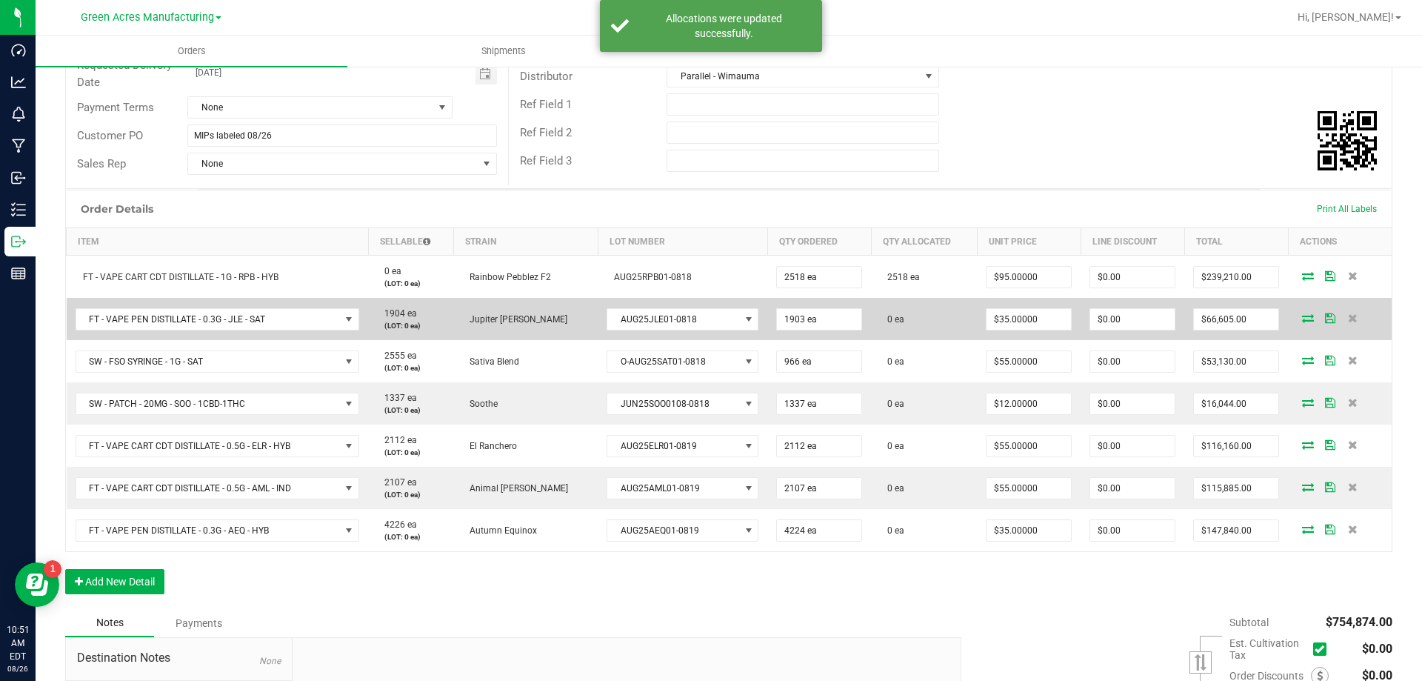
click at [1302, 320] on icon at bounding box center [1308, 317] width 12 height 9
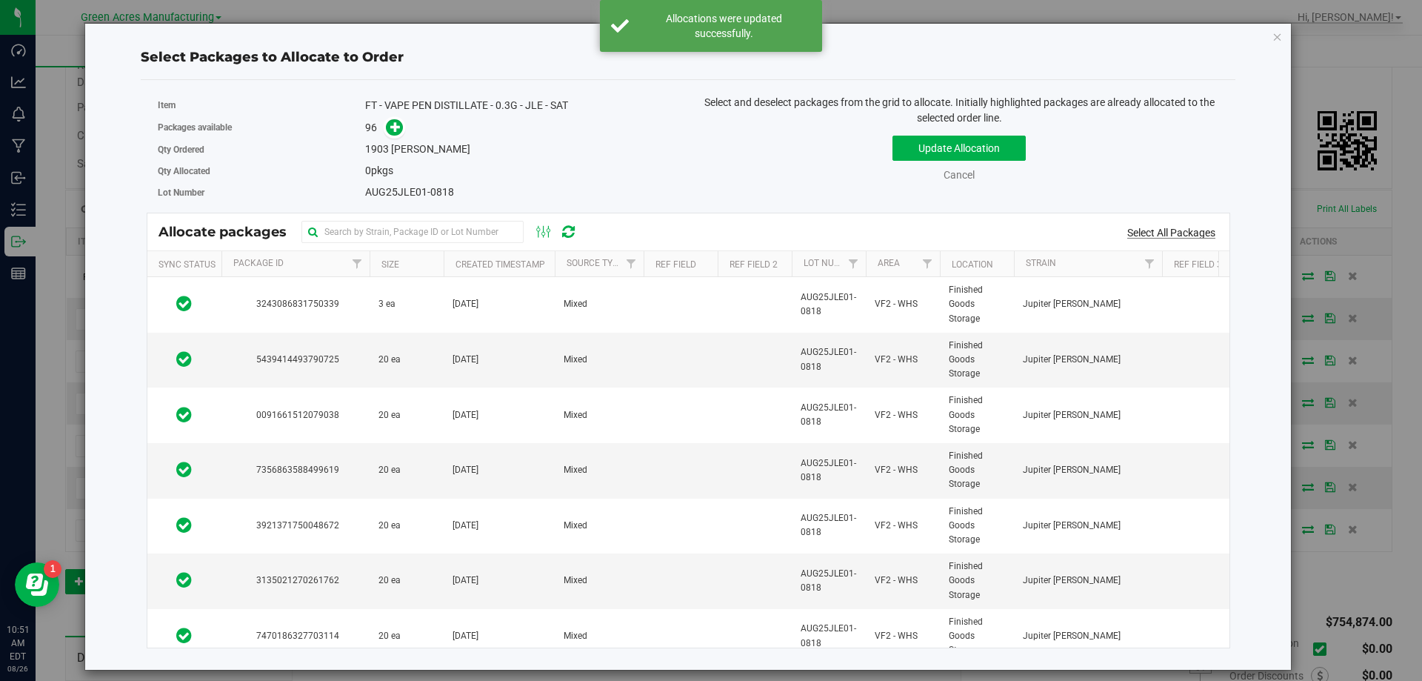
click at [1177, 229] on link "Select All Packages" at bounding box center [1171, 233] width 88 height 12
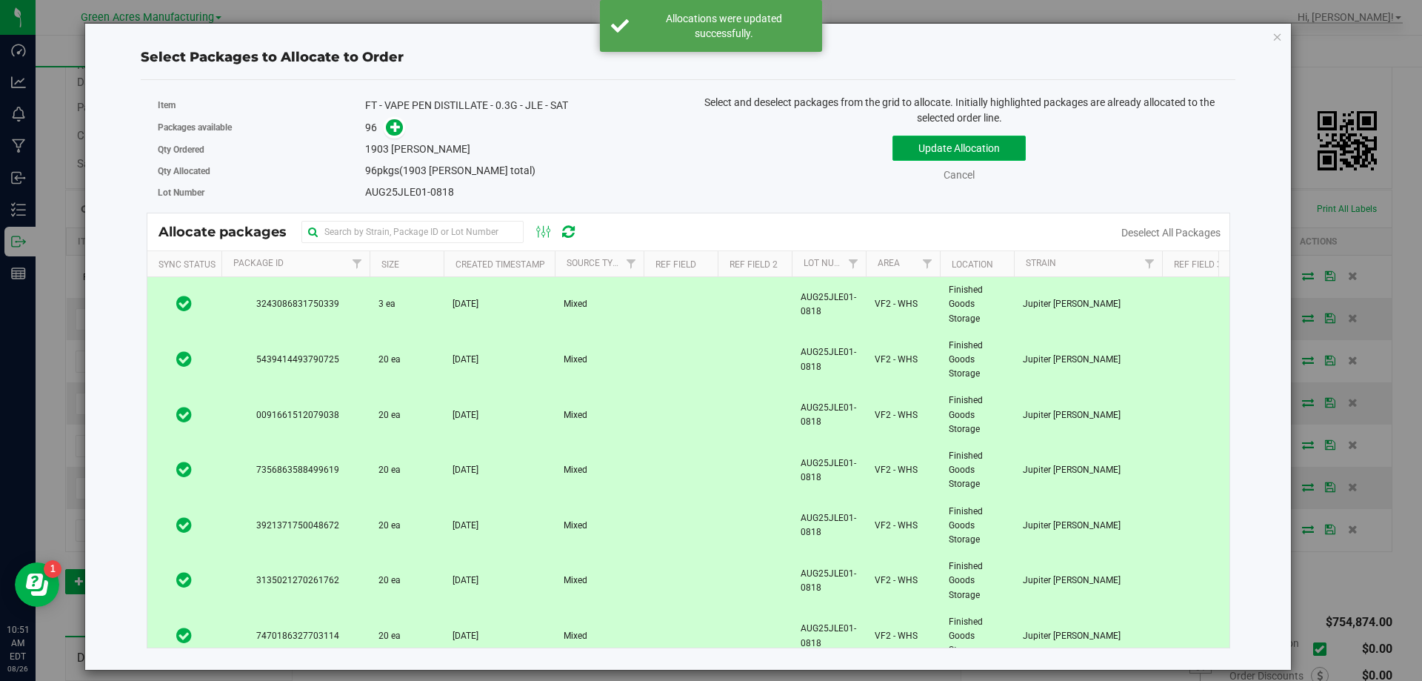
click at [1004, 149] on button "Update Allocation" at bounding box center [959, 148] width 133 height 25
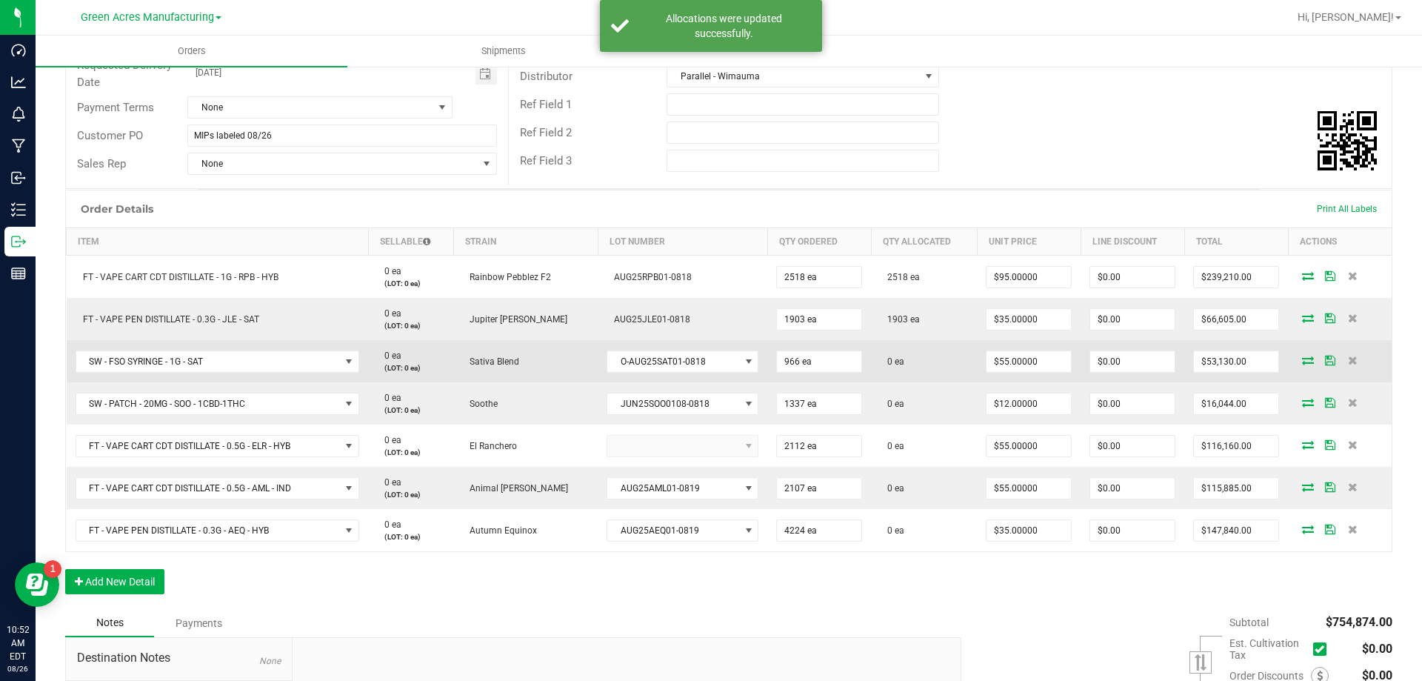
click at [1302, 364] on span at bounding box center [1308, 360] width 22 height 9
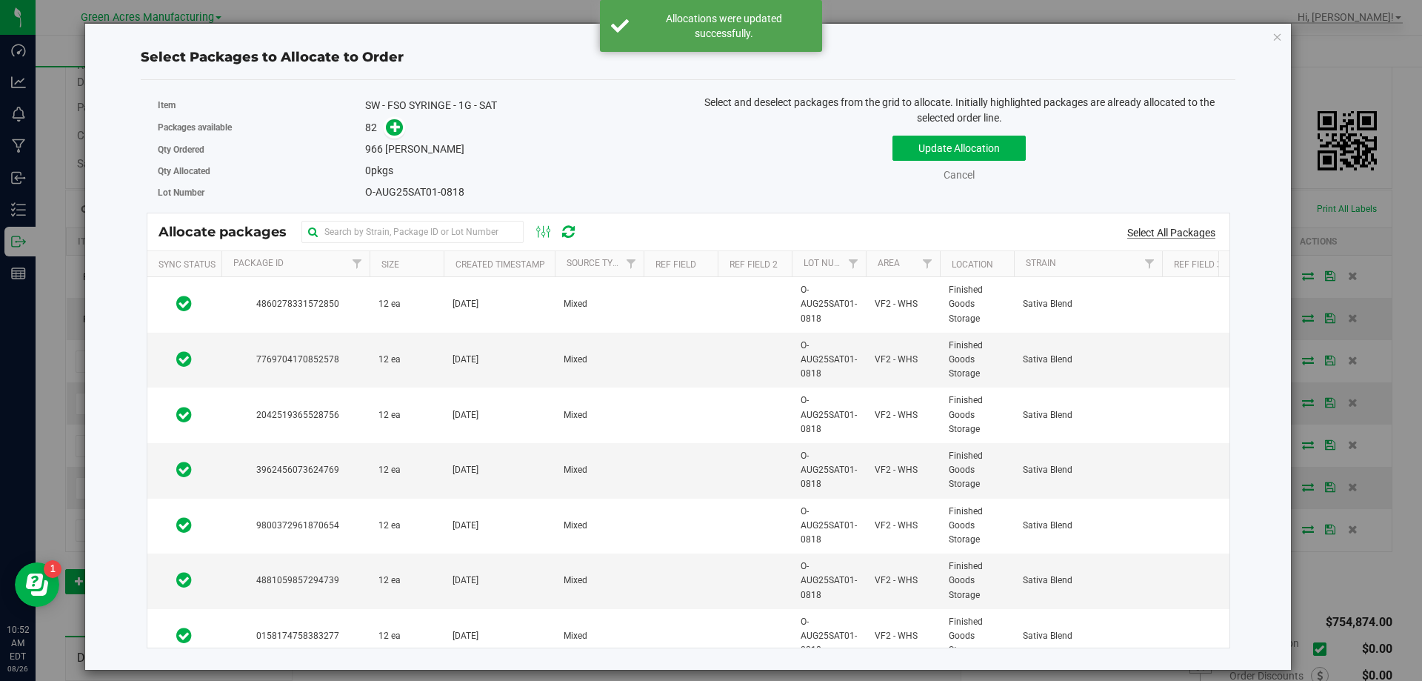
click at [1184, 234] on link "Select All Packages" at bounding box center [1171, 233] width 88 height 12
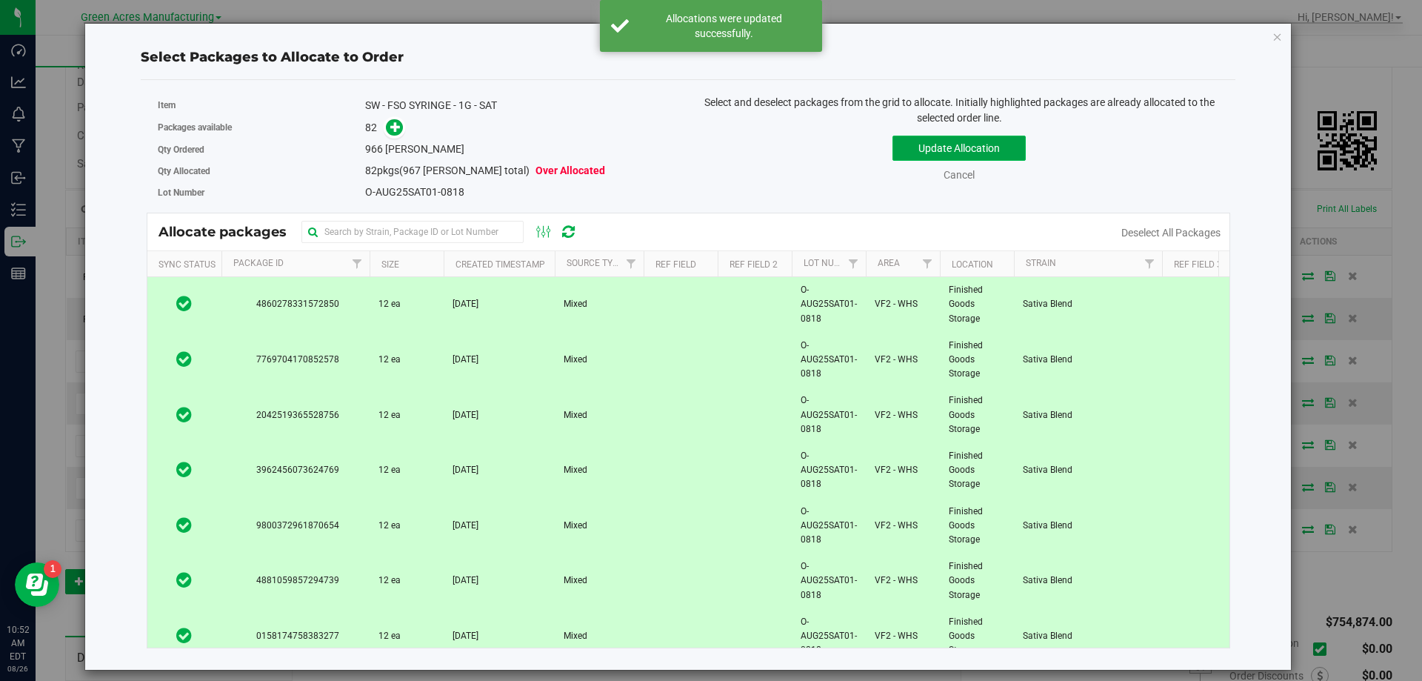
click at [1003, 147] on button "Update Allocation" at bounding box center [959, 148] width 133 height 25
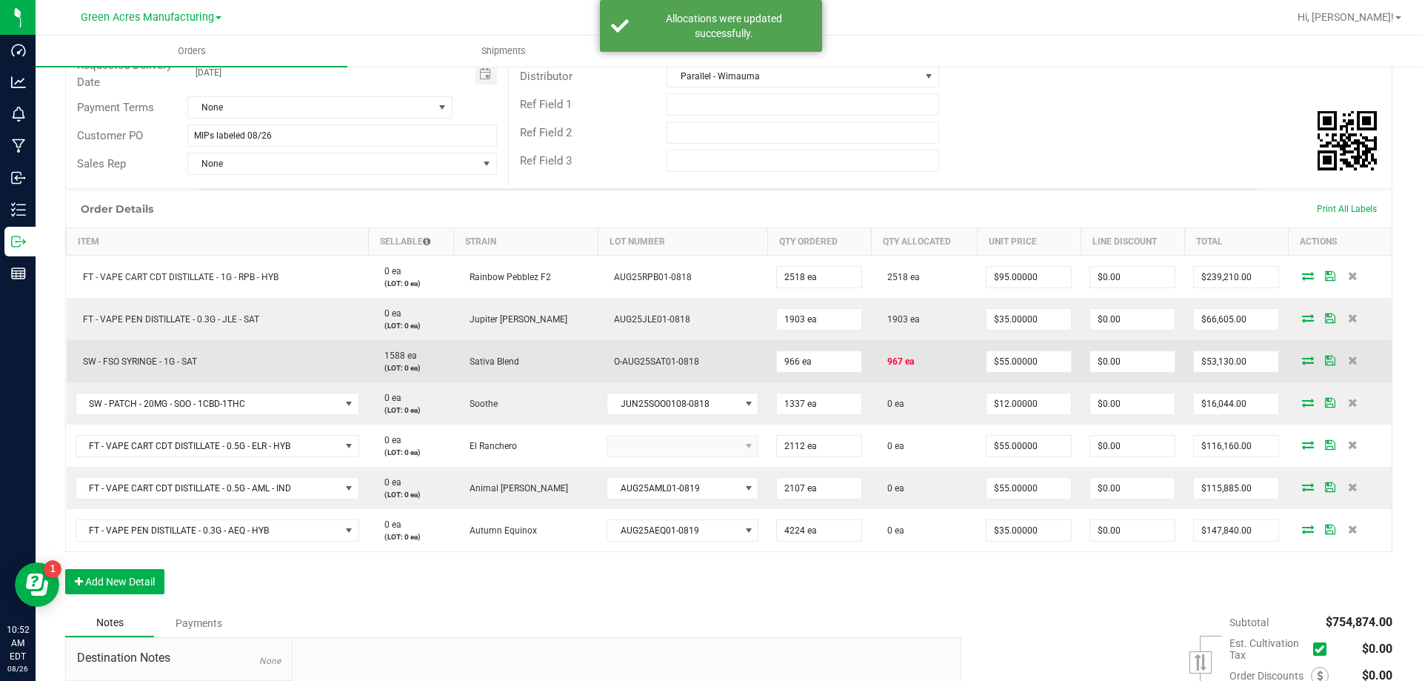
click at [1302, 364] on icon at bounding box center [1308, 360] width 12 height 9
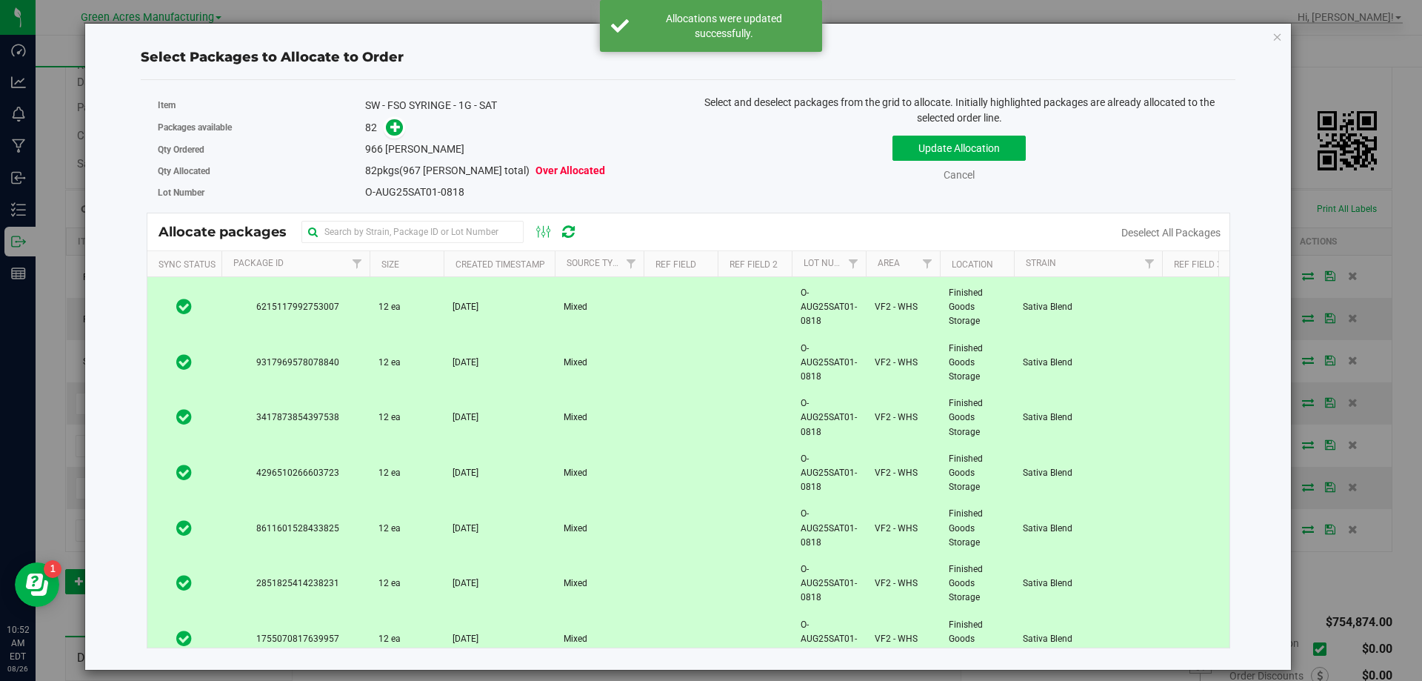
scroll to position [4172, 0]
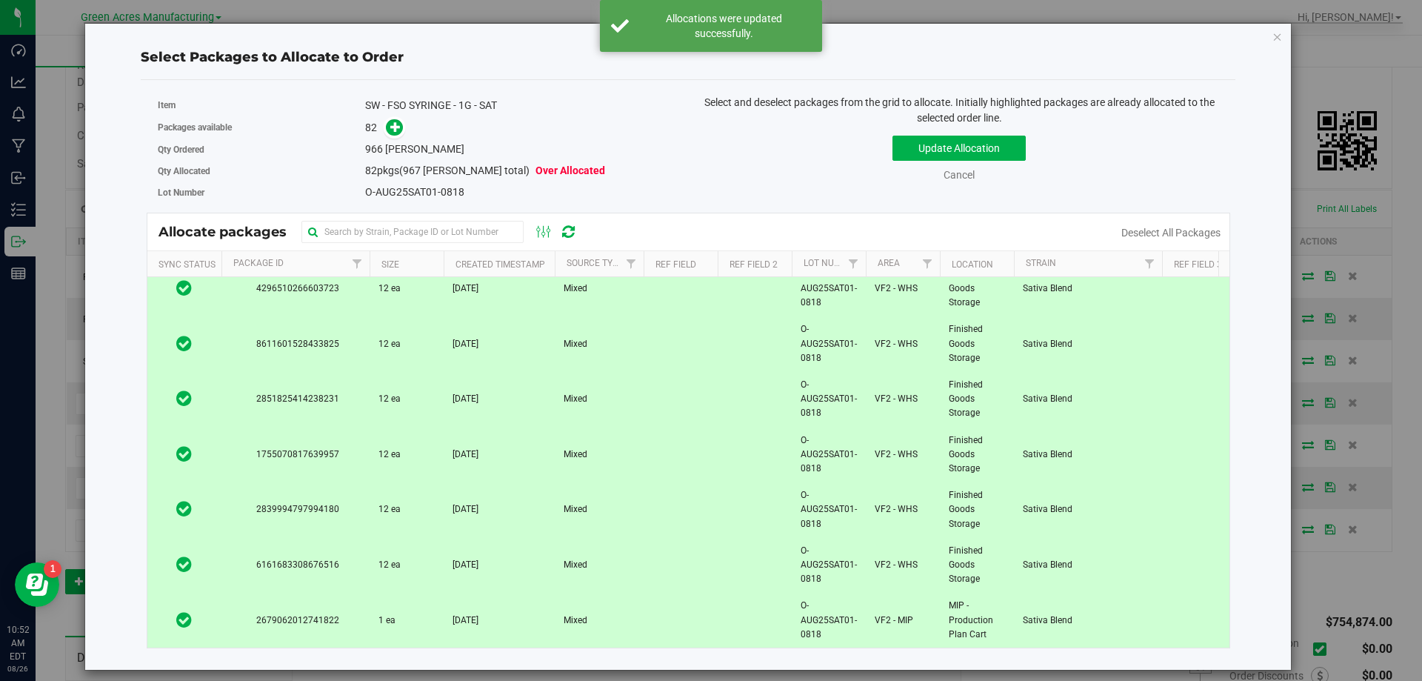
click at [1165, 618] on td at bounding box center [1199, 620] width 74 height 55
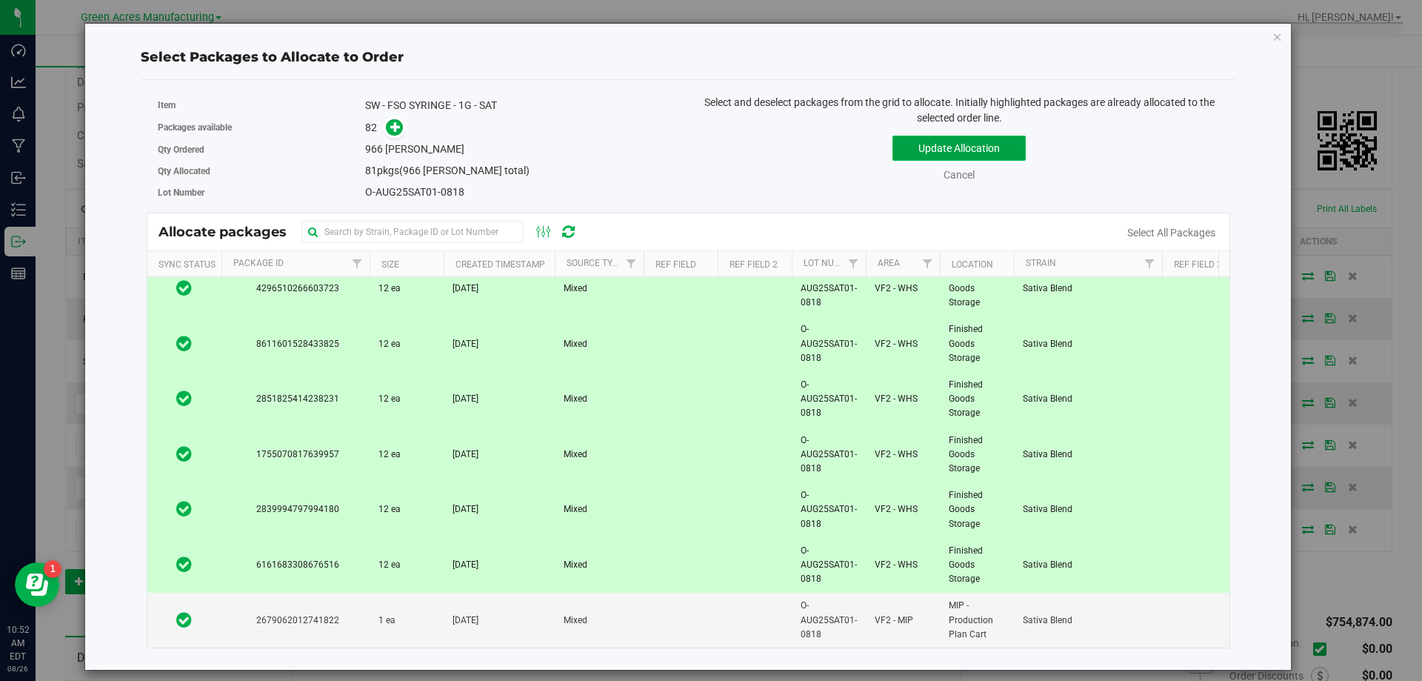
click at [1012, 152] on button "Update Allocation" at bounding box center [959, 148] width 133 height 25
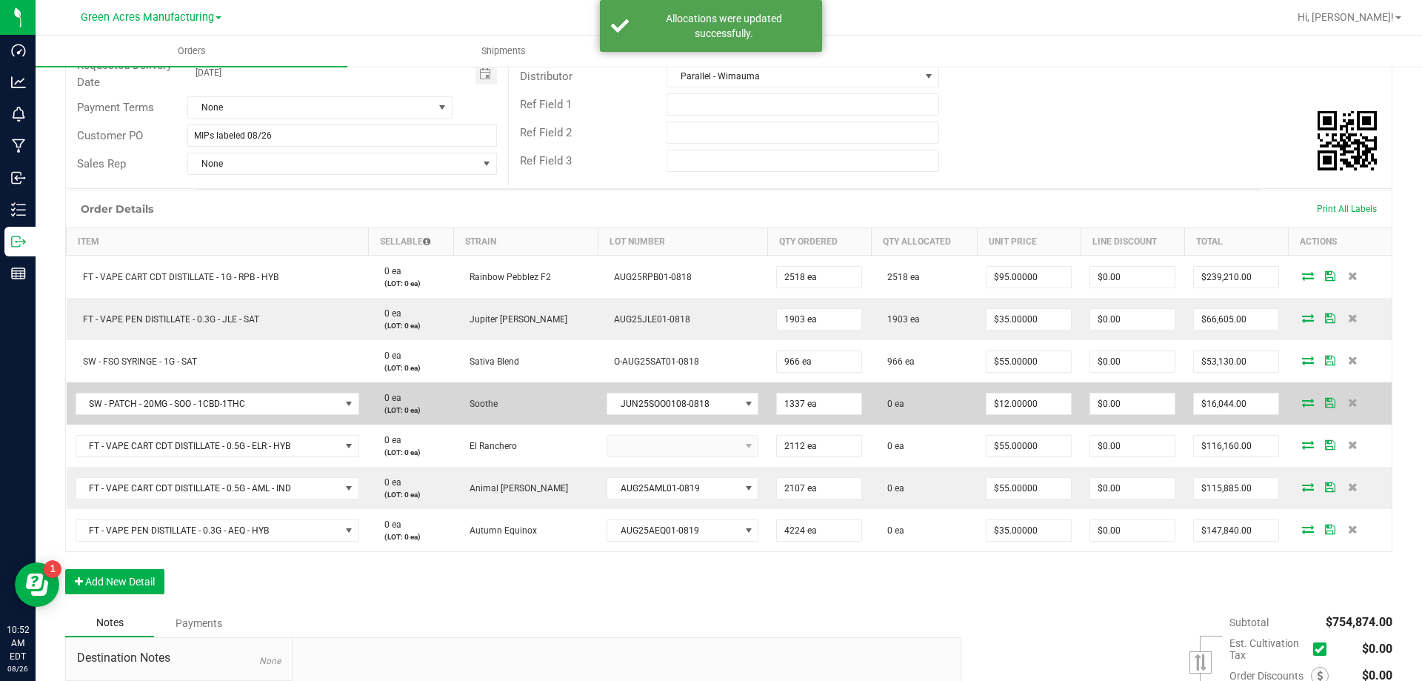
click at [1302, 403] on icon at bounding box center [1308, 402] width 12 height 9
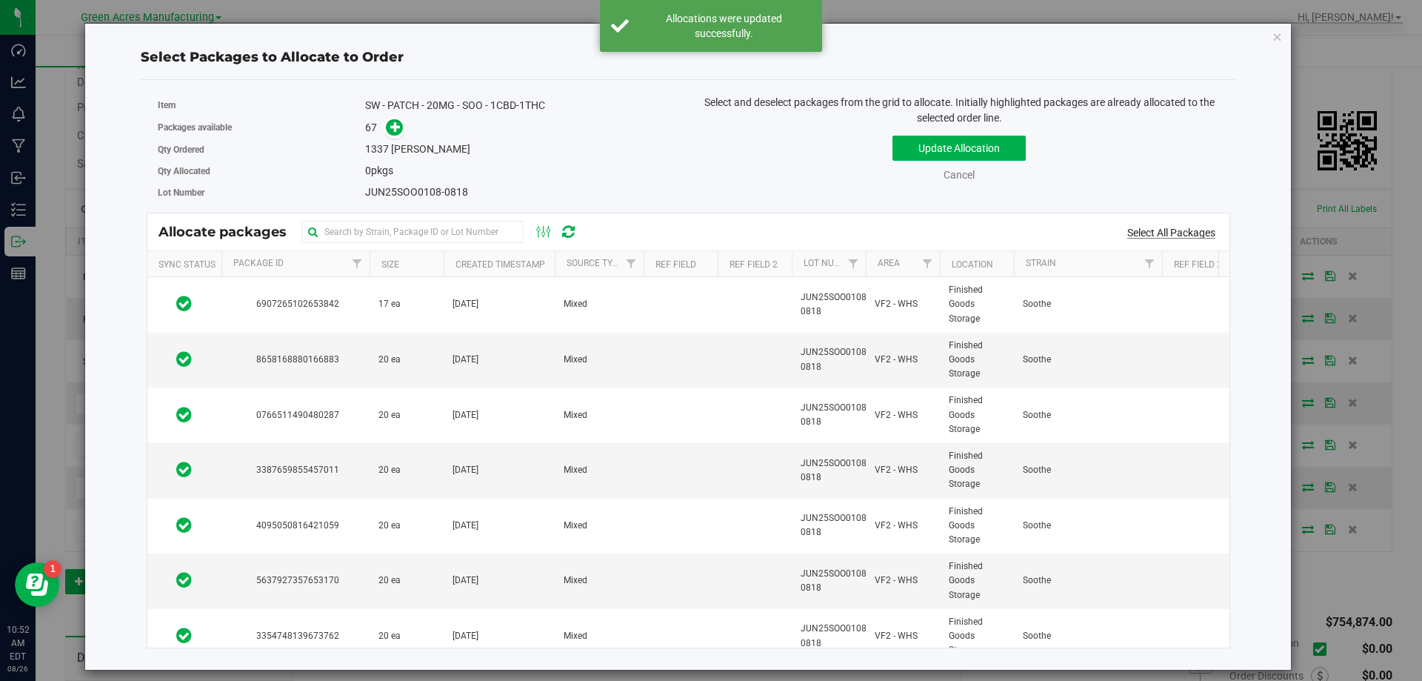
click at [1148, 239] on link "Select All Packages" at bounding box center [1171, 233] width 88 height 12
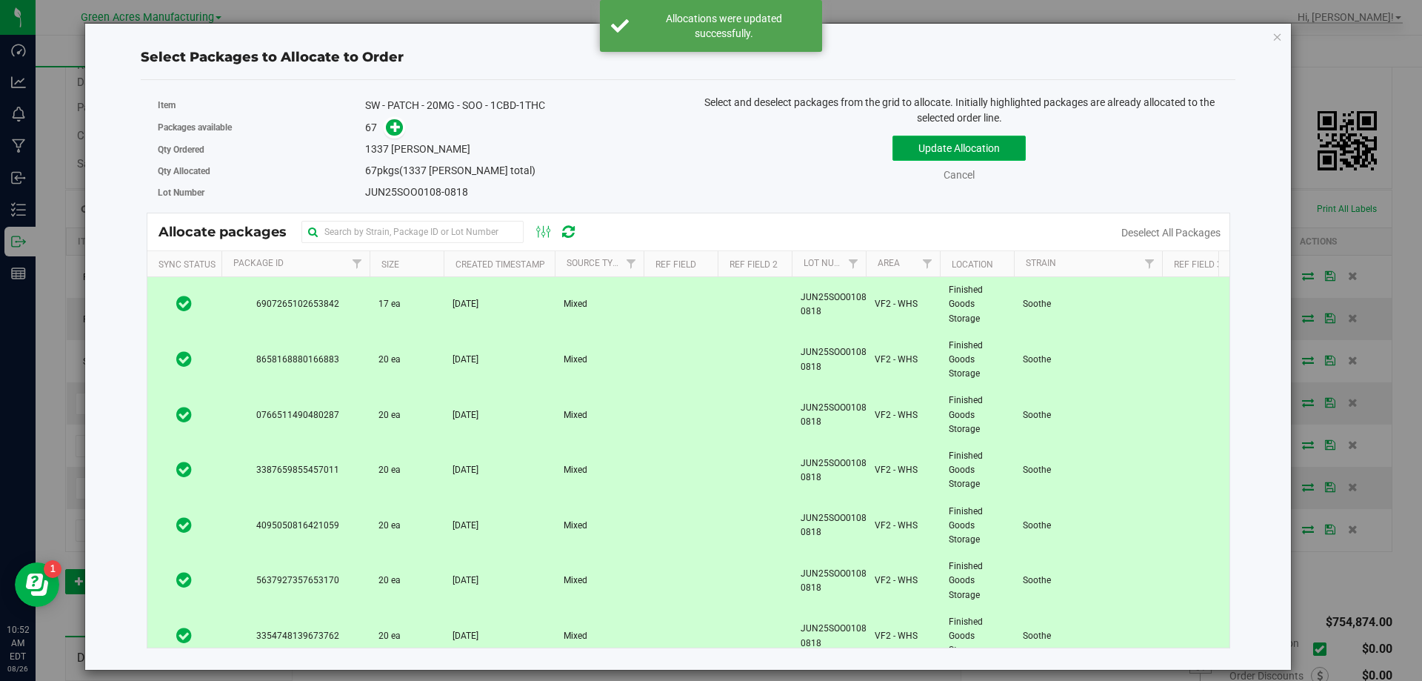
click at [993, 154] on button "Update Allocation" at bounding box center [959, 148] width 133 height 25
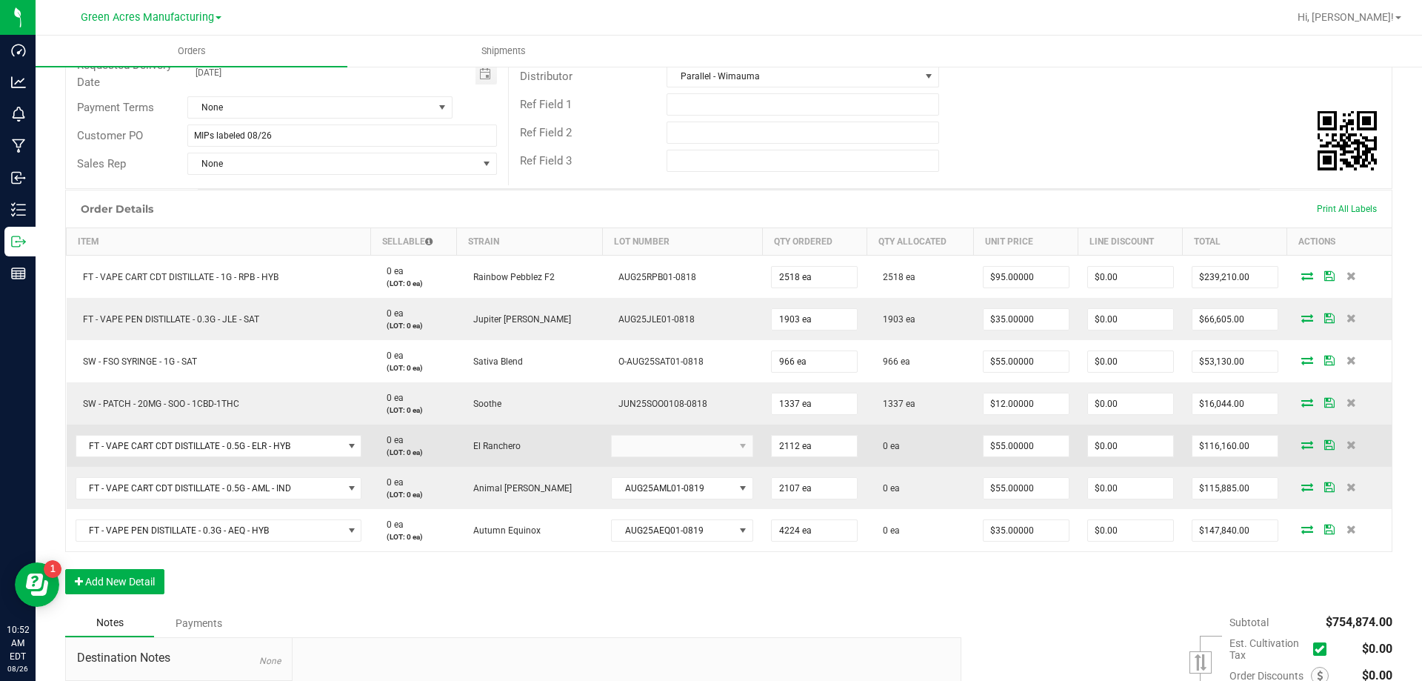
click at [1301, 445] on icon at bounding box center [1307, 444] width 12 height 9
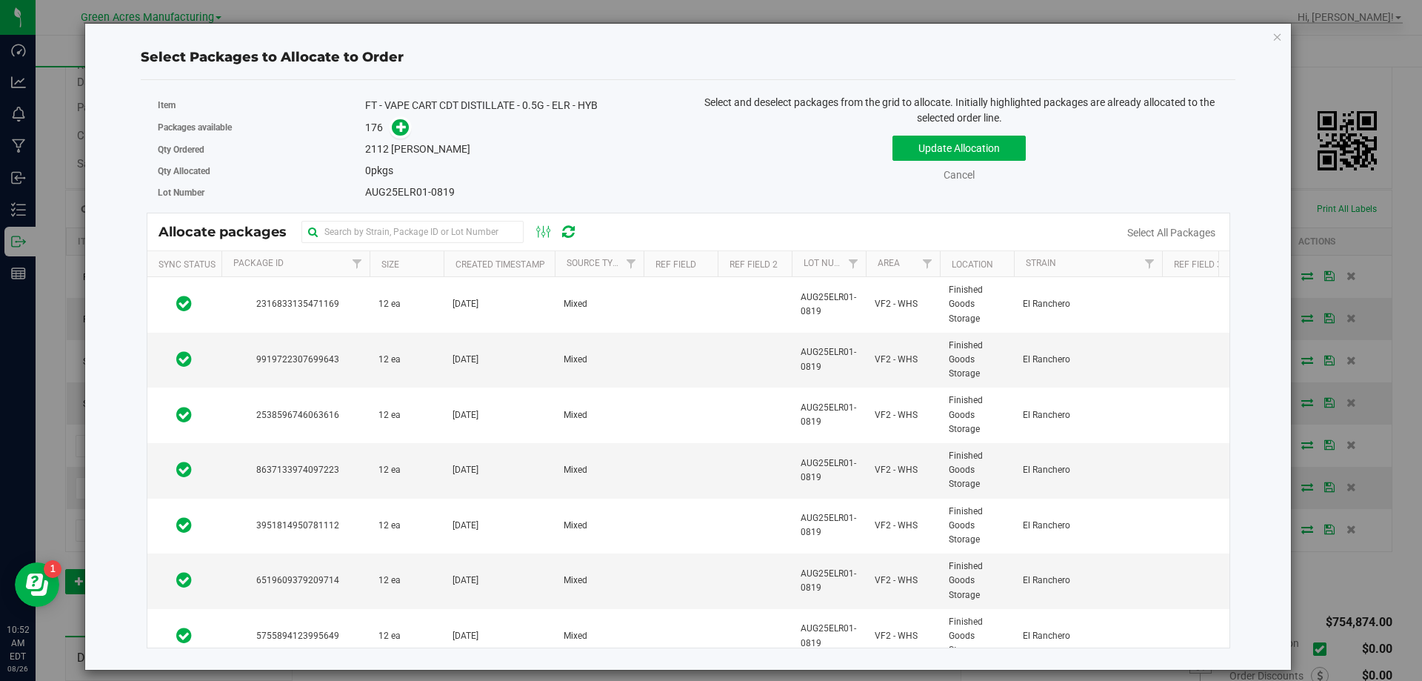
click at [1138, 225] on div "Select All Packages" at bounding box center [1171, 233] width 119 height 16
click at [1139, 229] on link "Select All Packages" at bounding box center [1171, 233] width 88 height 12
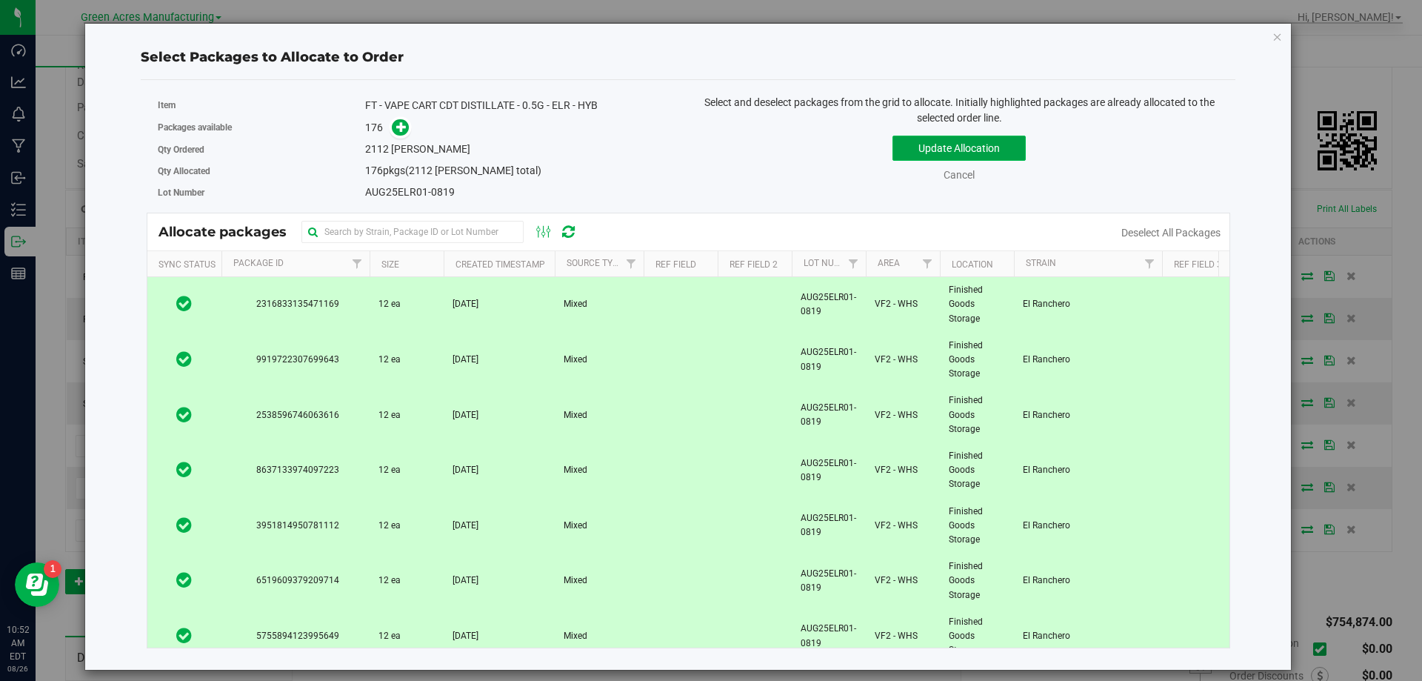
click at [1004, 146] on button "Update Allocation" at bounding box center [959, 148] width 133 height 25
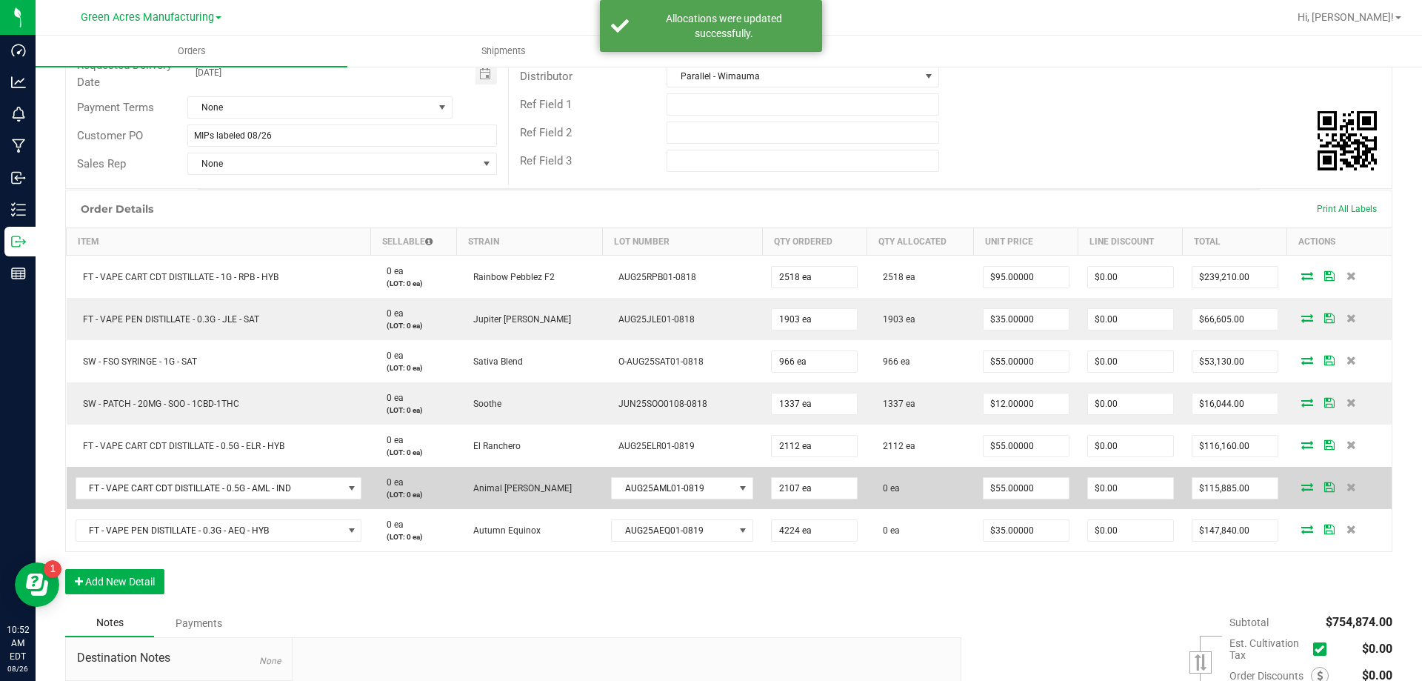
click at [1301, 487] on icon at bounding box center [1307, 486] width 12 height 9
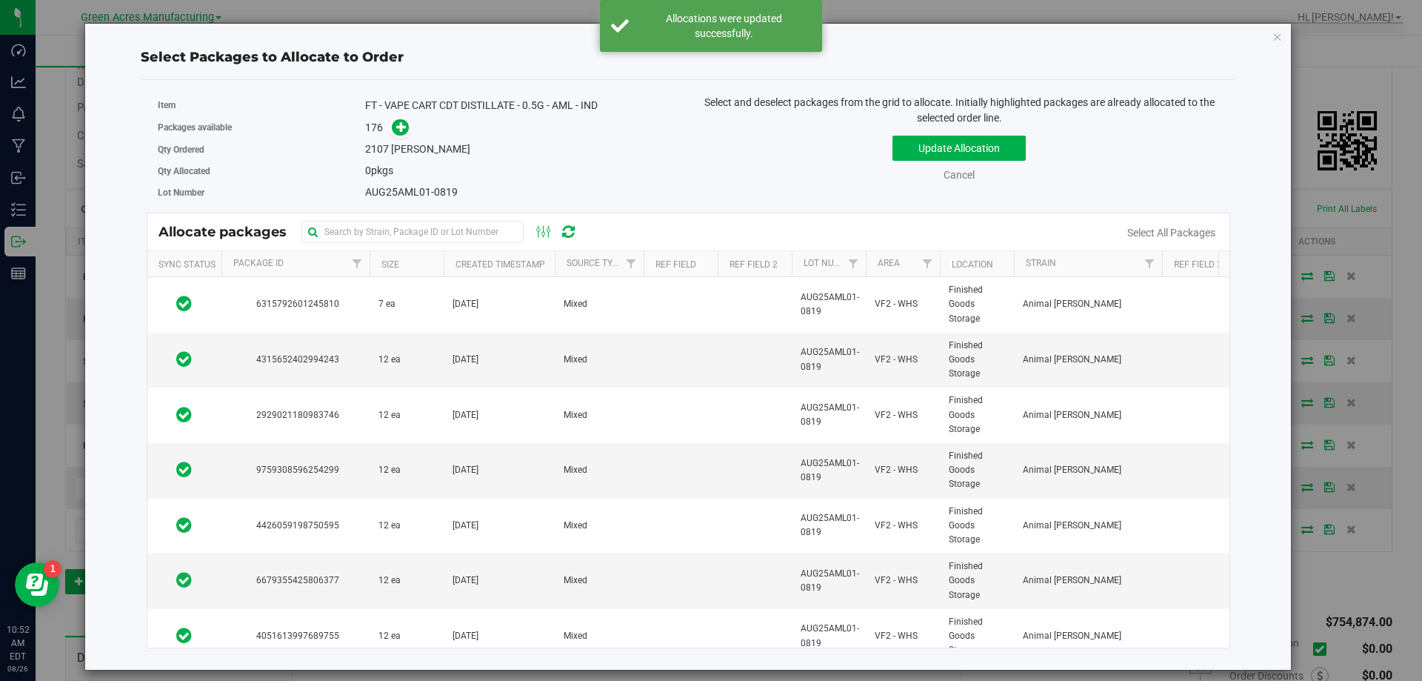
click at [1135, 226] on div "Select All Packages" at bounding box center [1171, 233] width 119 height 16
click at [1137, 233] on link "Select All Packages" at bounding box center [1171, 233] width 88 height 12
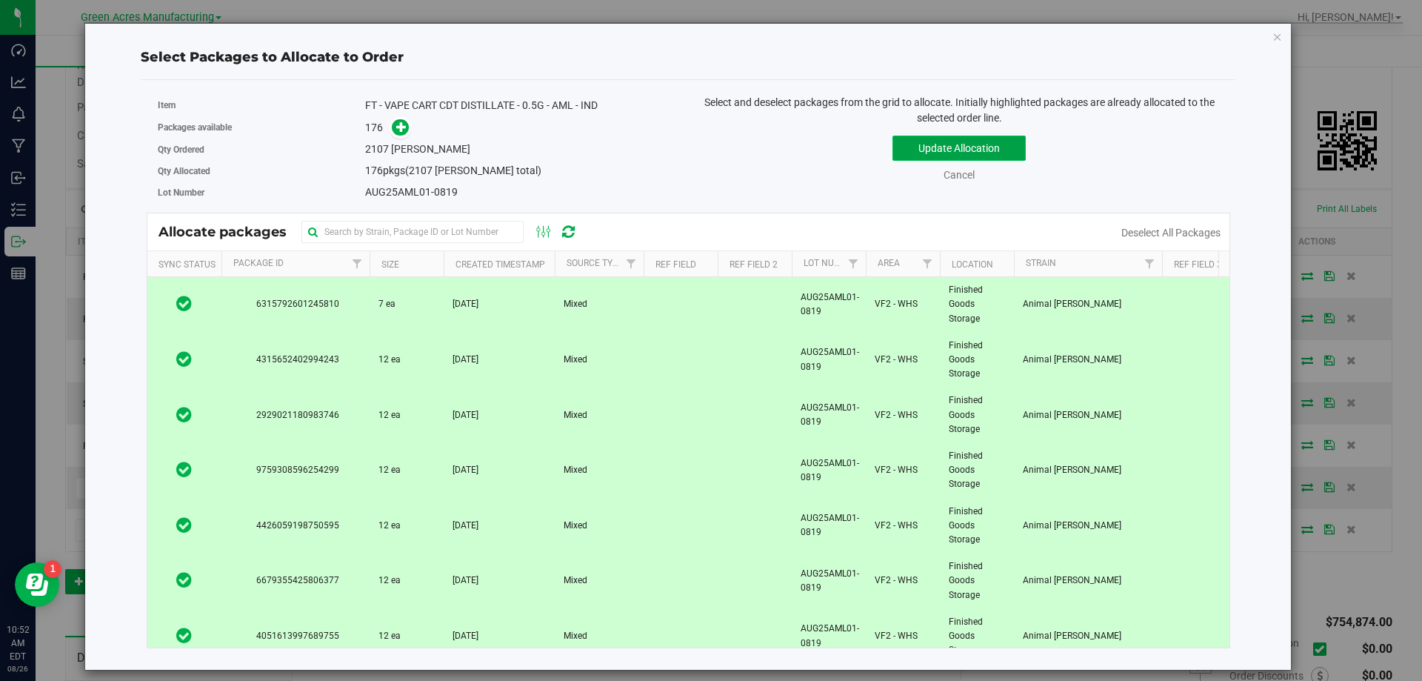
click at [987, 150] on button "Update Allocation" at bounding box center [959, 148] width 133 height 25
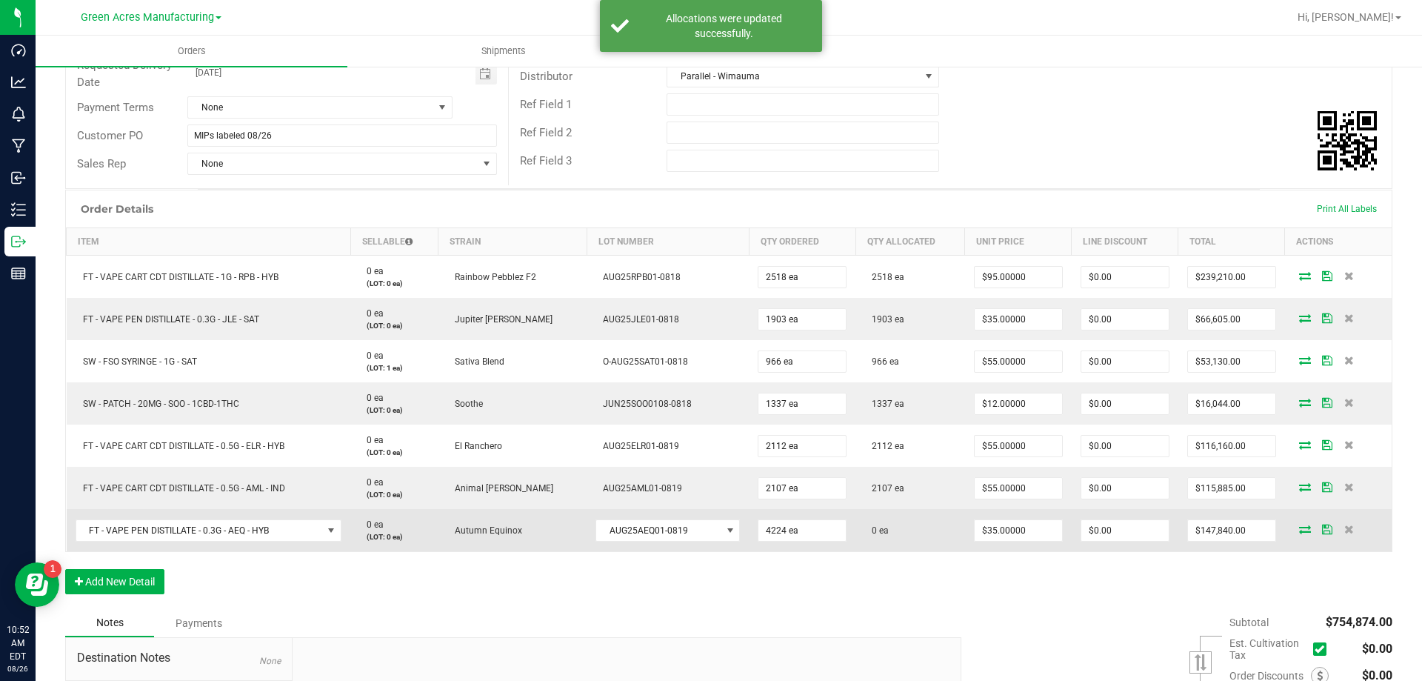
click at [1299, 533] on icon at bounding box center [1305, 528] width 12 height 9
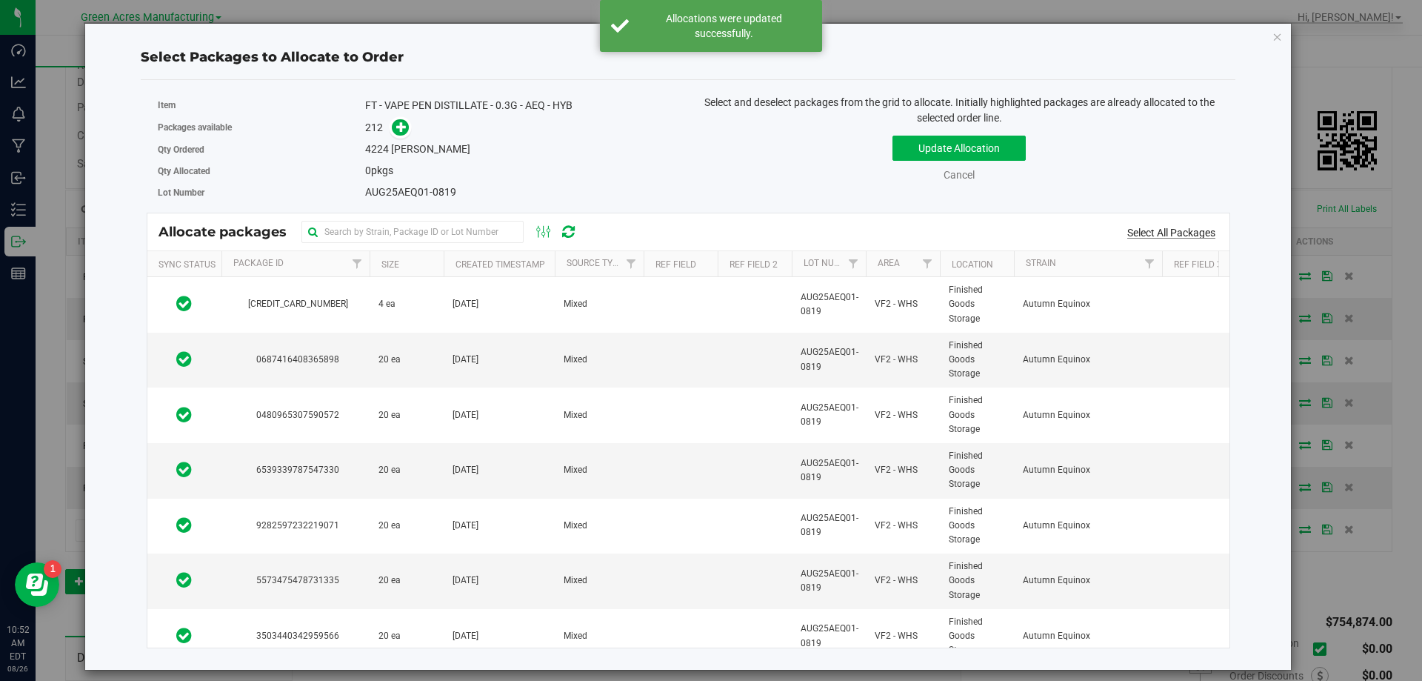
click at [1150, 233] on link "Select All Packages" at bounding box center [1171, 233] width 88 height 12
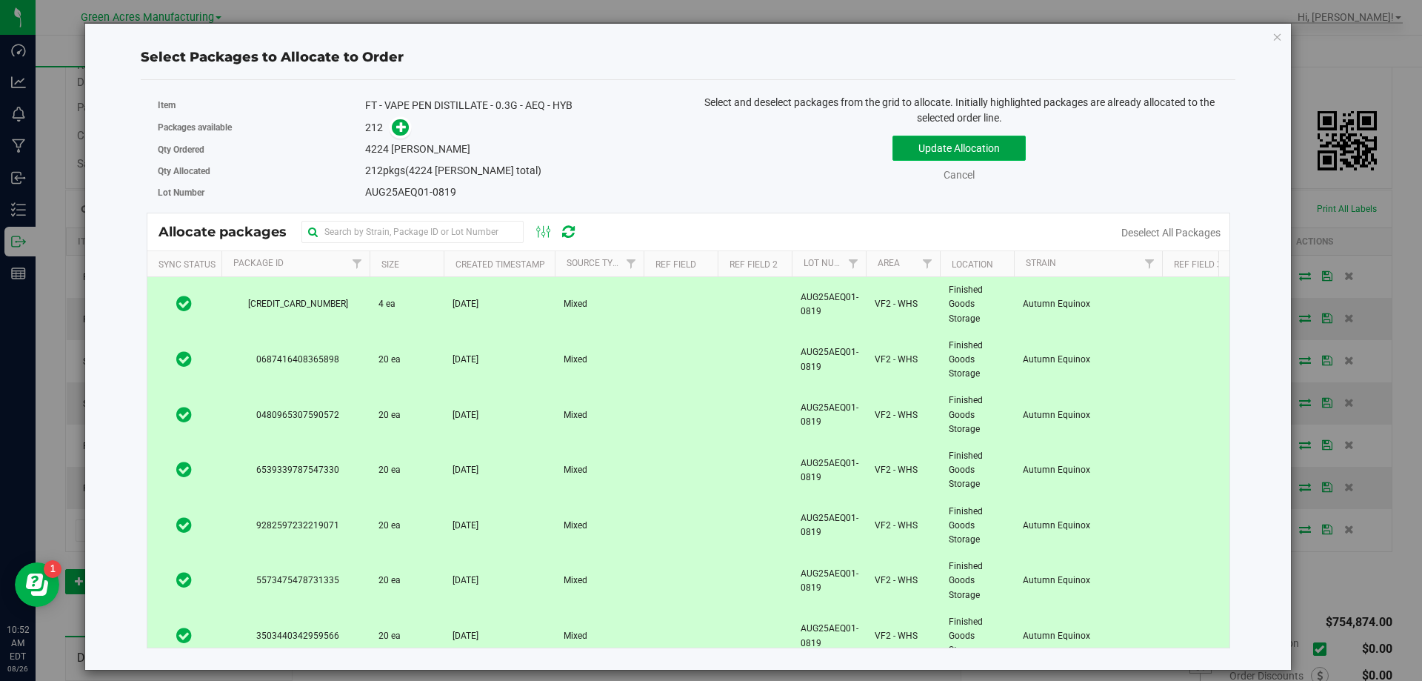
click at [976, 154] on button "Update Allocation" at bounding box center [959, 148] width 133 height 25
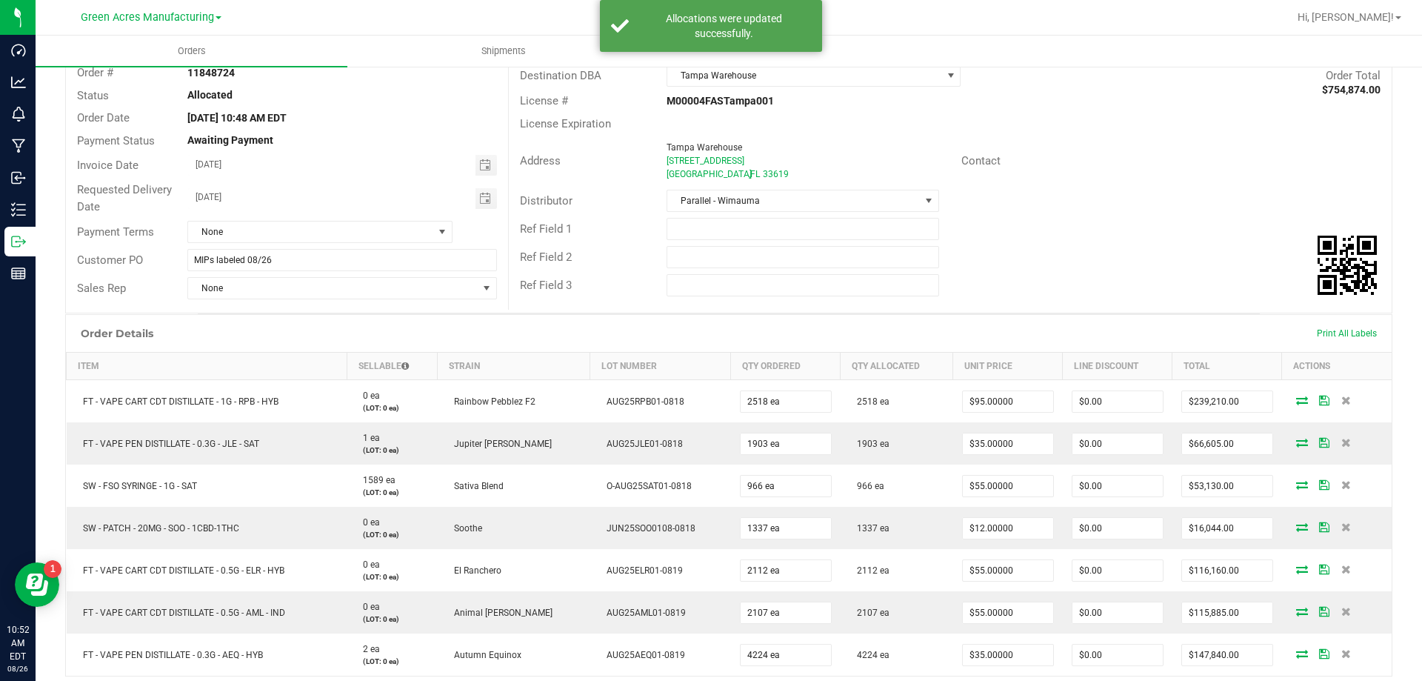
scroll to position [0, 0]
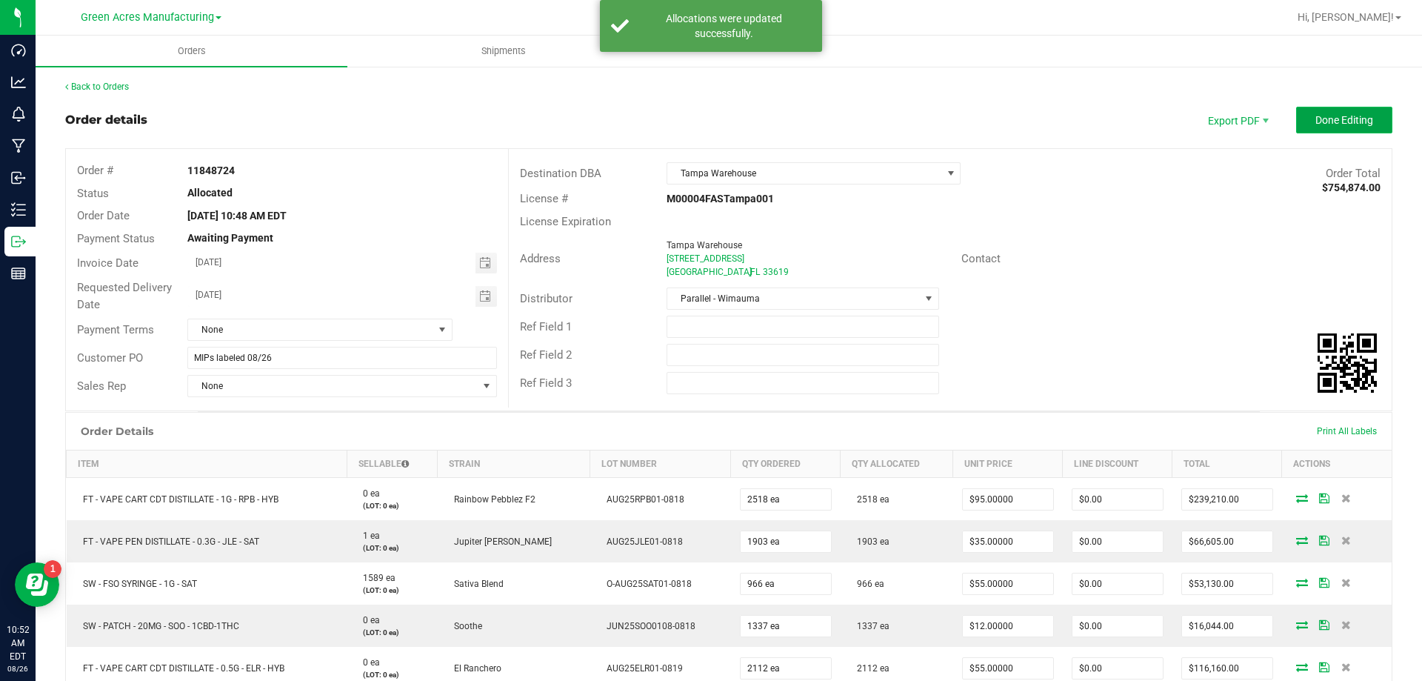
click at [1337, 125] on span "Done Editing" at bounding box center [1345, 120] width 58 height 12
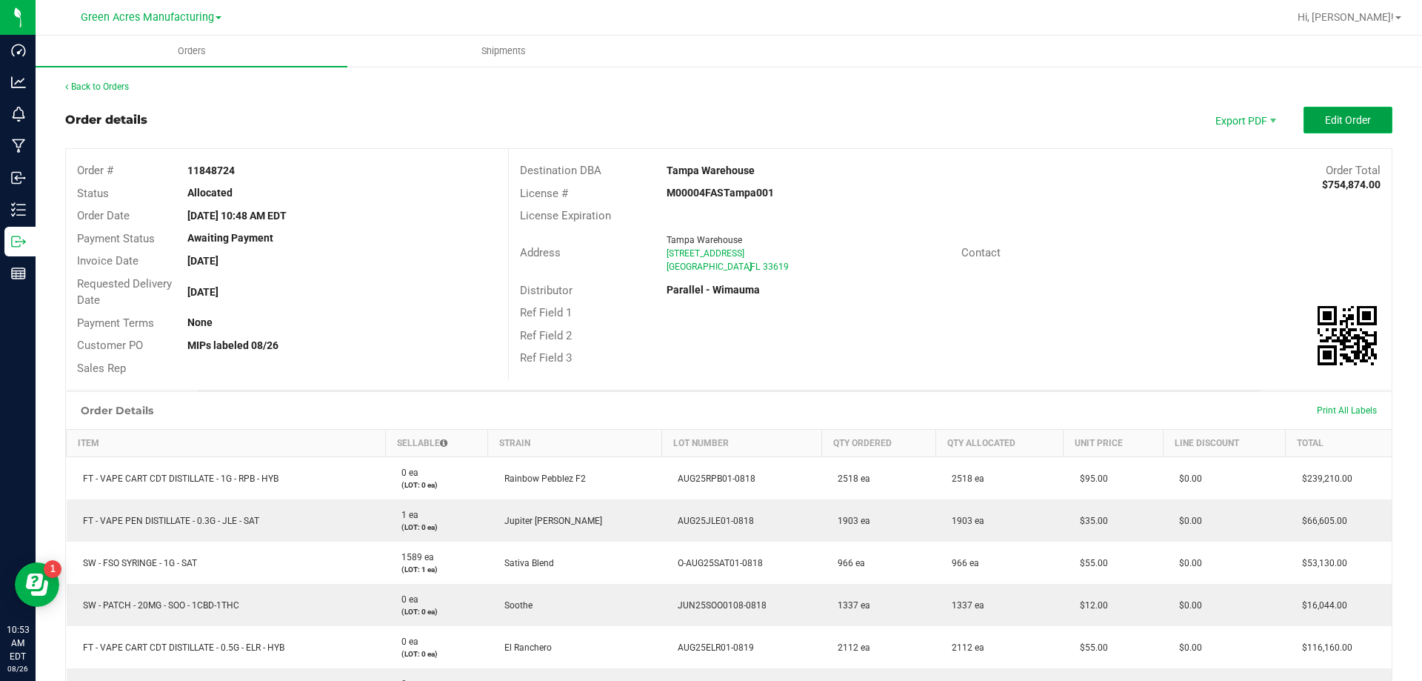
click at [1325, 117] on span "Edit Order" at bounding box center [1348, 120] width 46 height 12
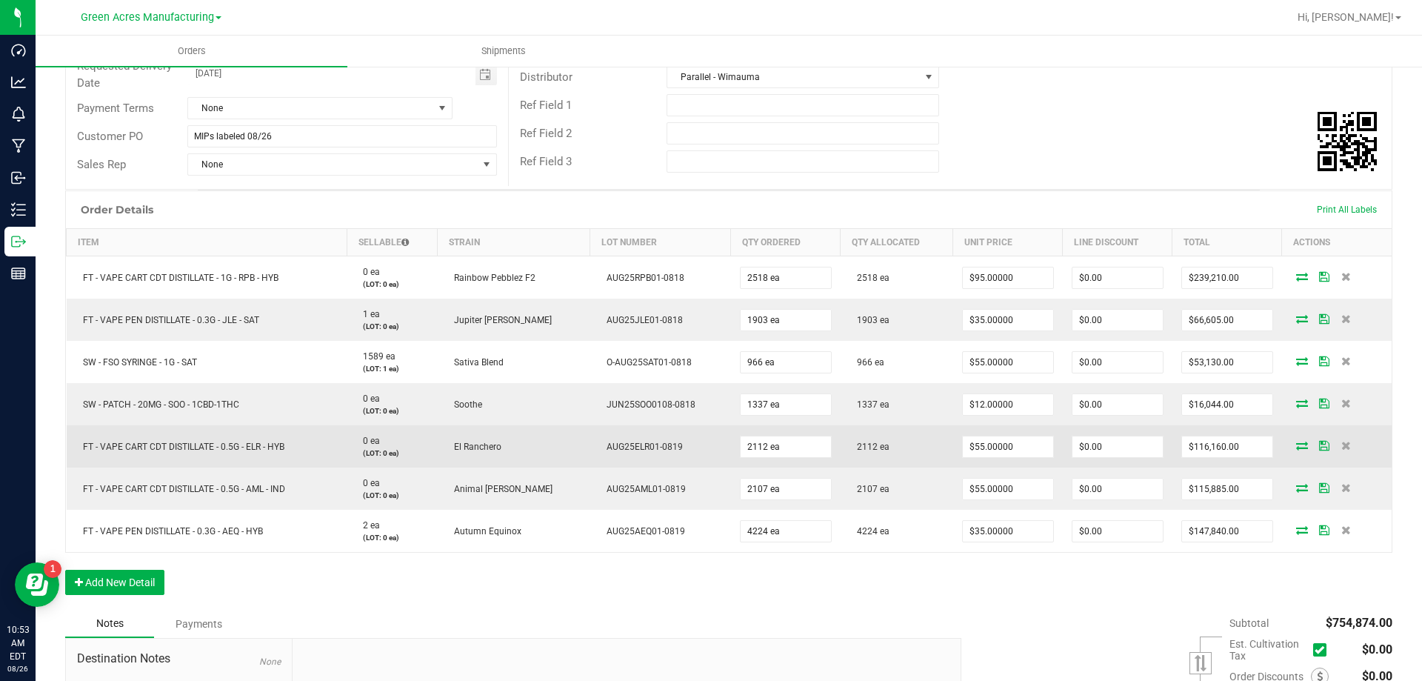
scroll to position [222, 0]
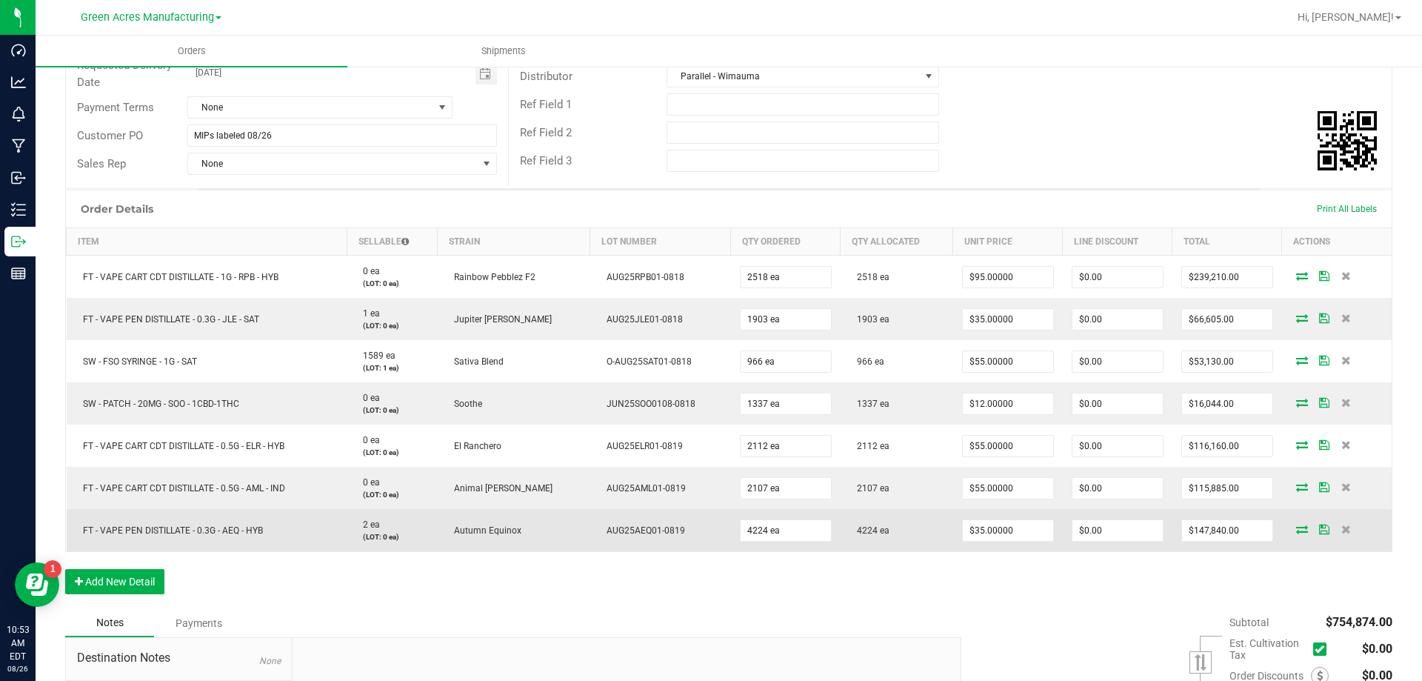
click at [1296, 526] on icon at bounding box center [1302, 528] width 12 height 9
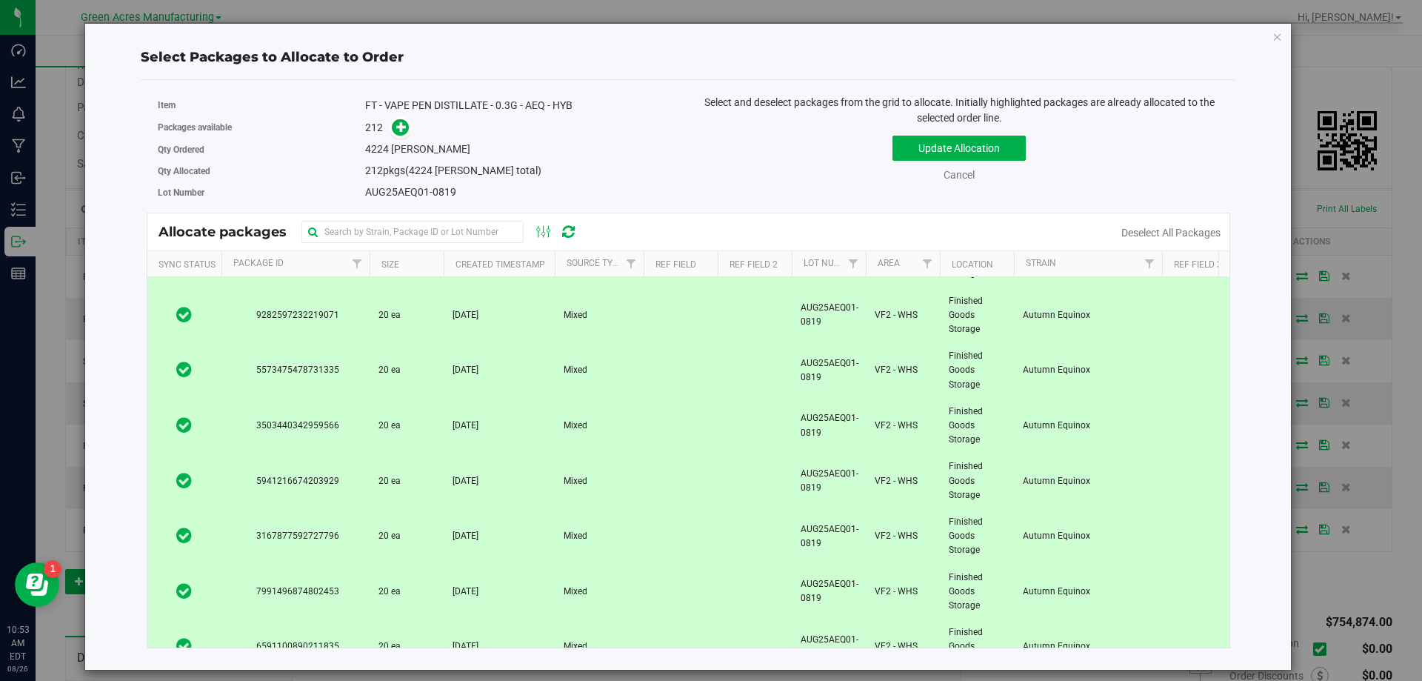
scroll to position [0, 0]
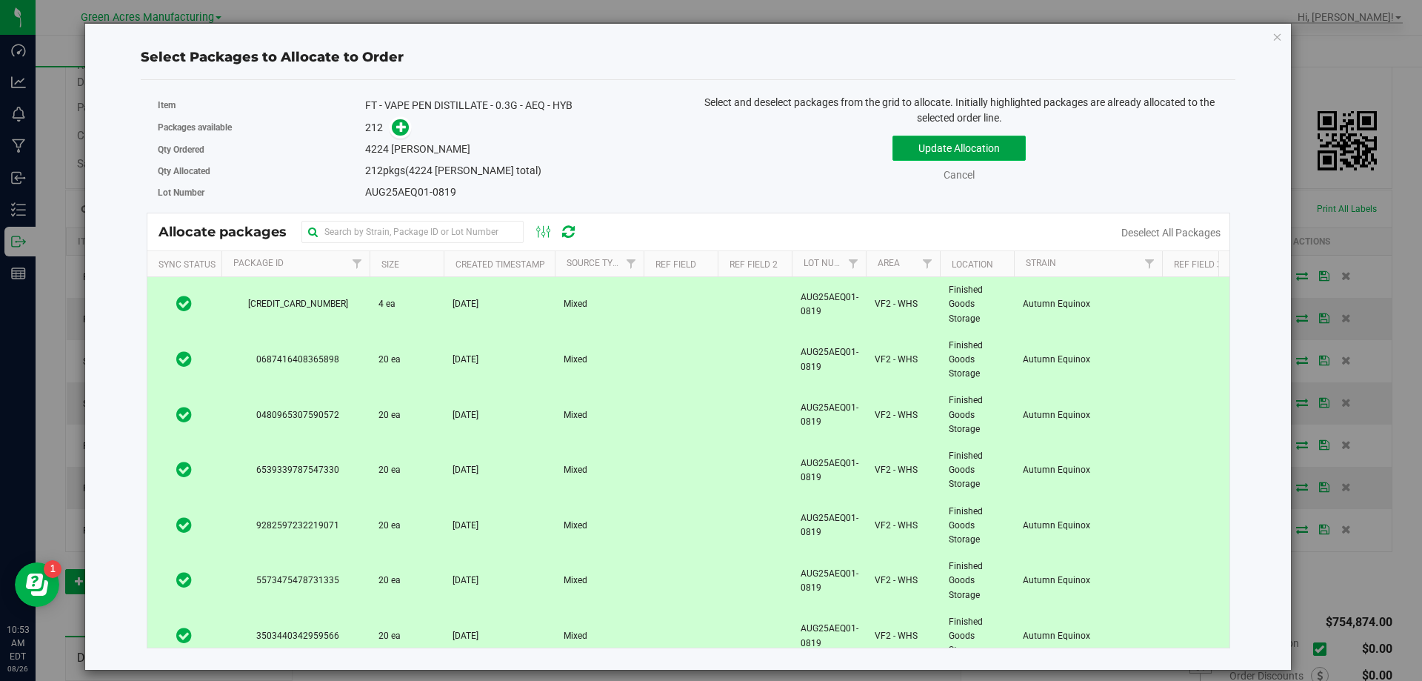
click at [998, 156] on button "Update Allocation" at bounding box center [959, 148] width 133 height 25
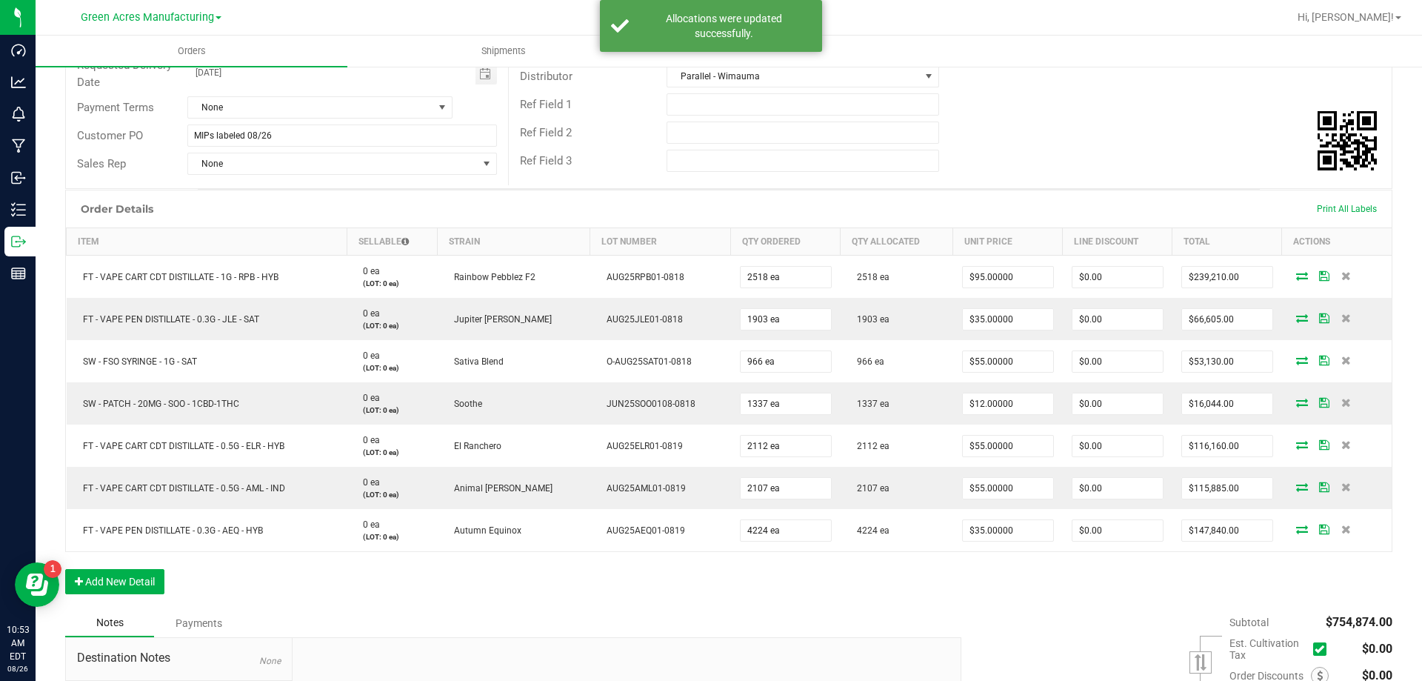
click at [870, 615] on div "Notes Payments" at bounding box center [507, 623] width 885 height 28
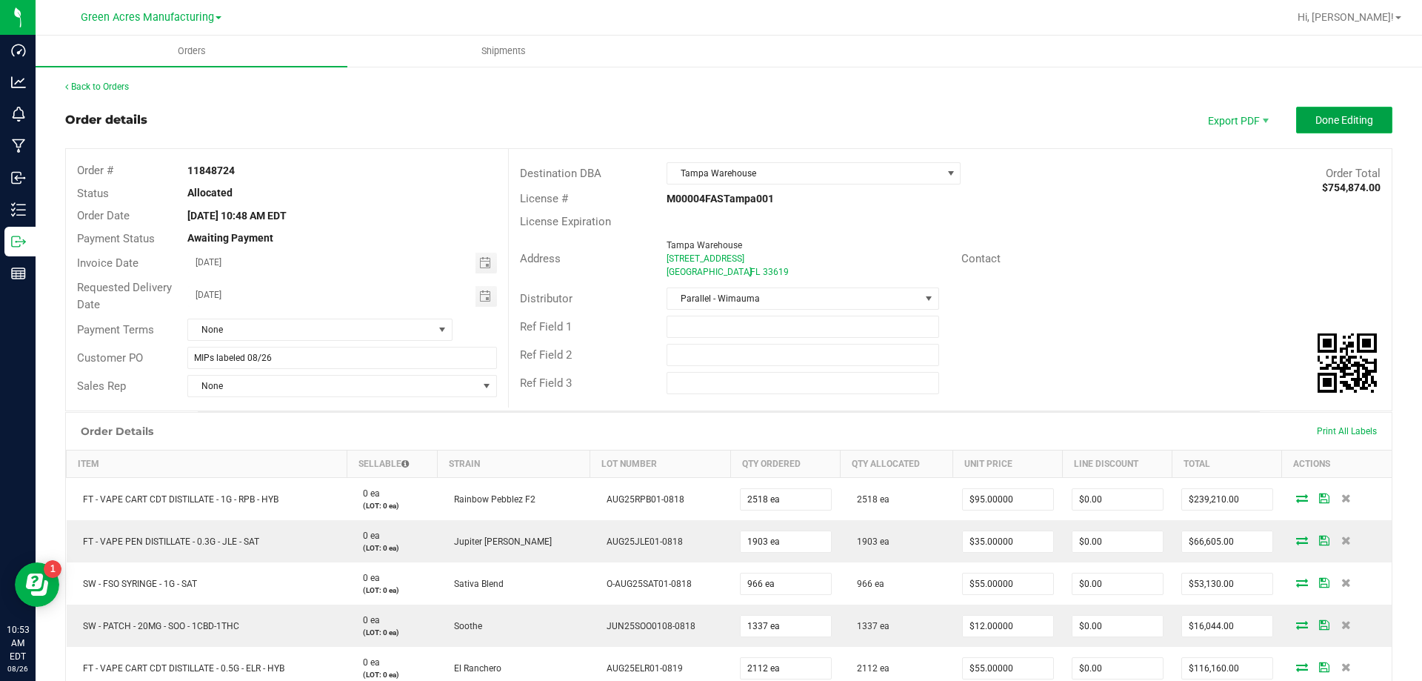
click at [1306, 130] on button "Done Editing" at bounding box center [1344, 120] width 96 height 27
